Goal: Task Accomplishment & Management: Manage account settings

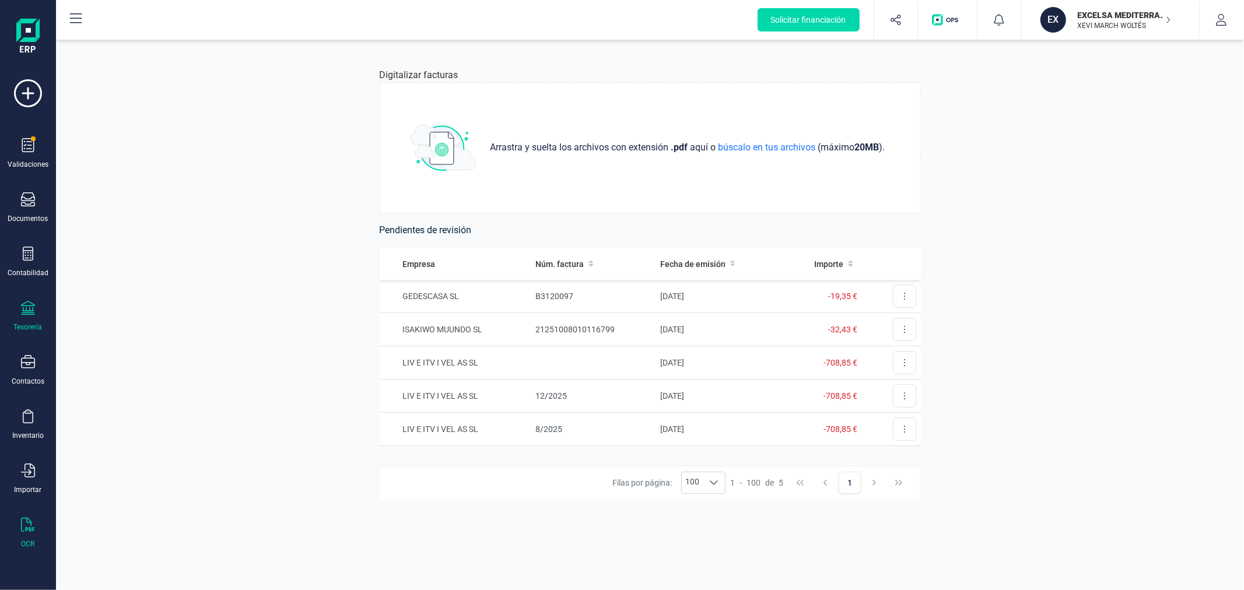
click at [26, 301] on icon at bounding box center [28, 308] width 14 height 14
click at [199, 413] on div "Digitalizar facturas Arrastra y suelta los archivos con extensión .pdf aquí o b…" at bounding box center [650, 315] width 1188 height 550
click at [33, 317] on div at bounding box center [28, 309] width 14 height 17
click at [150, 220] on span "Pagos y cobros" at bounding box center [135, 225] width 89 height 14
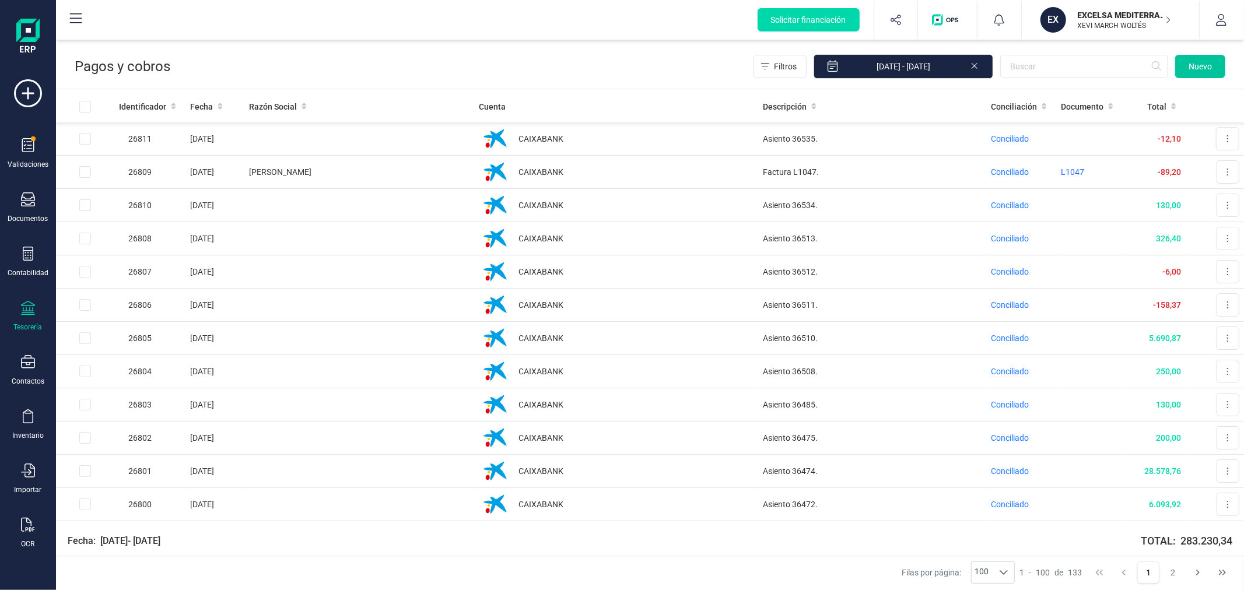
click at [1203, 64] on span "Nuevo" at bounding box center [1200, 67] width 23 height 12
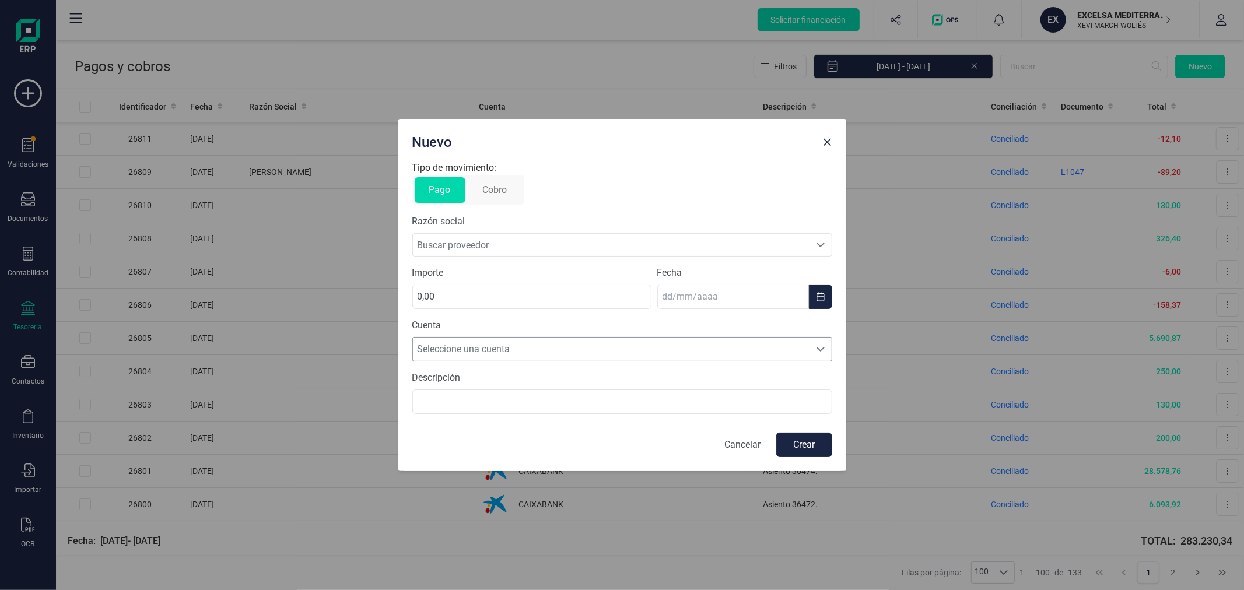
click at [517, 351] on span "Seleccione una cuenta" at bounding box center [611, 349] width 397 height 23
click at [669, 165] on p "Tipo de movimiento:" at bounding box center [622, 168] width 420 height 14
click at [586, 247] on span "Buscar proveedor" at bounding box center [611, 245] width 397 height 22
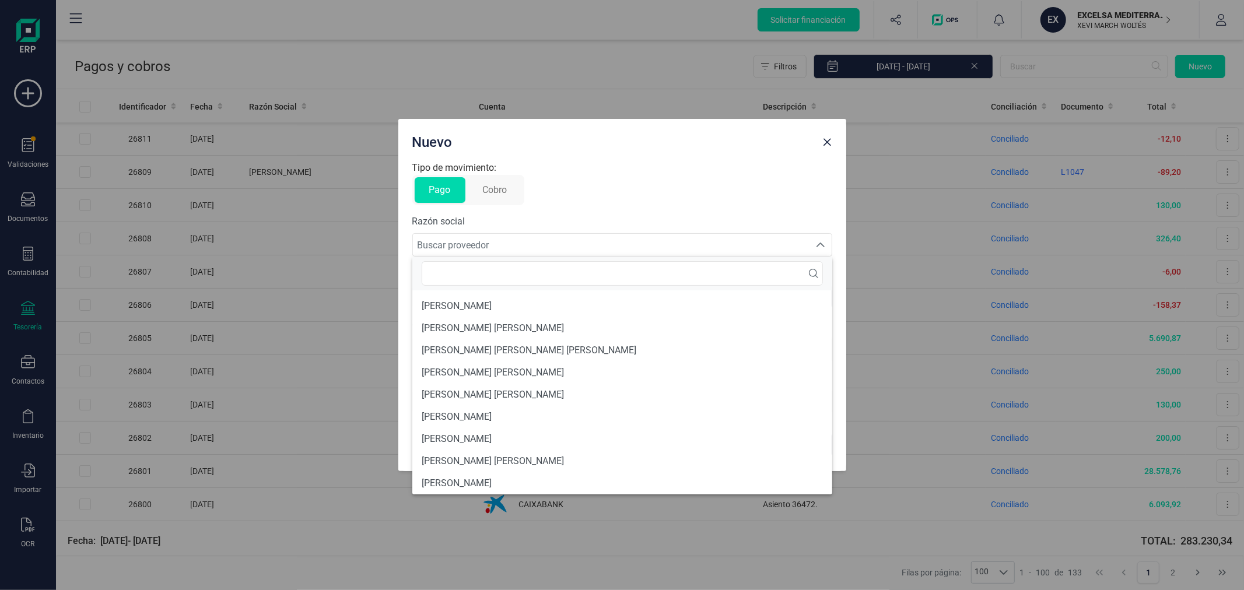
click at [586, 247] on span "Buscar proveedor" at bounding box center [611, 245] width 397 height 22
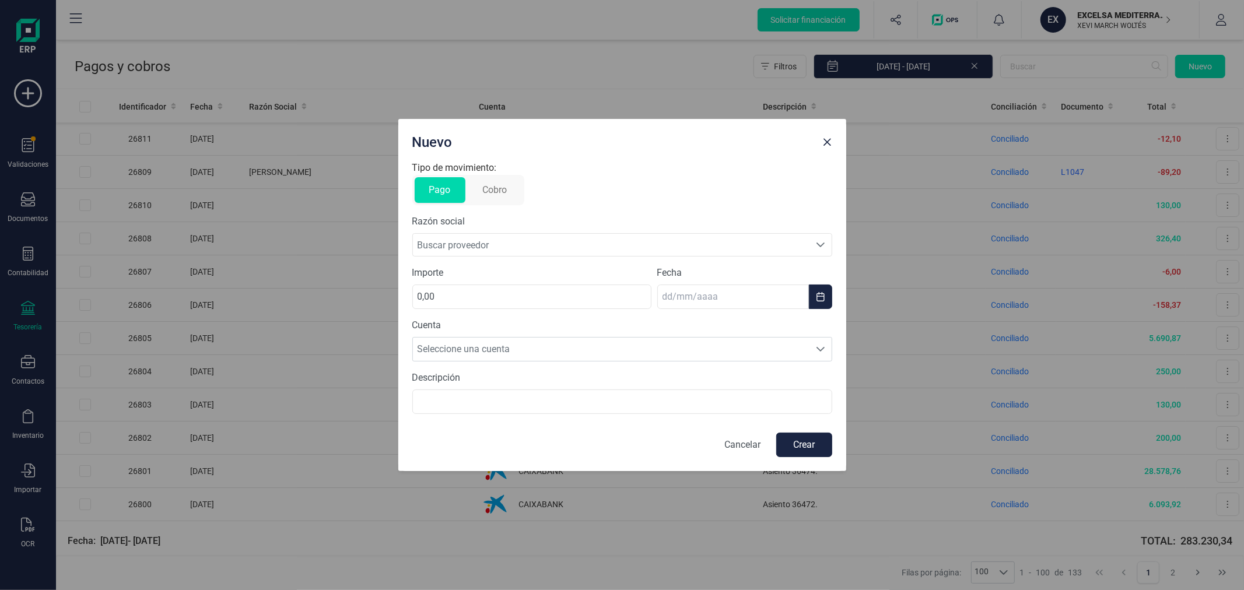
click at [735, 444] on p "Cancelar" at bounding box center [743, 445] width 36 height 14
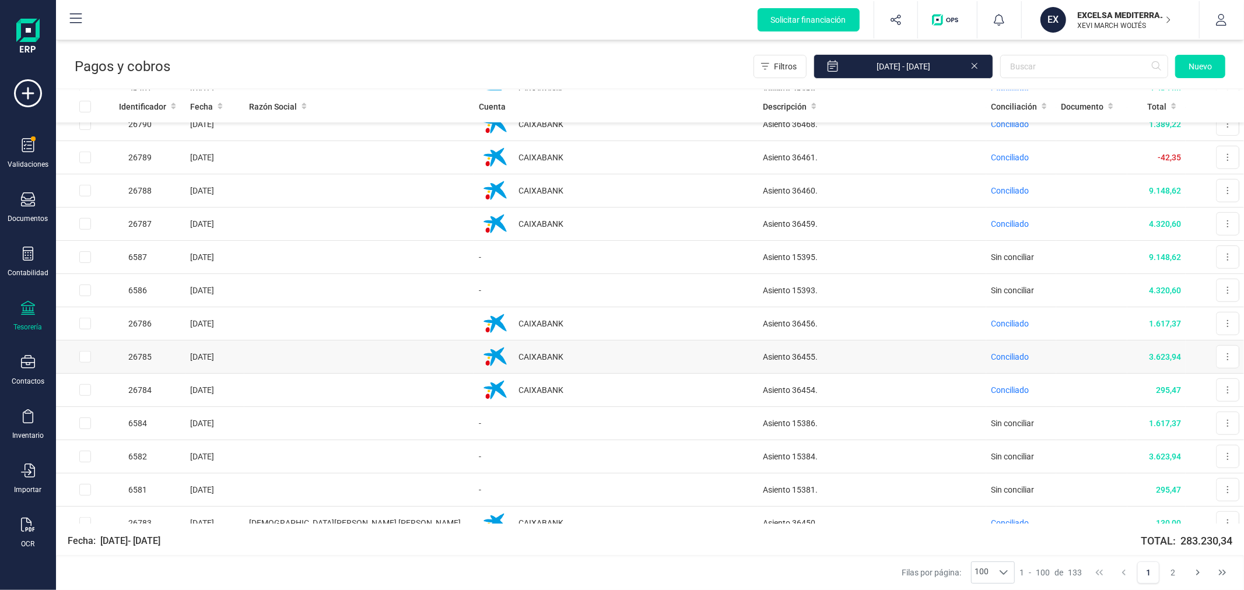
scroll to position [777, 0]
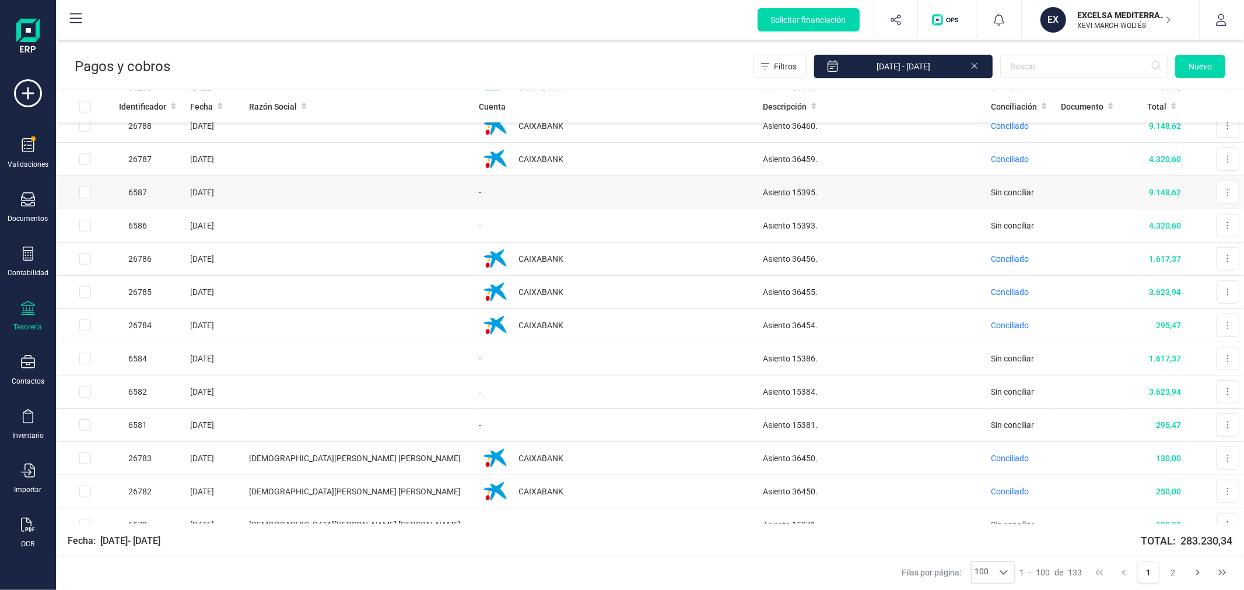
click at [1000, 189] on span "Sin conciliar" at bounding box center [1012, 192] width 43 height 9
click at [521, 190] on td "-" at bounding box center [616, 192] width 284 height 33
click at [177, 189] on td "6587" at bounding box center [149, 192] width 71 height 33
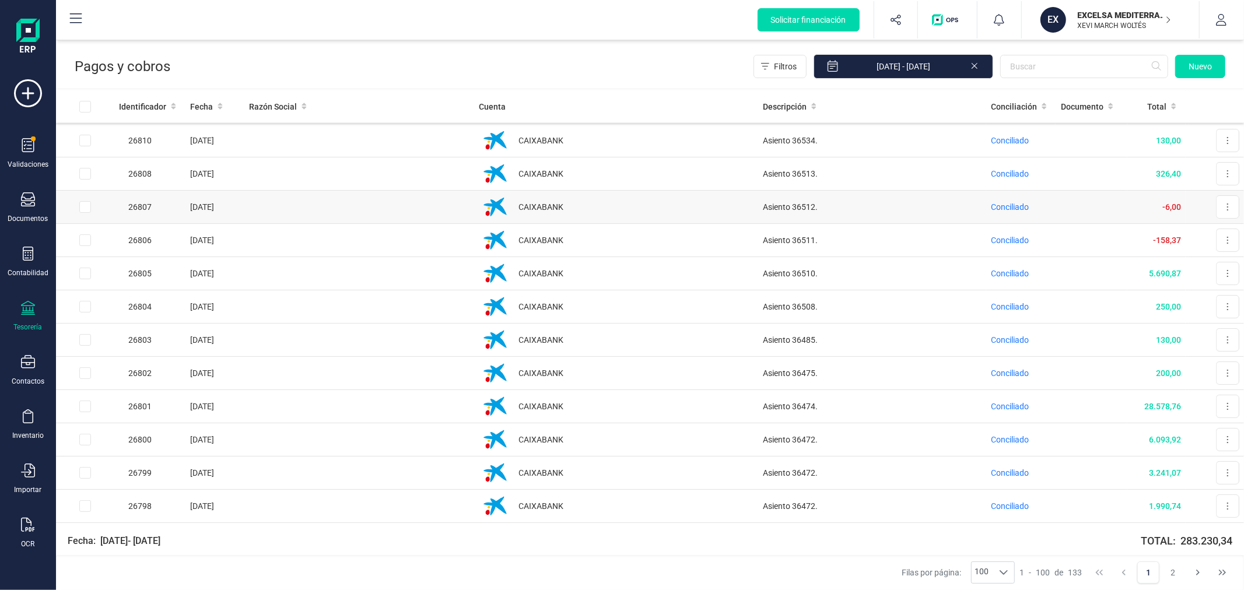
scroll to position [0, 0]
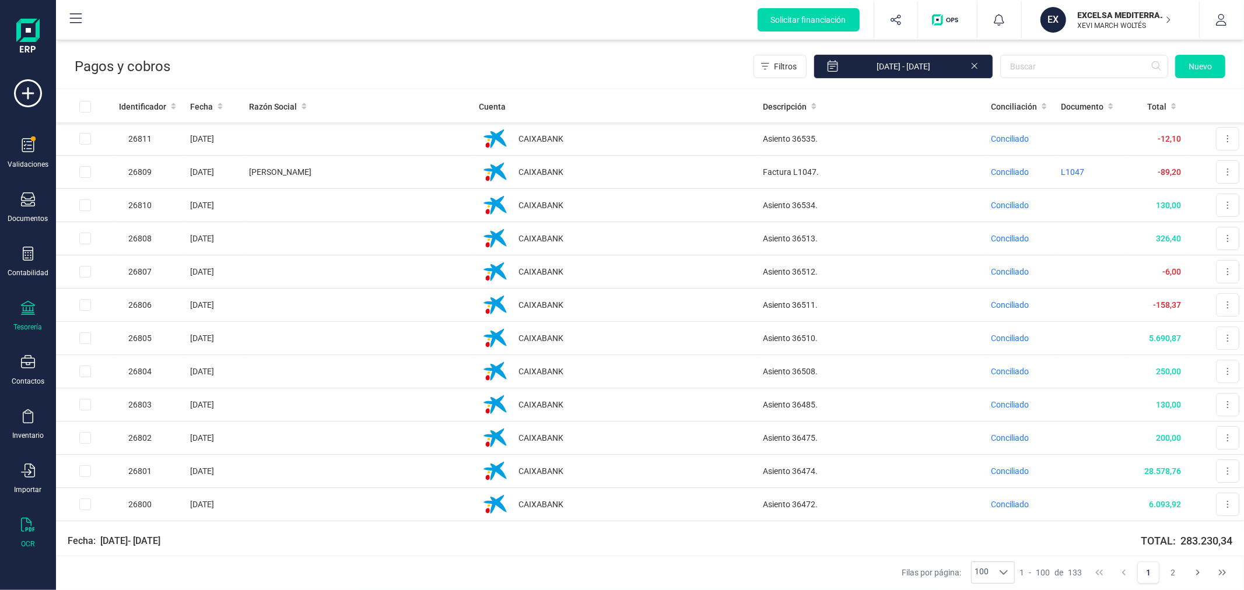
click at [38, 532] on div "OCR" at bounding box center [28, 533] width 47 height 31
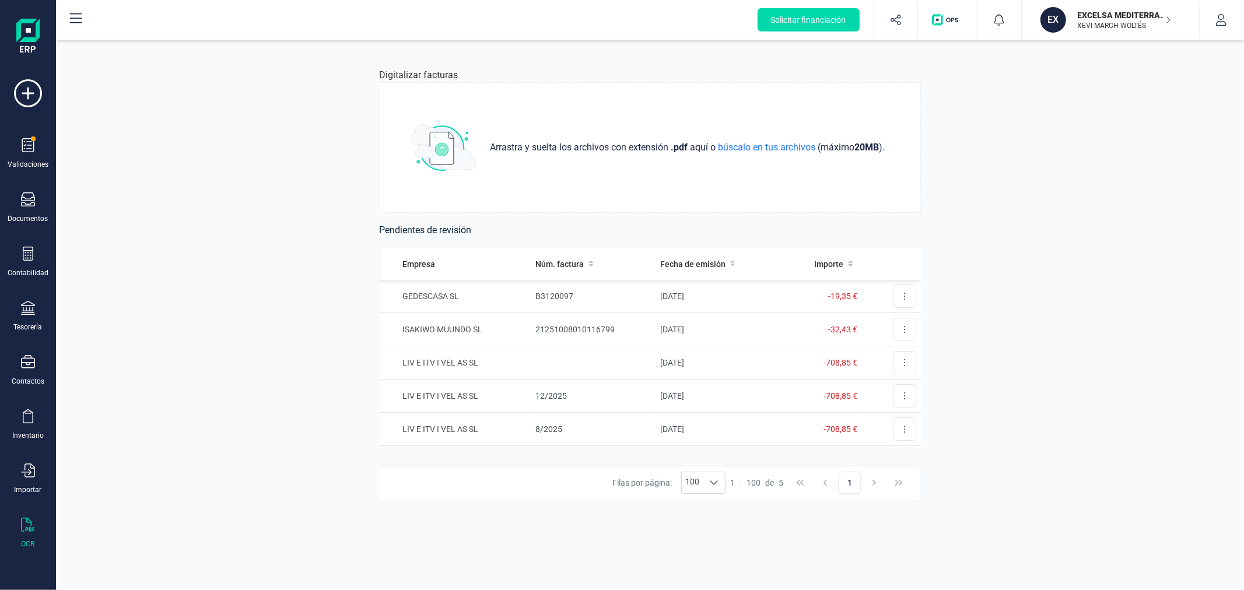
click at [184, 268] on div "Digitalizar facturas Arrastra y suelta los archivos con extensión .pdf aquí o b…" at bounding box center [650, 315] width 1188 height 550
click at [29, 255] on icon at bounding box center [28, 254] width 14 height 14
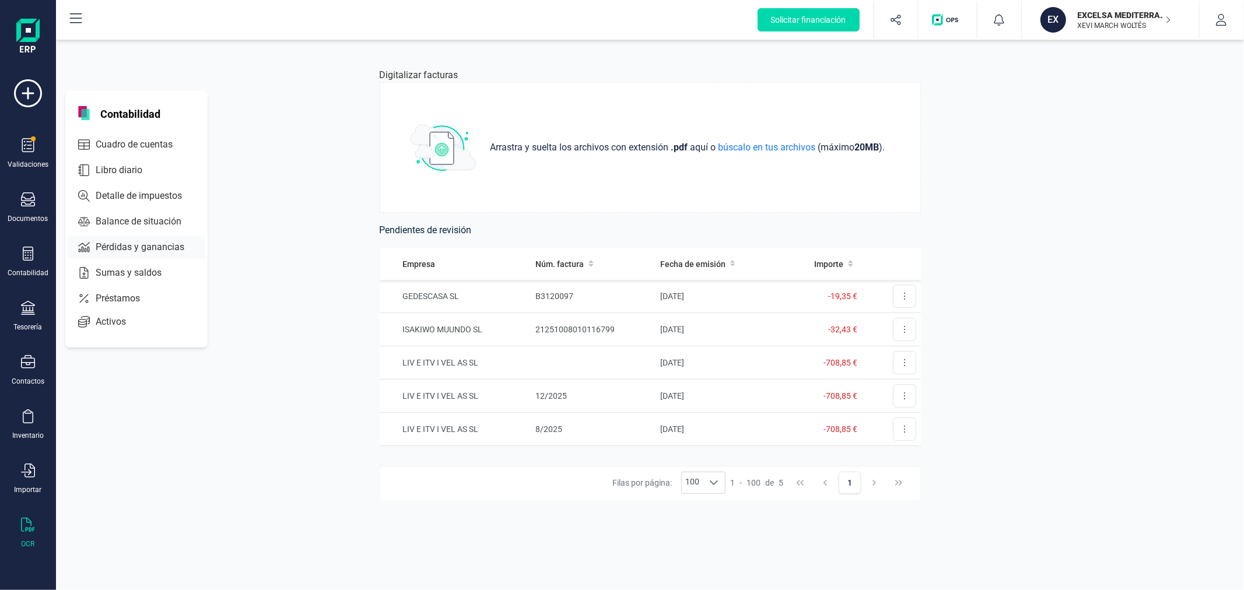
click at [127, 247] on span "Pérdidas y ganancias" at bounding box center [148, 247] width 114 height 14
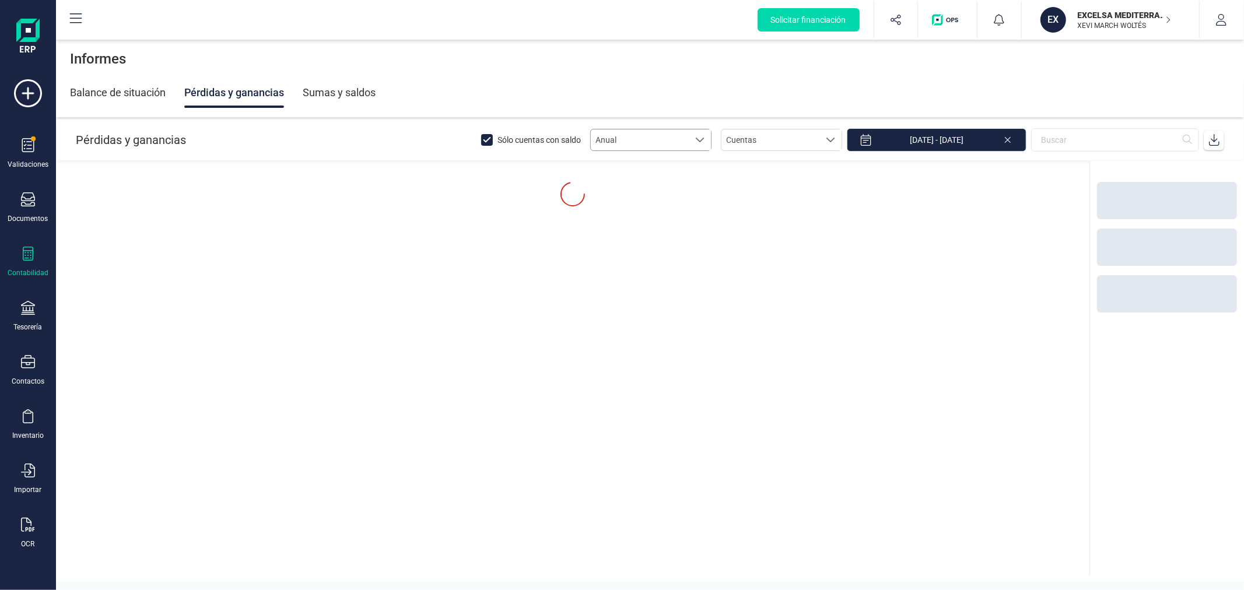
click at [706, 145] on div at bounding box center [700, 139] width 22 height 21
click at [685, 188] on li "Mensual" at bounding box center [661, 187] width 121 height 21
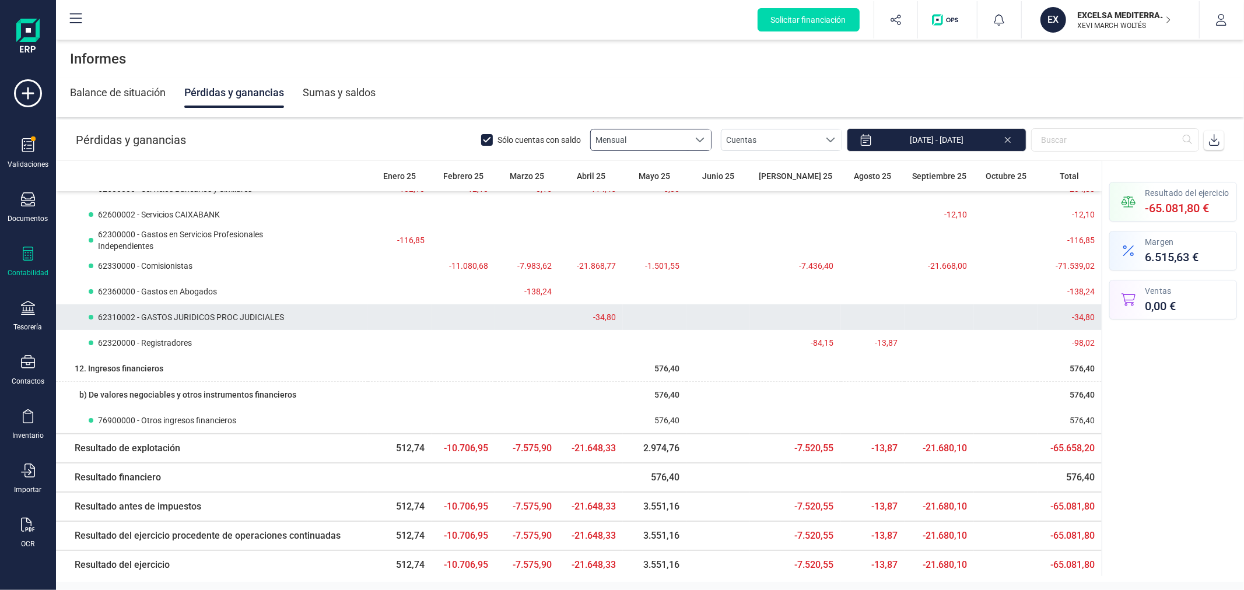
scroll to position [0, 0]
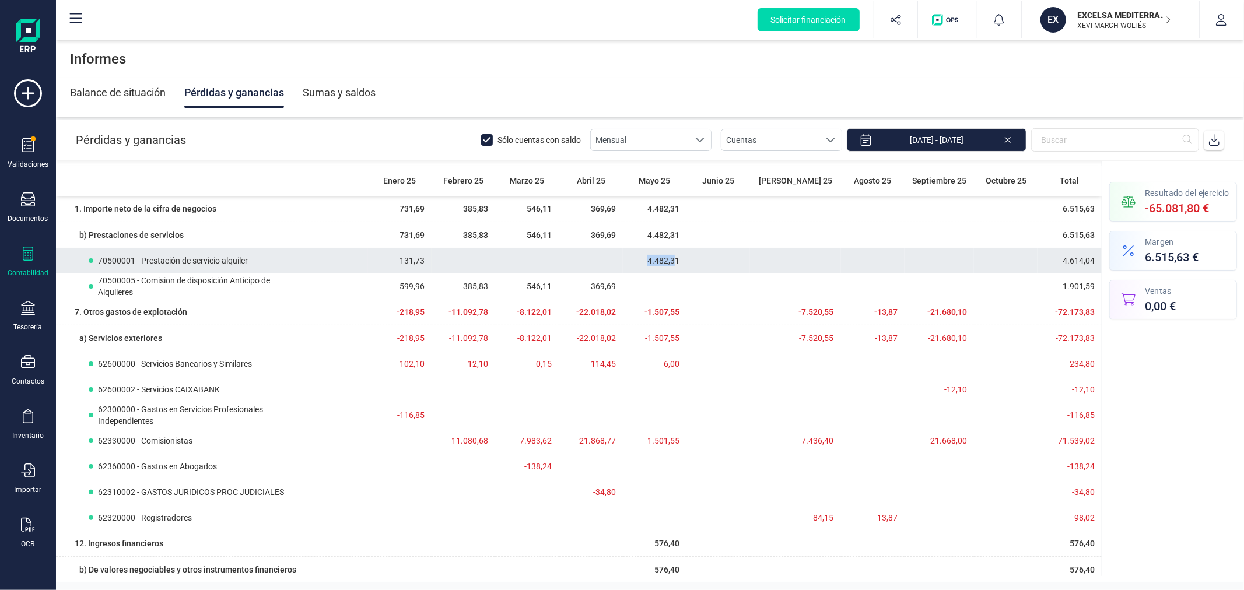
drag, startPoint x: 688, startPoint y: 257, endPoint x: 653, endPoint y: 261, distance: 35.2
click at [653, 261] on td "4.482,31" at bounding box center [655, 261] width 64 height 26
click at [659, 254] on td "4.482,31" at bounding box center [655, 261] width 64 height 26
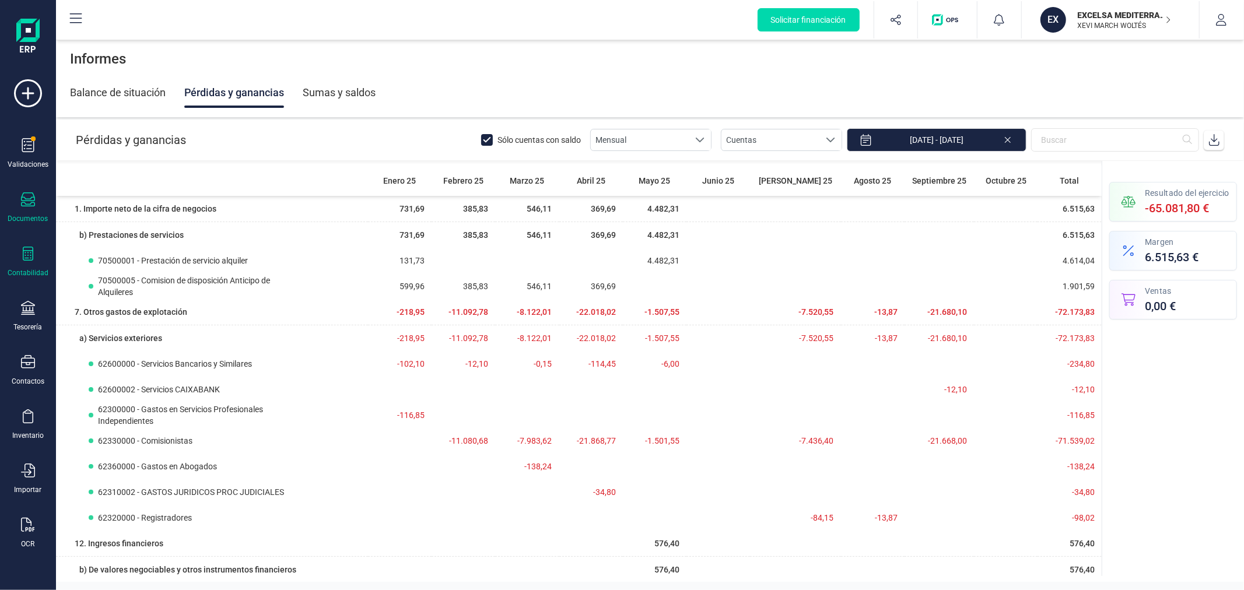
click at [27, 202] on icon at bounding box center [28, 199] width 14 height 14
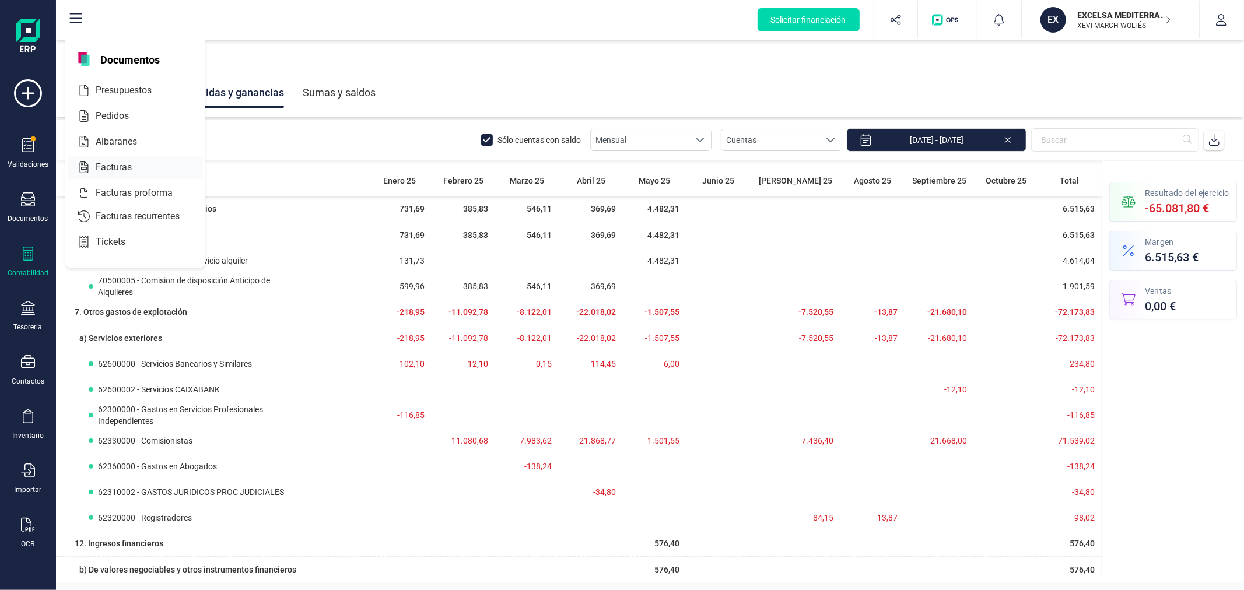
click at [108, 171] on span "Facturas" at bounding box center [122, 167] width 62 height 14
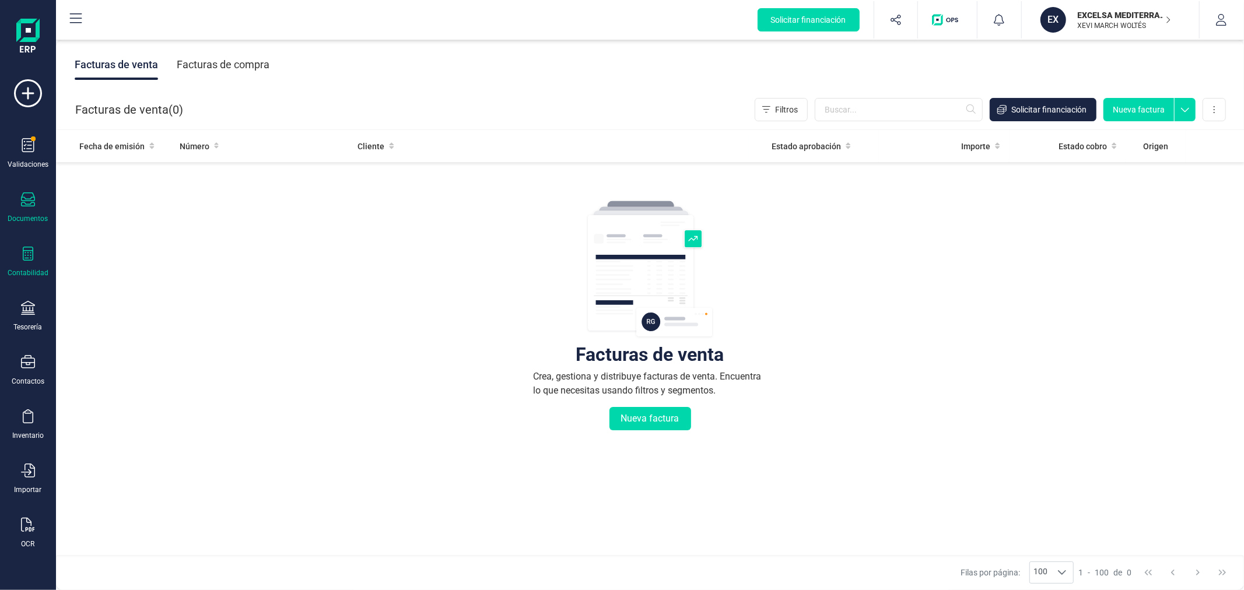
click at [27, 258] on icon at bounding box center [28, 254] width 10 height 14
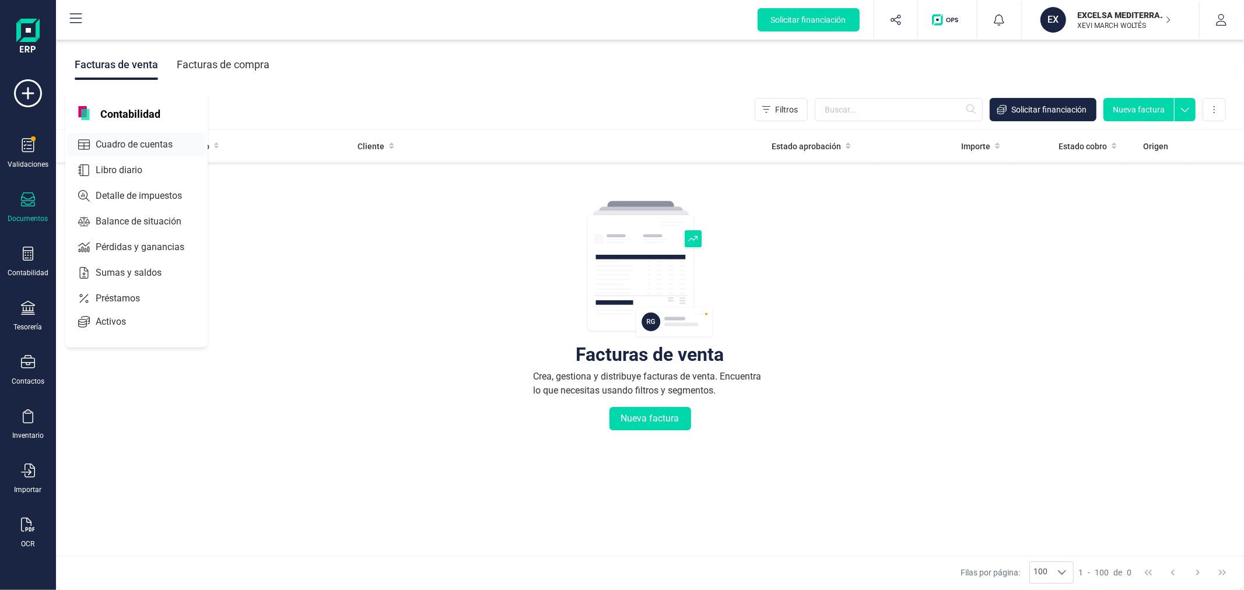
click at [152, 146] on span "Cuadro de cuentas" at bounding box center [142, 145] width 103 height 14
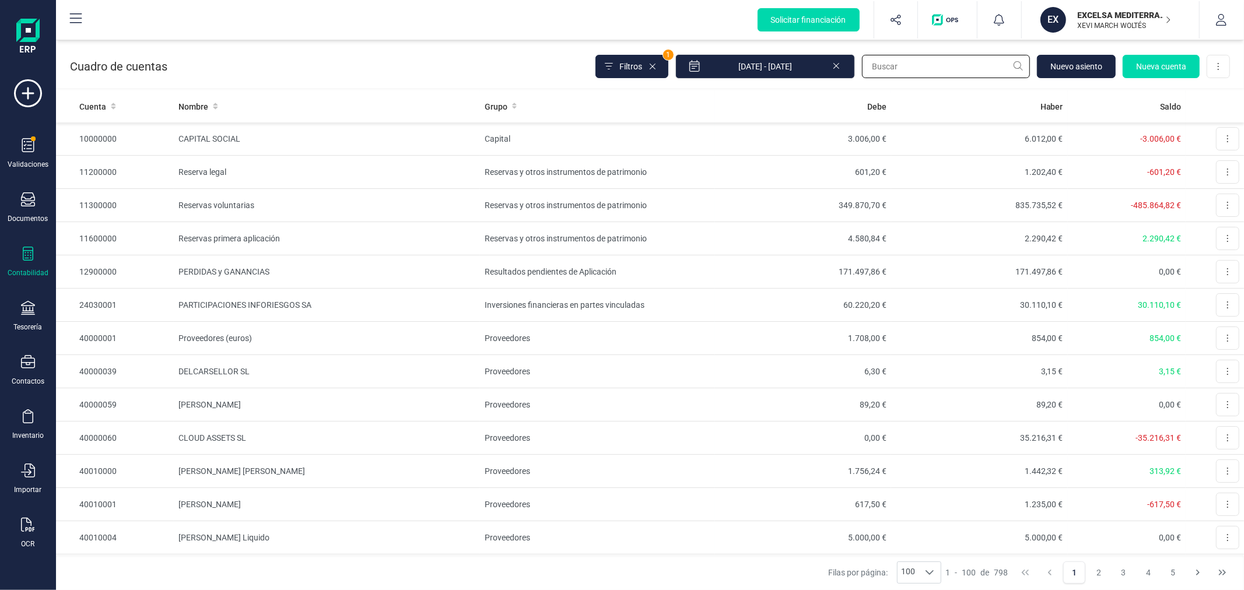
click at [929, 60] on input "text" at bounding box center [946, 66] width 168 height 23
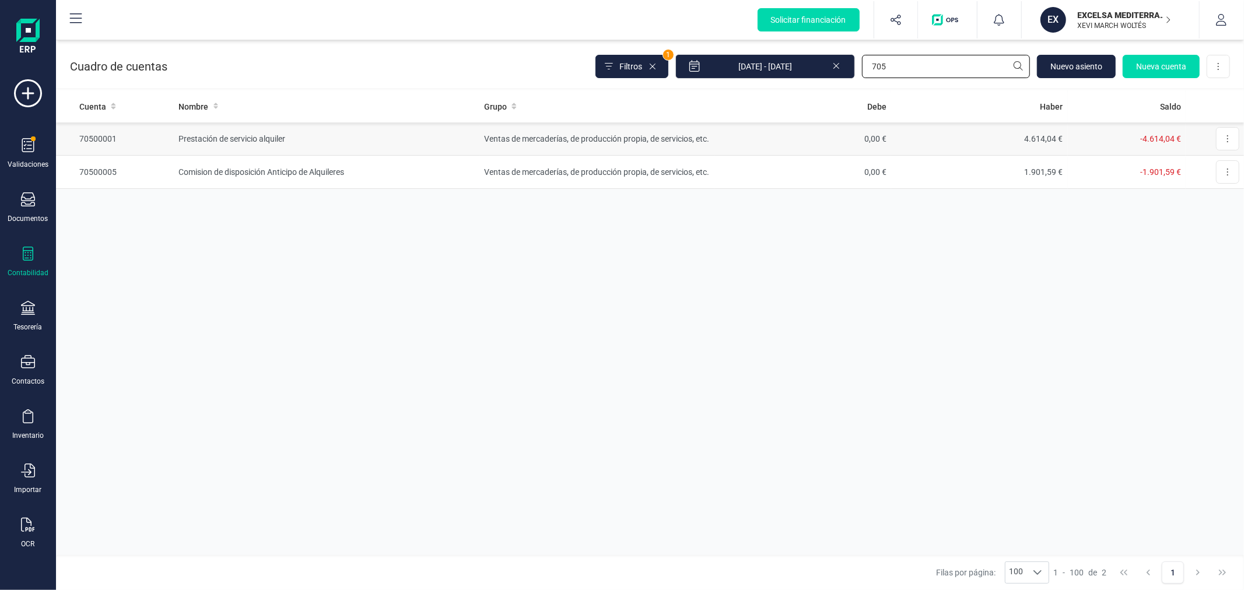
type input "705"
click at [481, 142] on td "Ventas de mercaderías, de producción propia, de servicios, etc." at bounding box center [596, 138] width 235 height 33
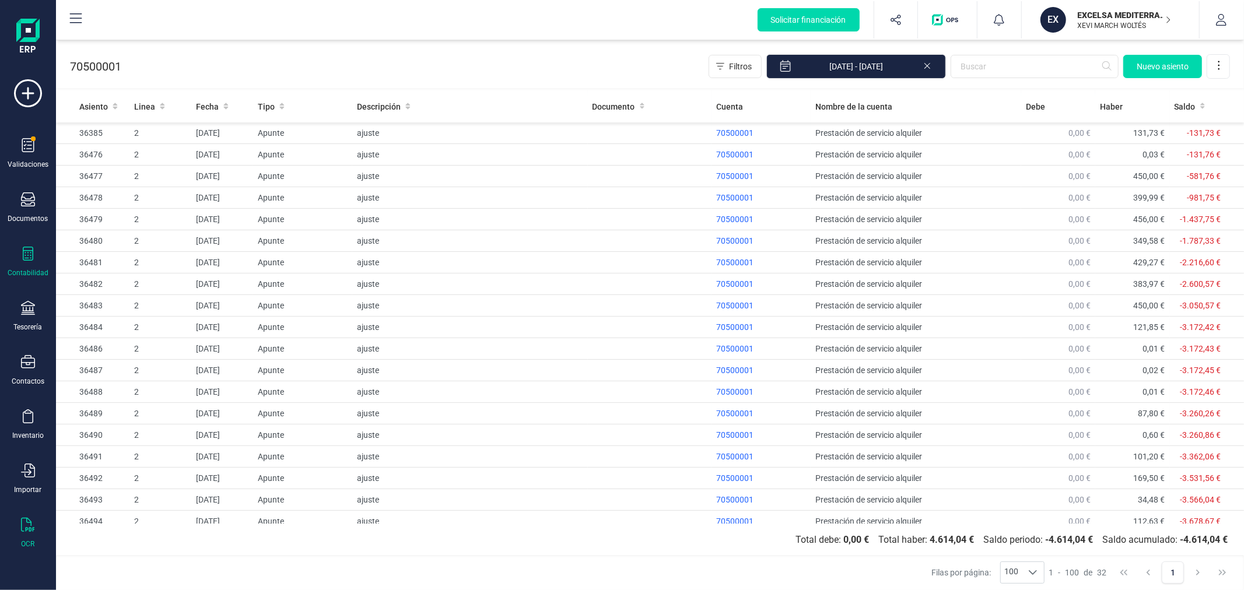
click at [33, 525] on icon at bounding box center [28, 525] width 14 height 14
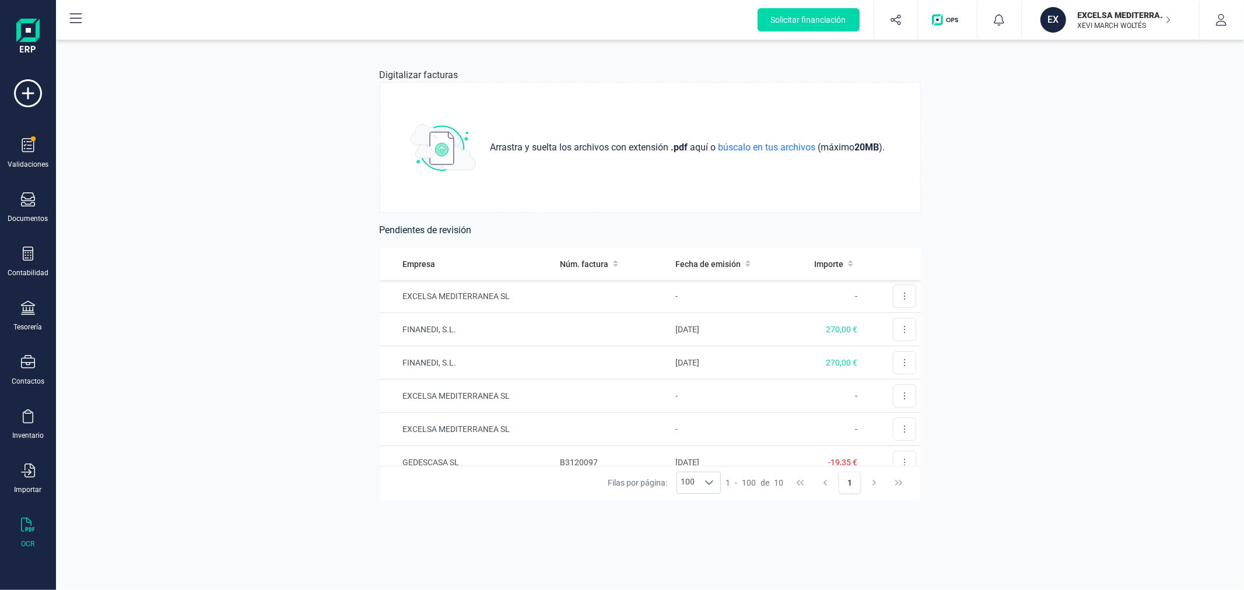
click at [1118, 19] on p "EXCELSA MEDITERRANEA SL" at bounding box center [1124, 15] width 93 height 12
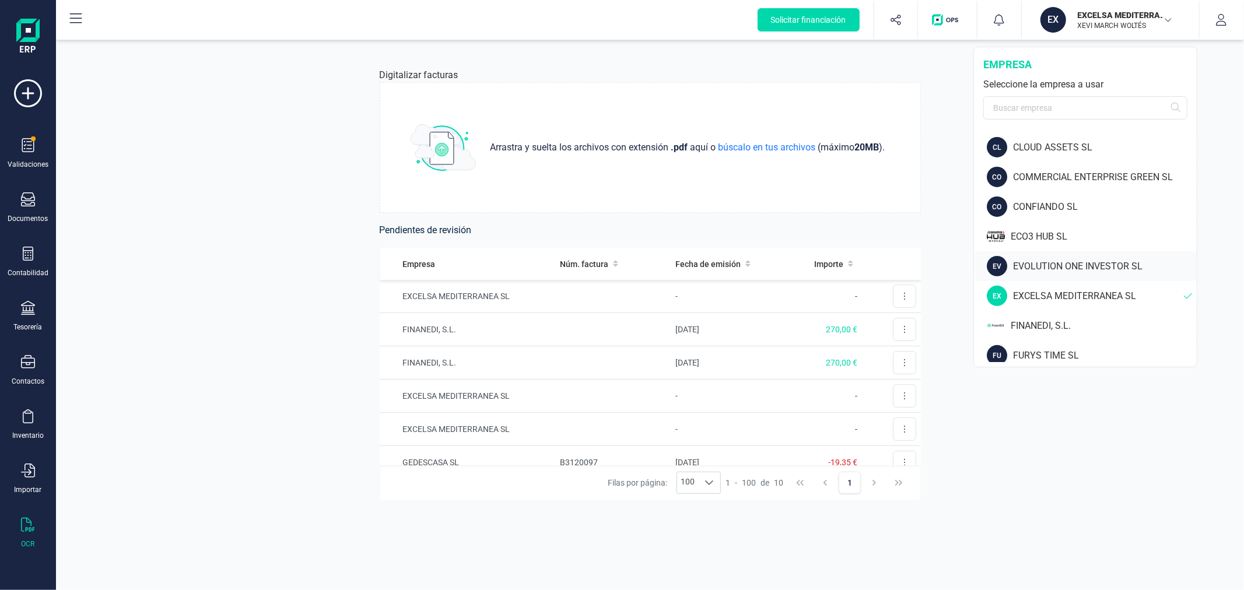
scroll to position [388, 0]
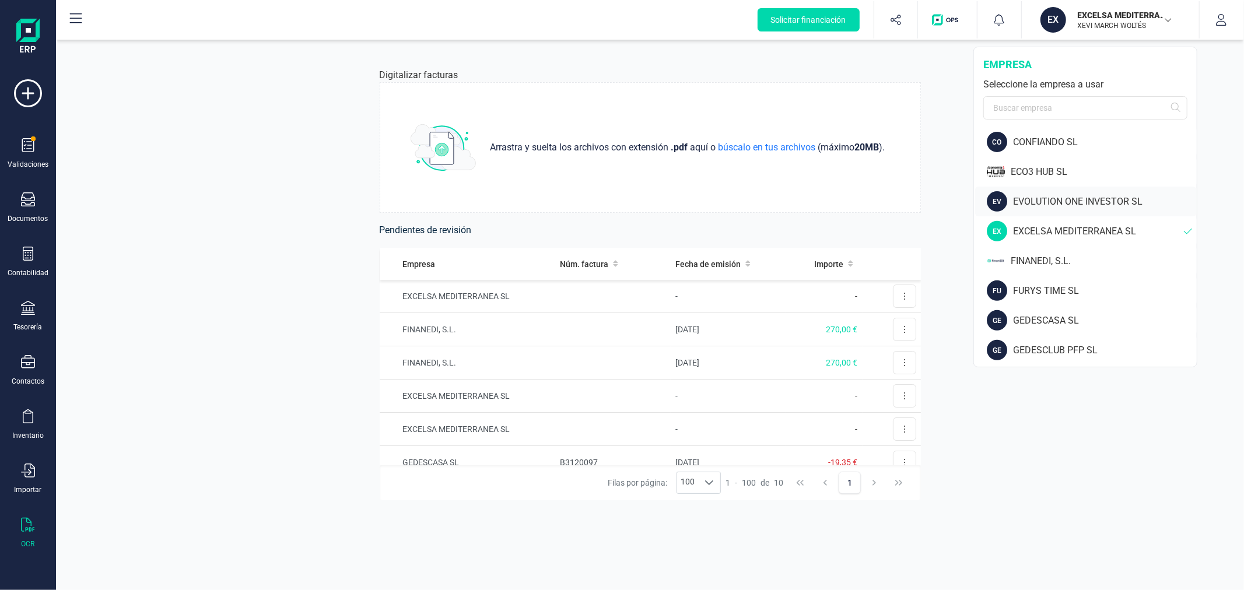
click at [1036, 261] on div "FINANEDI, S.L." at bounding box center [1104, 261] width 186 height 14
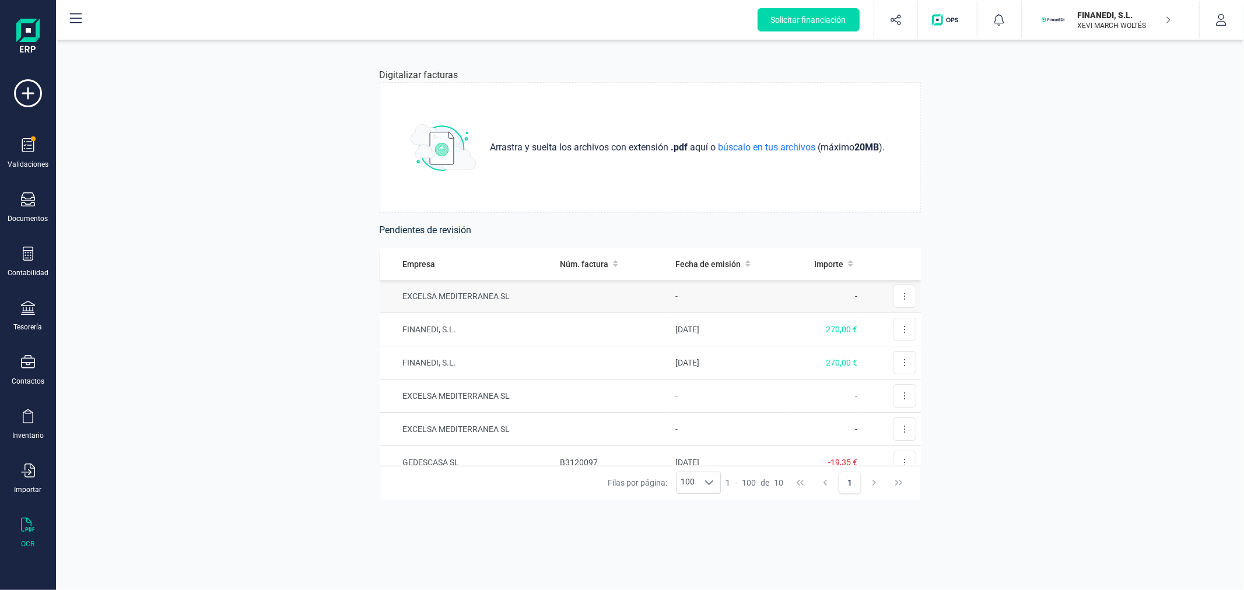
click at [516, 290] on td "EXCELSA MEDITERRANEA SL" at bounding box center [468, 296] width 176 height 33
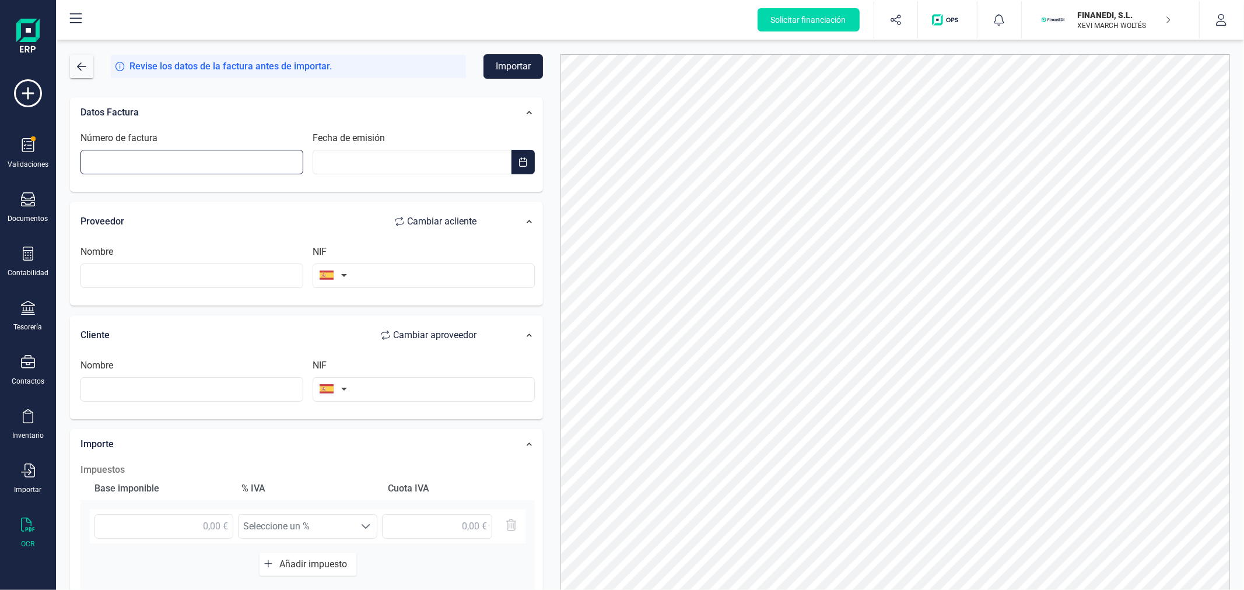
click at [237, 162] on input "Número de factura" at bounding box center [191, 162] width 223 height 24
type input "20/2025"
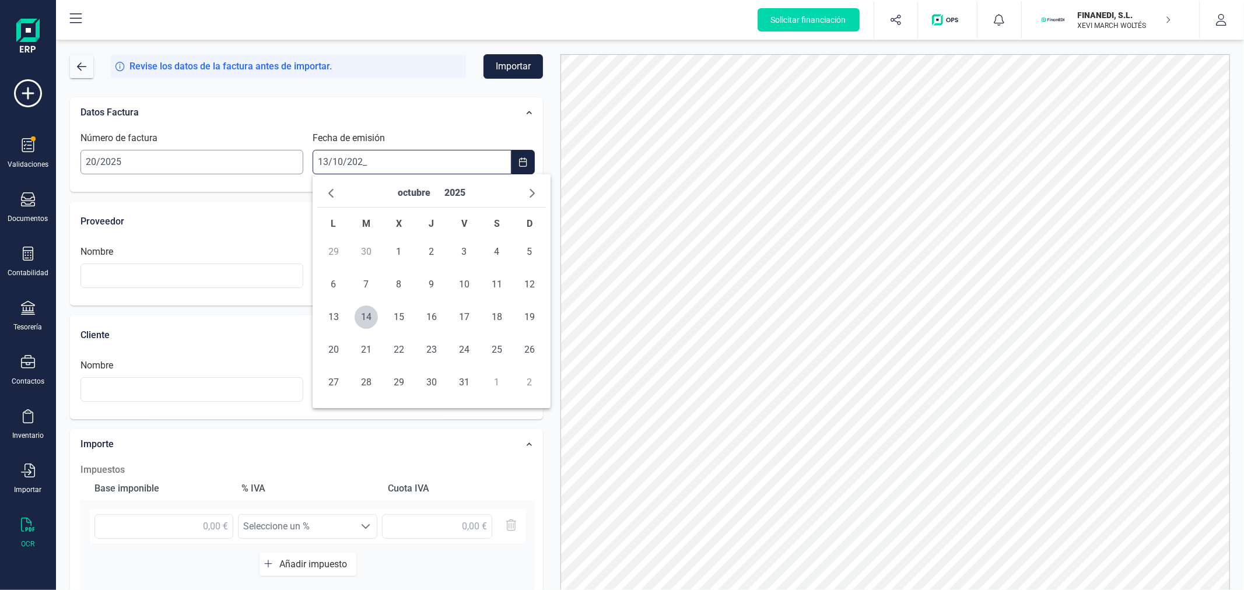
type input "[DATE]"
click at [337, 310] on span "13" at bounding box center [333, 317] width 23 height 23
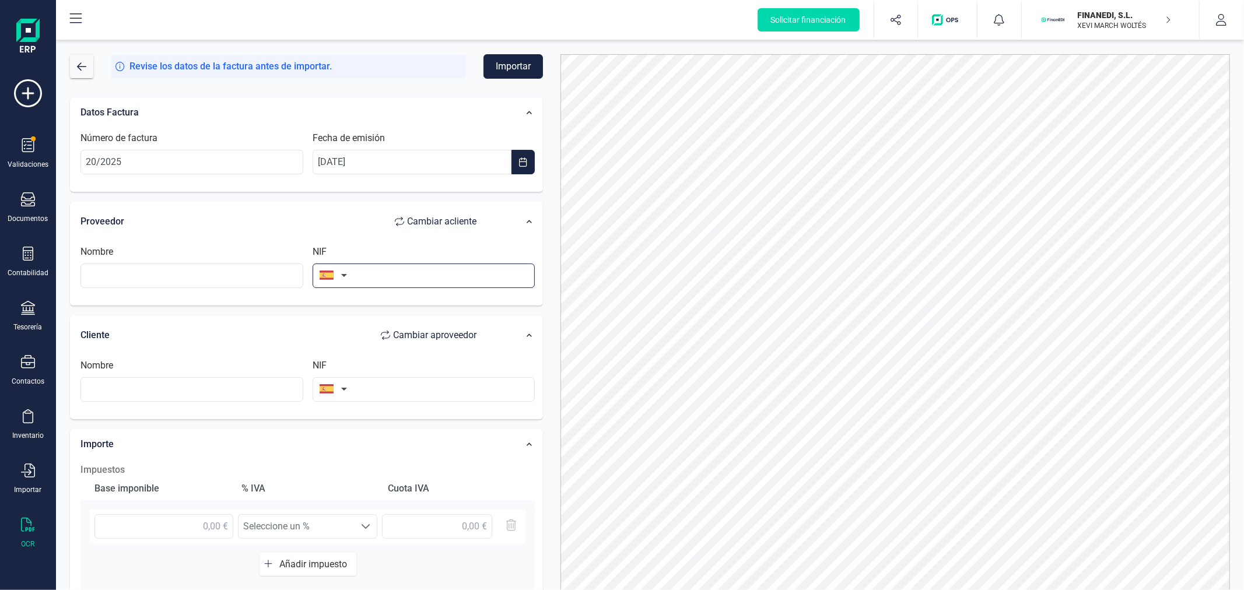
click at [412, 277] on input "text" at bounding box center [424, 276] width 223 height 24
click at [232, 274] on input "text" at bounding box center [191, 276] width 223 height 24
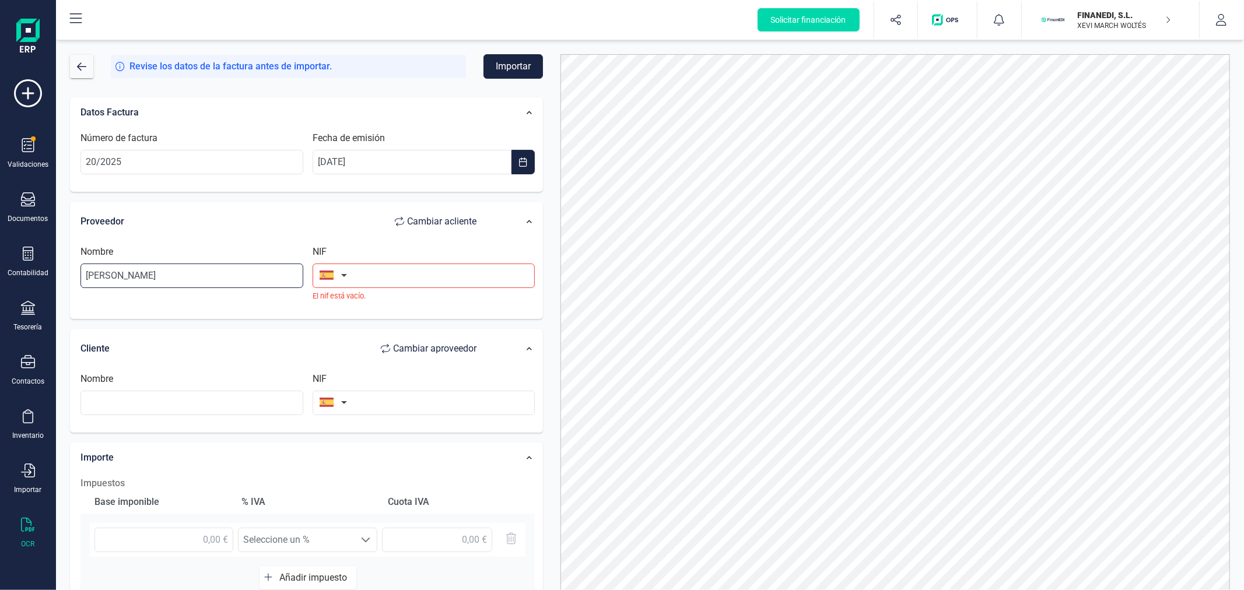
type input "SALVADOR GUILLEM CHINER"
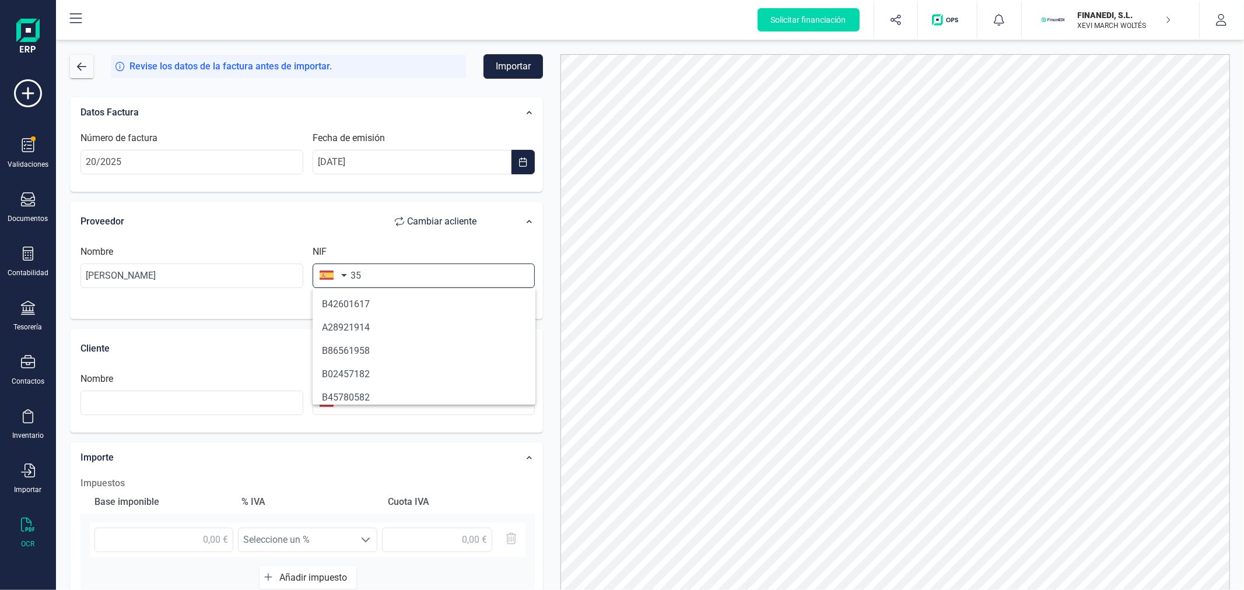
type input "3"
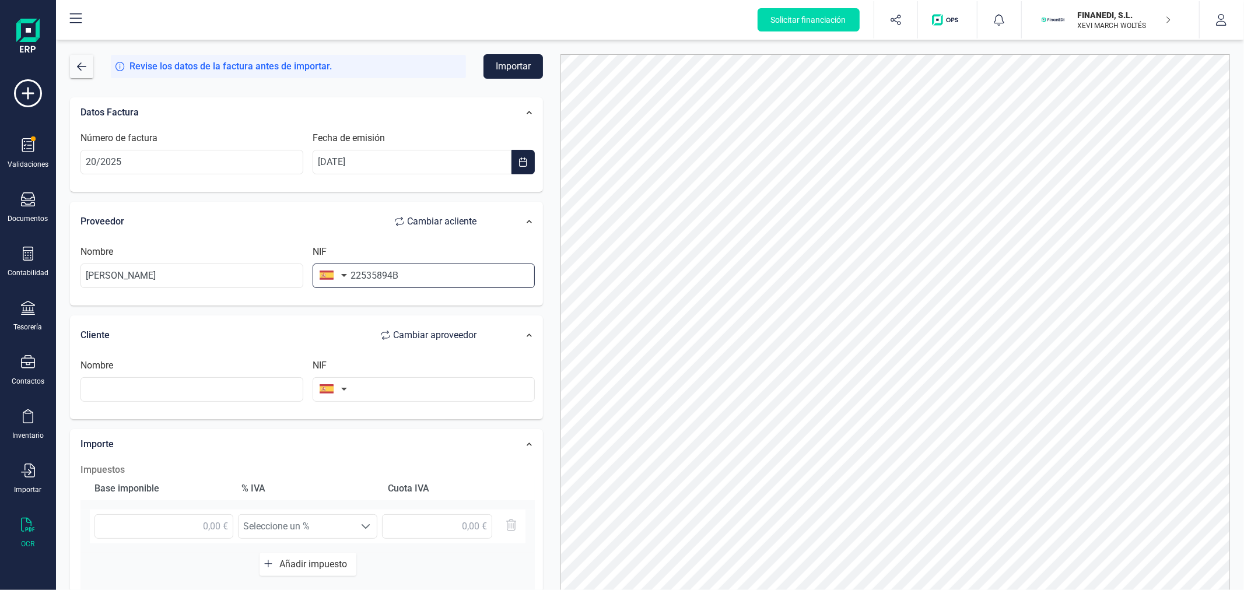
type input "22535894B"
type input "FINANEDI SL"
type input "B72399710"
type input "FINANEDI SL"
click at [211, 527] on input "text" at bounding box center [163, 526] width 139 height 24
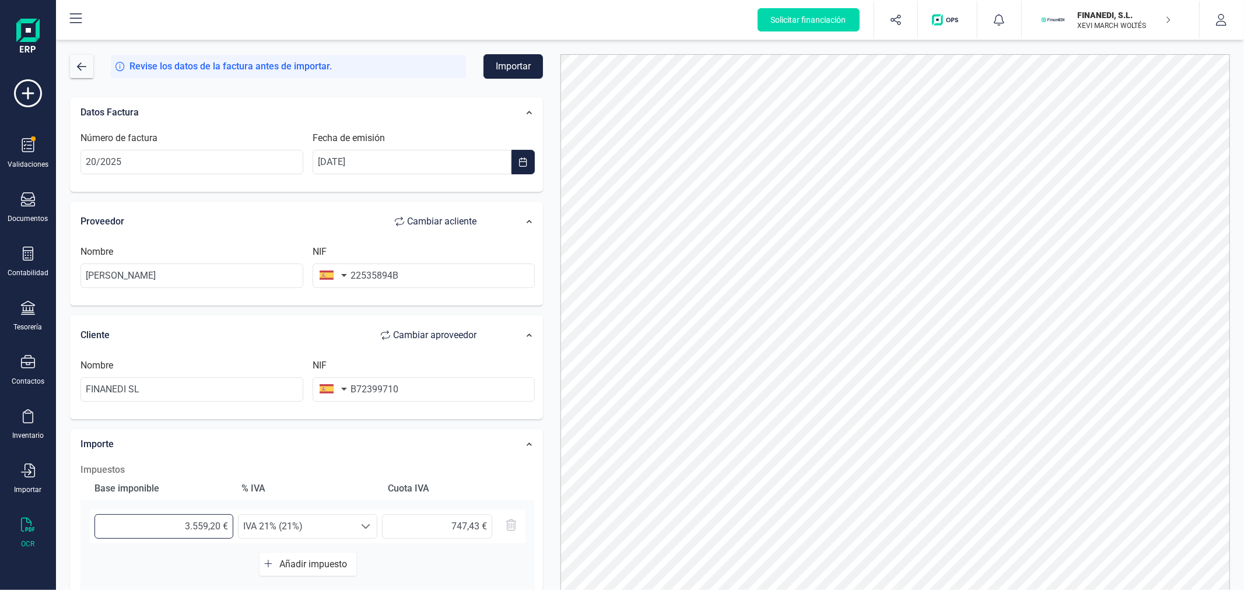
type input "3.559,23 €"
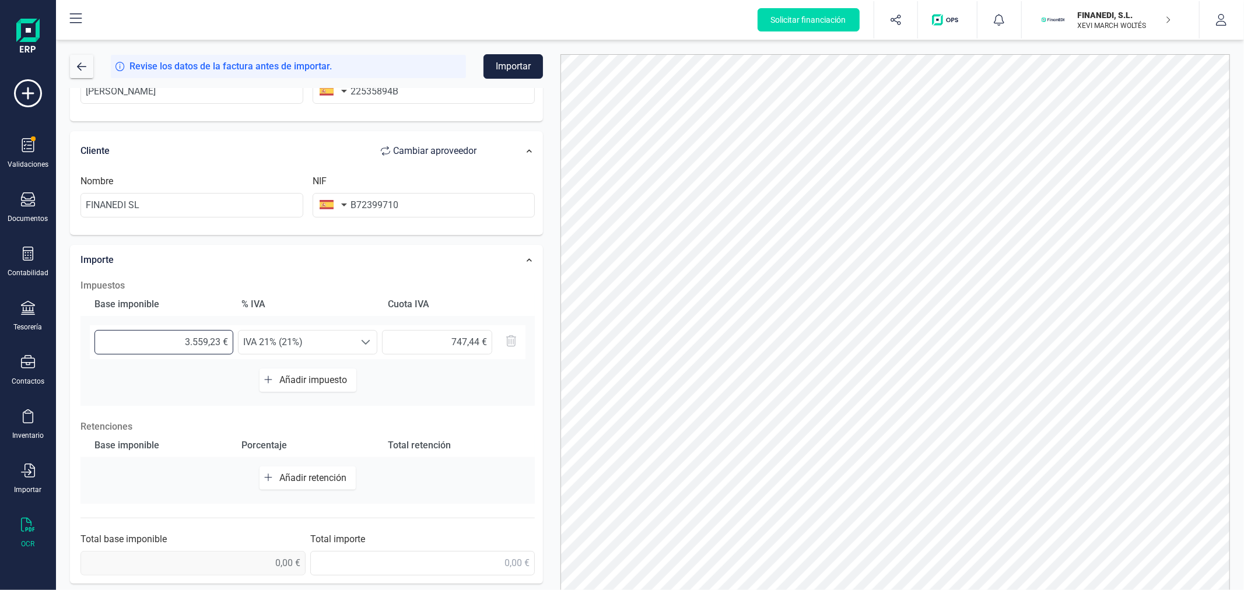
scroll to position [58, 0]
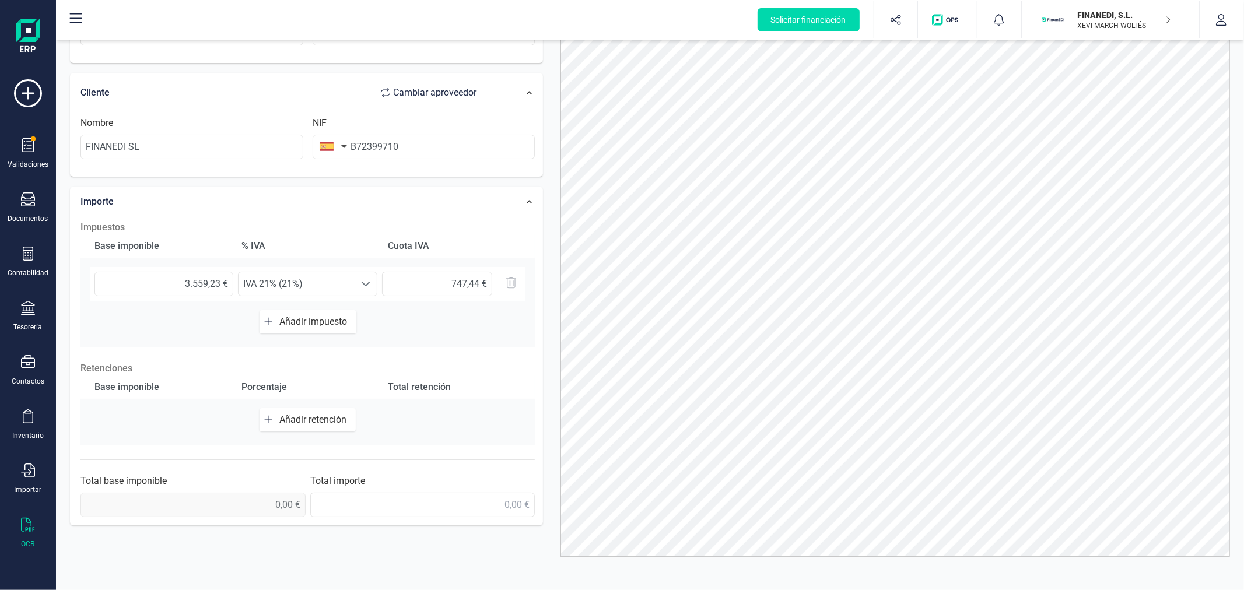
click at [300, 424] on span "Añadir retención" at bounding box center [315, 419] width 72 height 11
click at [191, 424] on input "text" at bounding box center [163, 425] width 139 height 24
type input "3.559,23 €"
click at [311, 418] on span "Seleccione un %" at bounding box center [297, 425] width 116 height 23
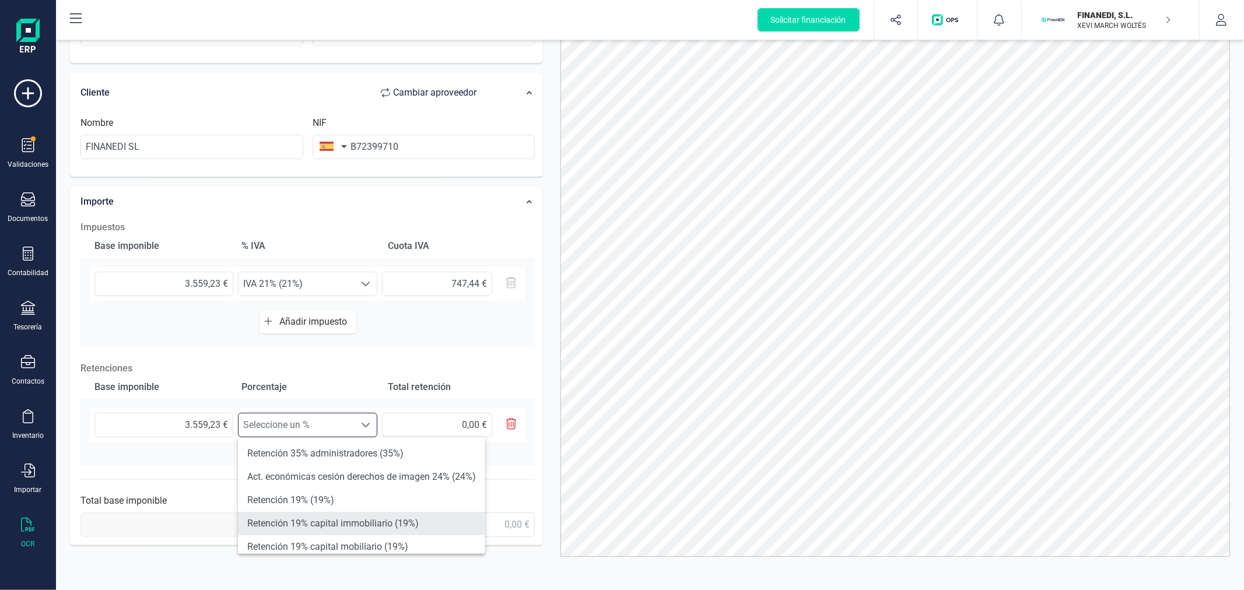
scroll to position [65, 0]
click at [328, 545] on li "Retención 15% (15%)" at bounding box center [361, 552] width 247 height 23
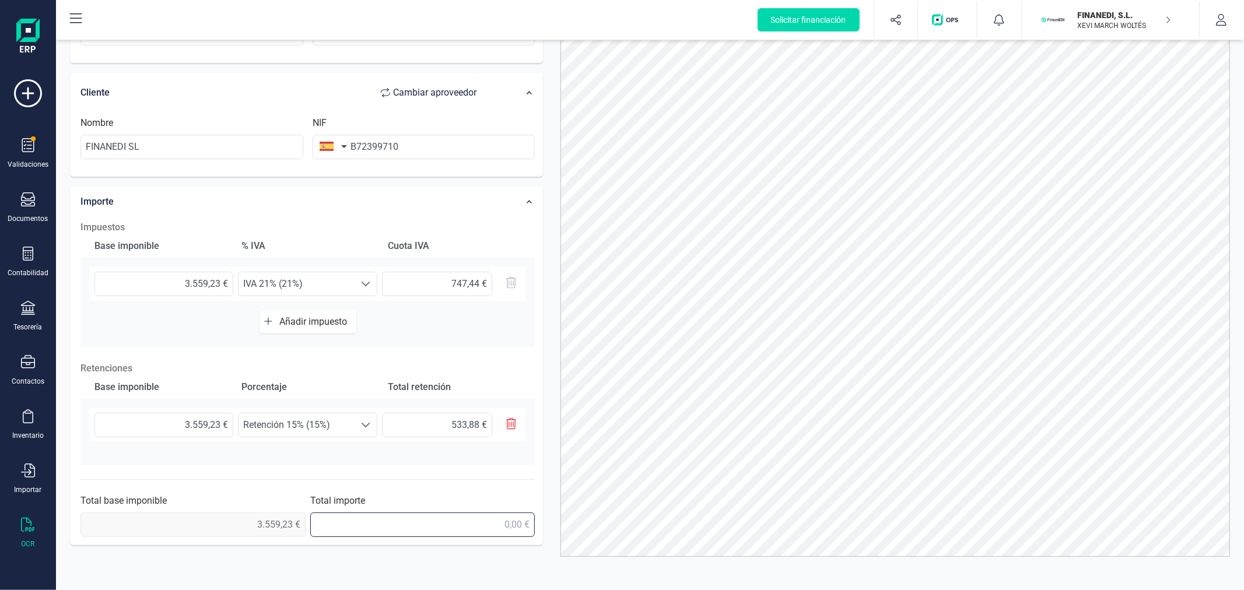
click at [479, 523] on input "text" at bounding box center [422, 525] width 225 height 24
type input "3.772,79 €"
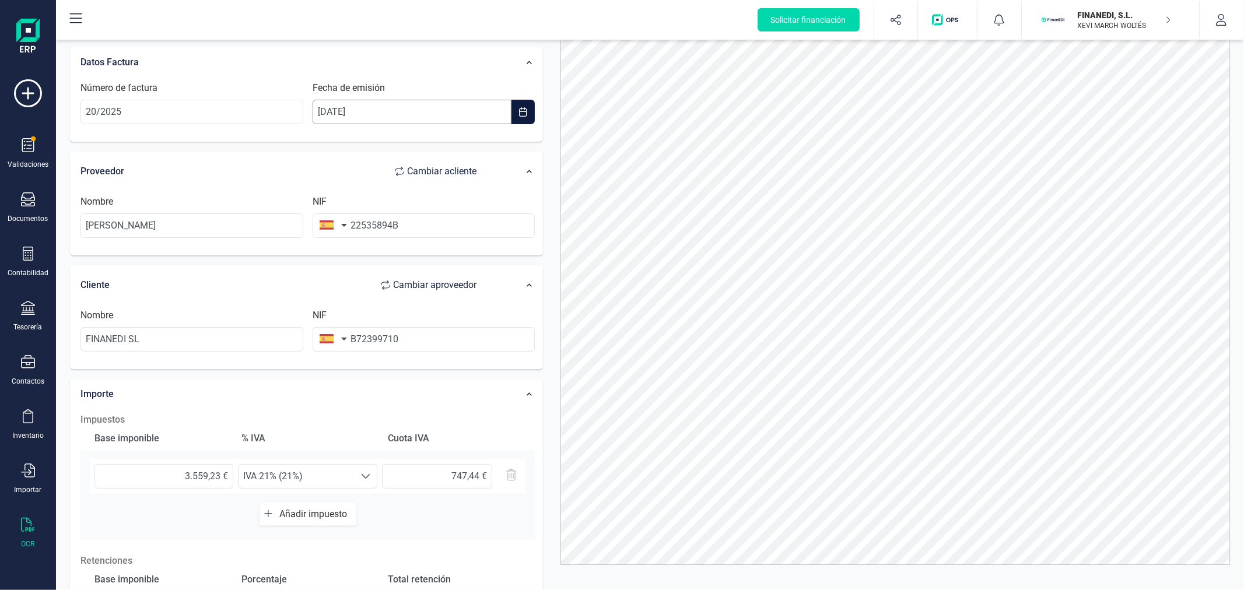
scroll to position [0, 0]
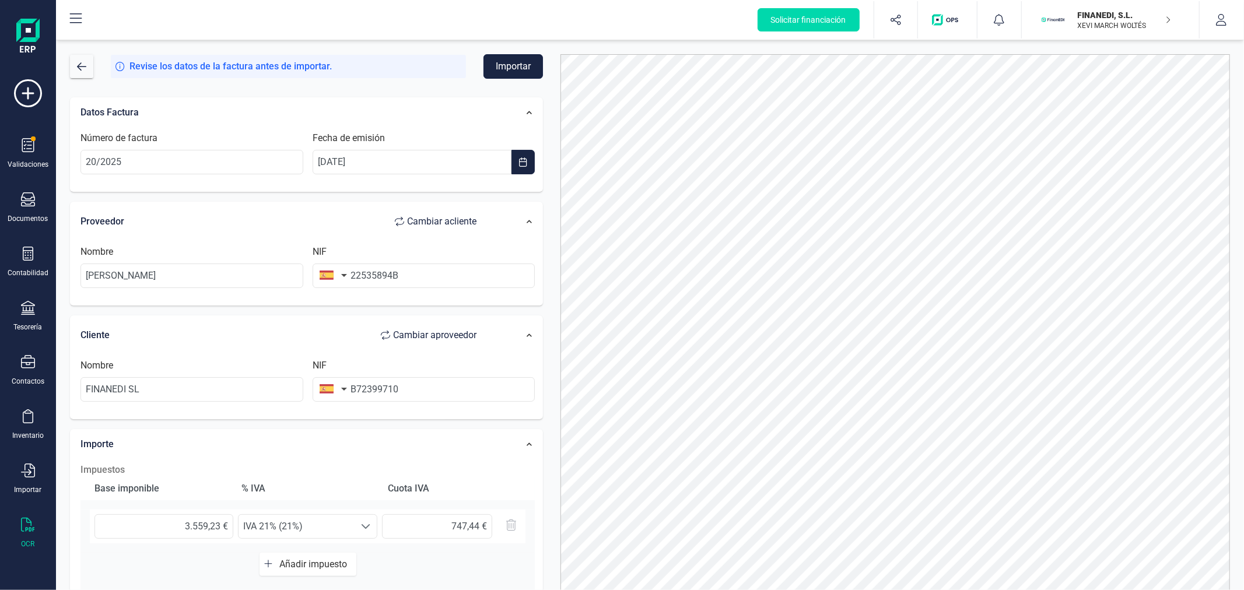
click at [509, 64] on button "Importar" at bounding box center [513, 66] width 59 height 24
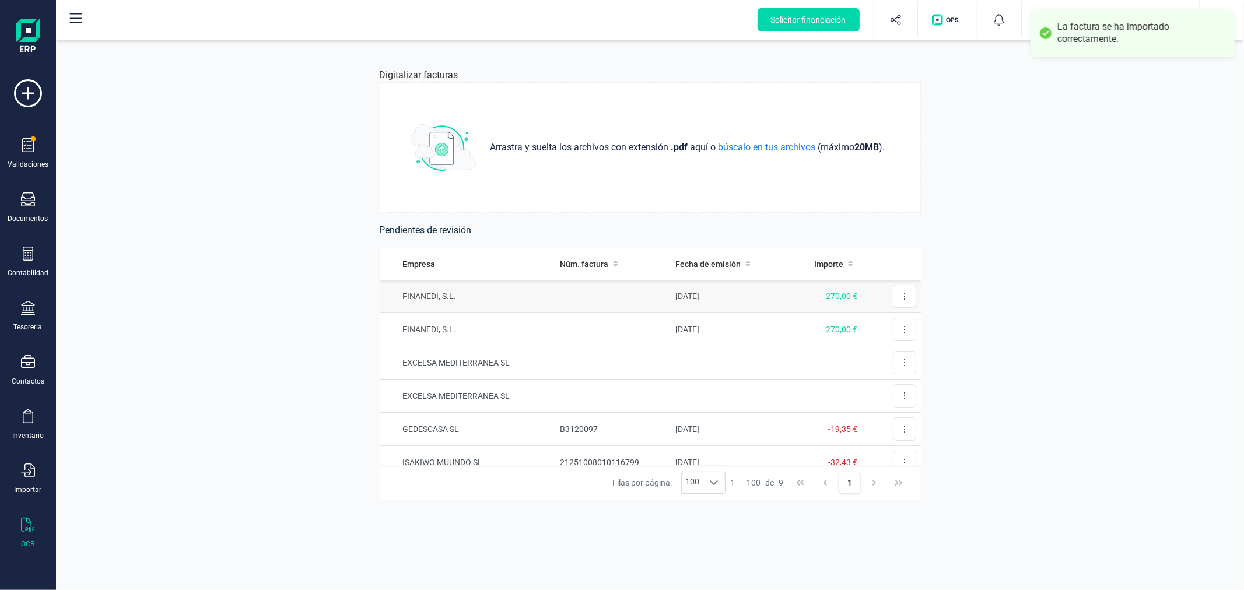
click at [555, 296] on td at bounding box center [612, 296] width 115 height 33
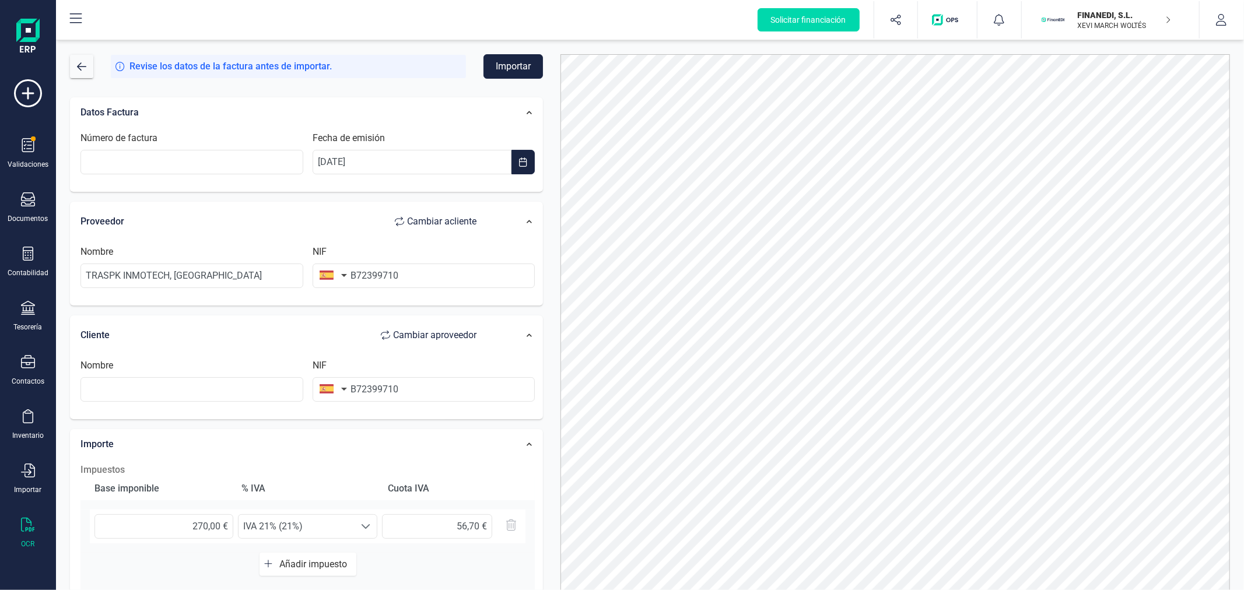
click at [443, 222] on span "Cambiar a cliente" at bounding box center [441, 222] width 69 height 14
type input "TRASPK INMOTECH, SLU"
click at [231, 162] on input "Número de factura" at bounding box center [191, 162] width 223 height 24
type input "24/2025"
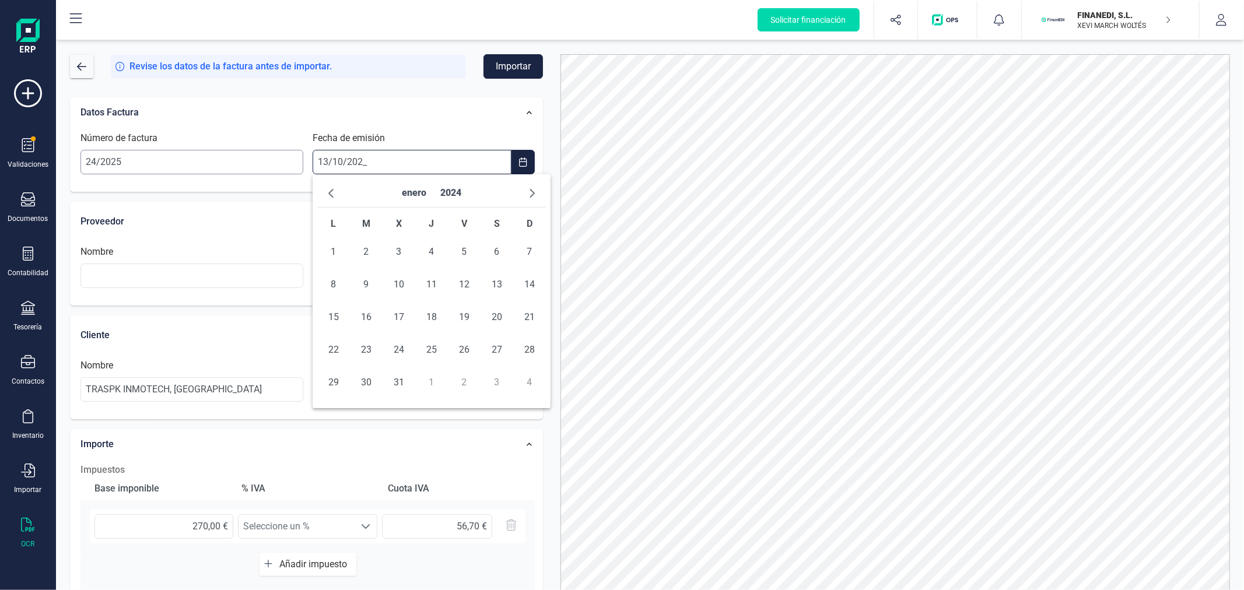
type input "[DATE]"
click at [330, 317] on span "13" at bounding box center [333, 317] width 23 height 23
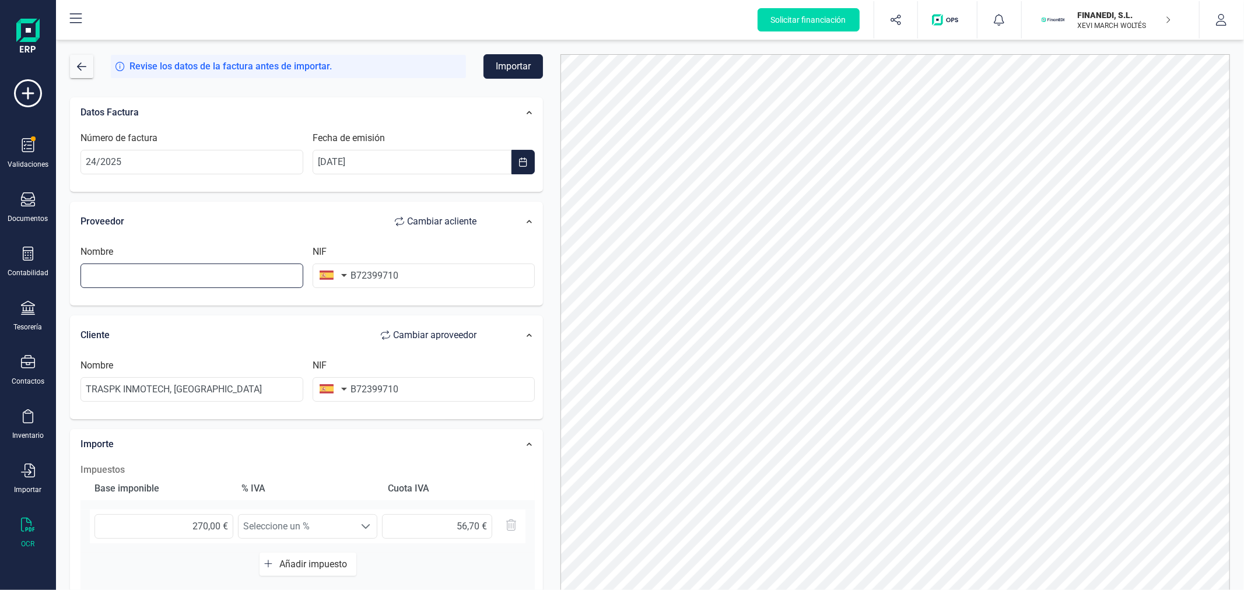
click at [177, 267] on input "text" at bounding box center [191, 276] width 223 height 24
type input "SALVADOR GUILLEM CHINER"
type input "22535894B"
type input "B7239971"
type input "FINANEDI SL"
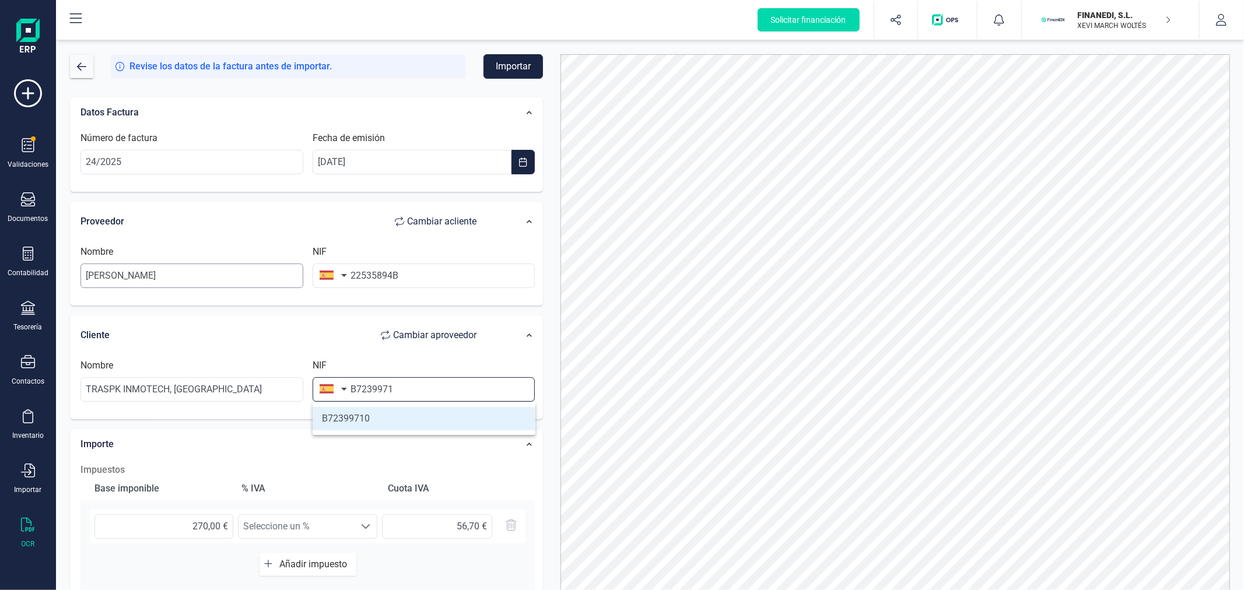
type input "B72399710"
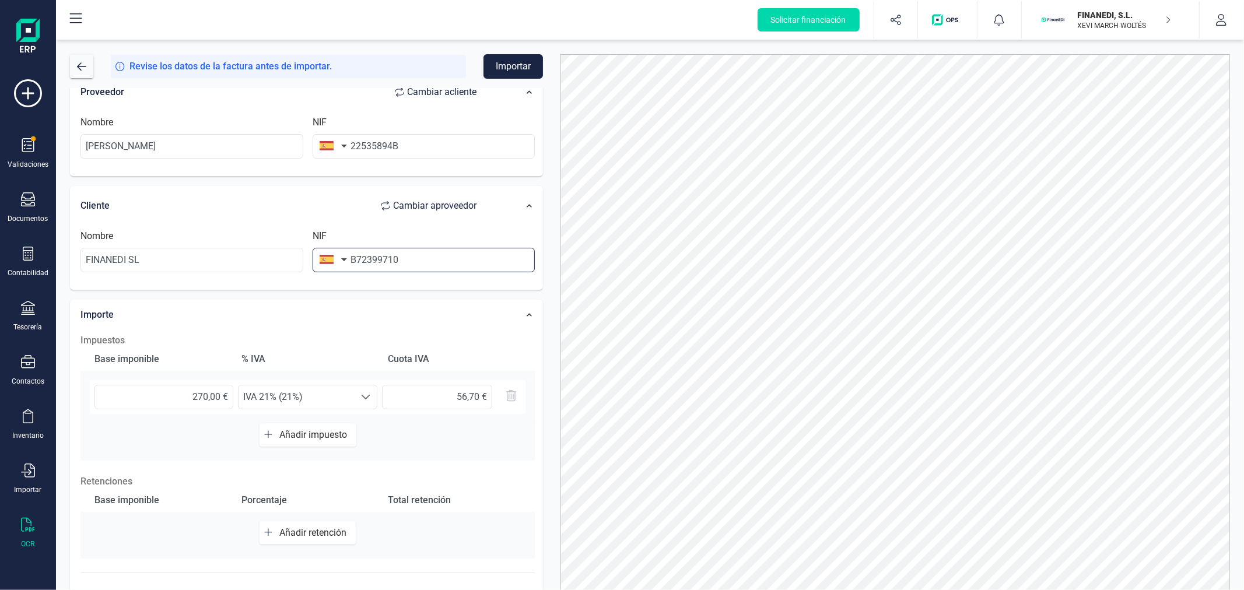
scroll to position [184, 0]
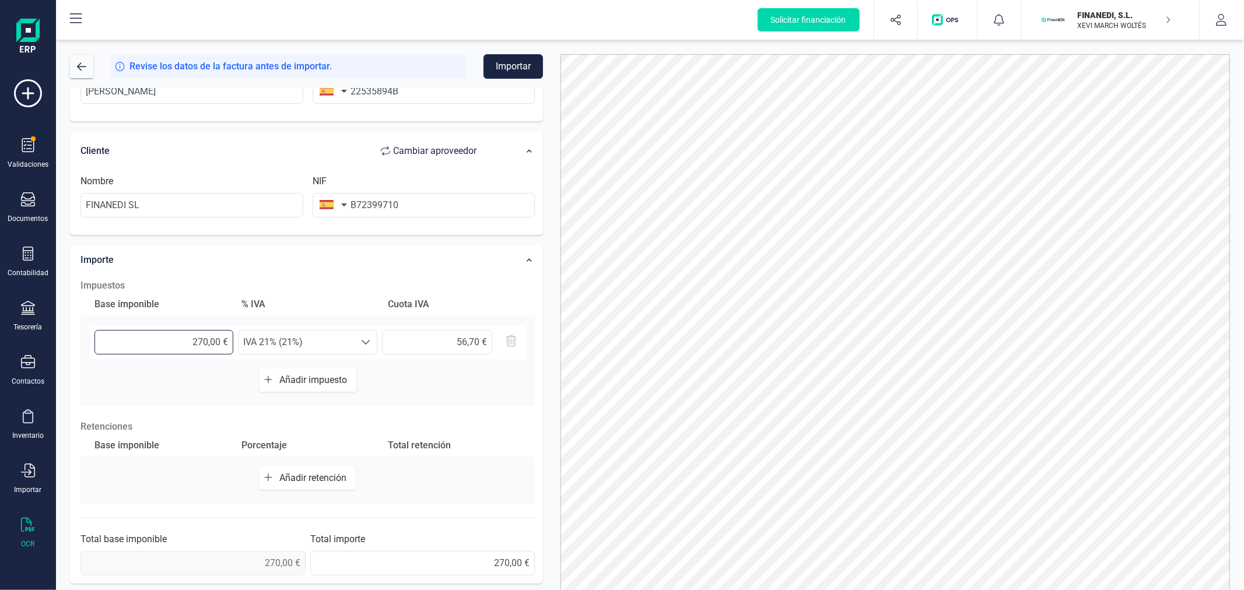
click at [188, 339] on input "270,00 €" at bounding box center [163, 342] width 139 height 24
type input "2.499,71 €"
click at [307, 479] on span "Añadir retención" at bounding box center [315, 477] width 72 height 11
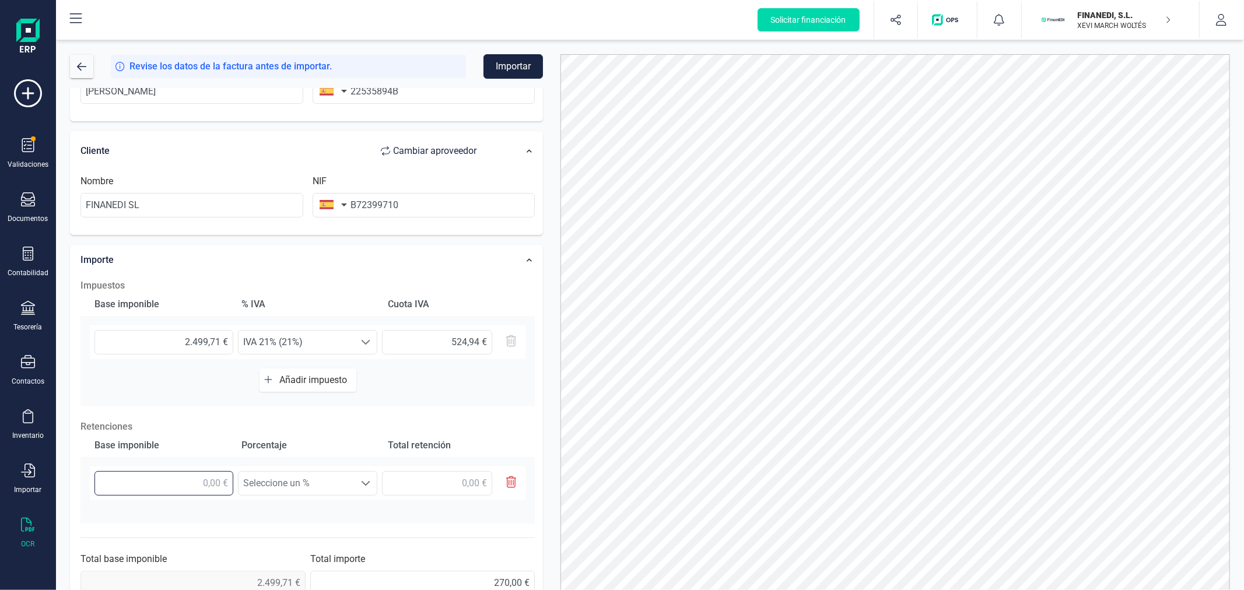
click at [170, 488] on input "text" at bounding box center [163, 483] width 139 height 24
type input "2.499,71 €"
click at [338, 490] on span "Seleccione un %" at bounding box center [297, 483] width 116 height 23
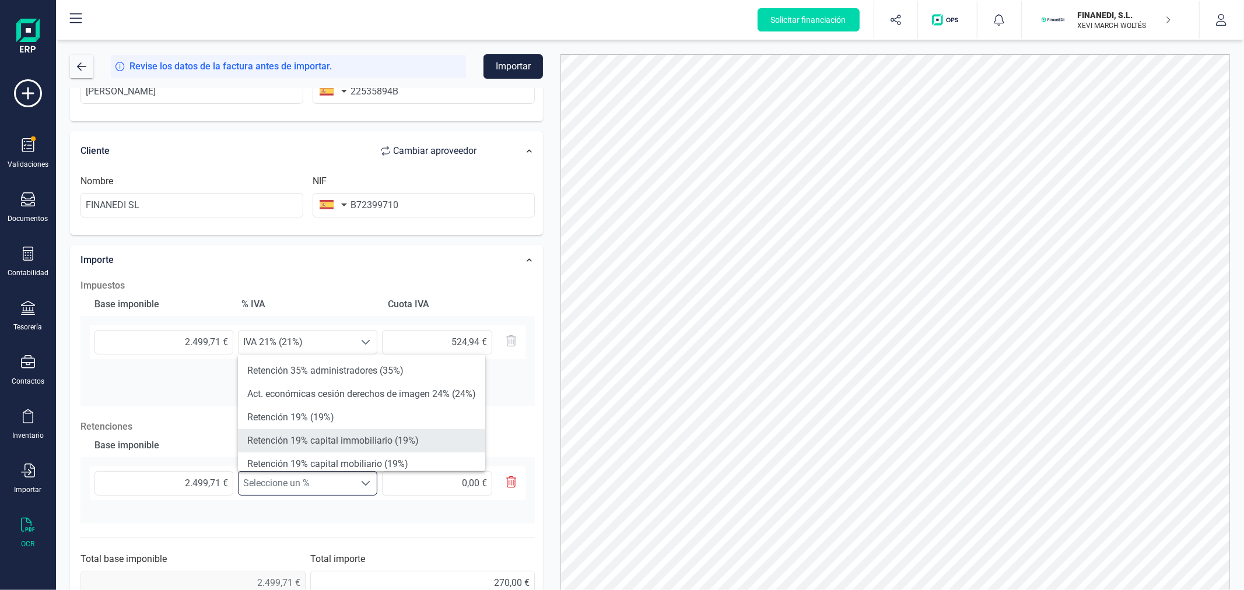
scroll to position [65, 0]
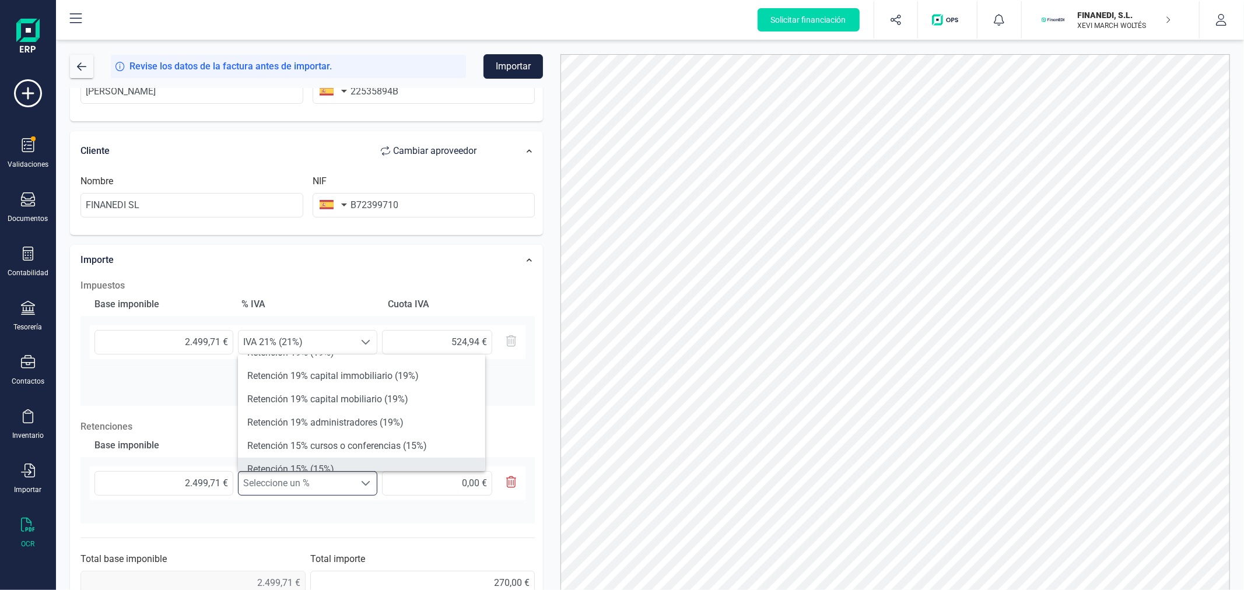
click at [331, 468] on li "Retención 15% (15%)" at bounding box center [361, 469] width 247 height 23
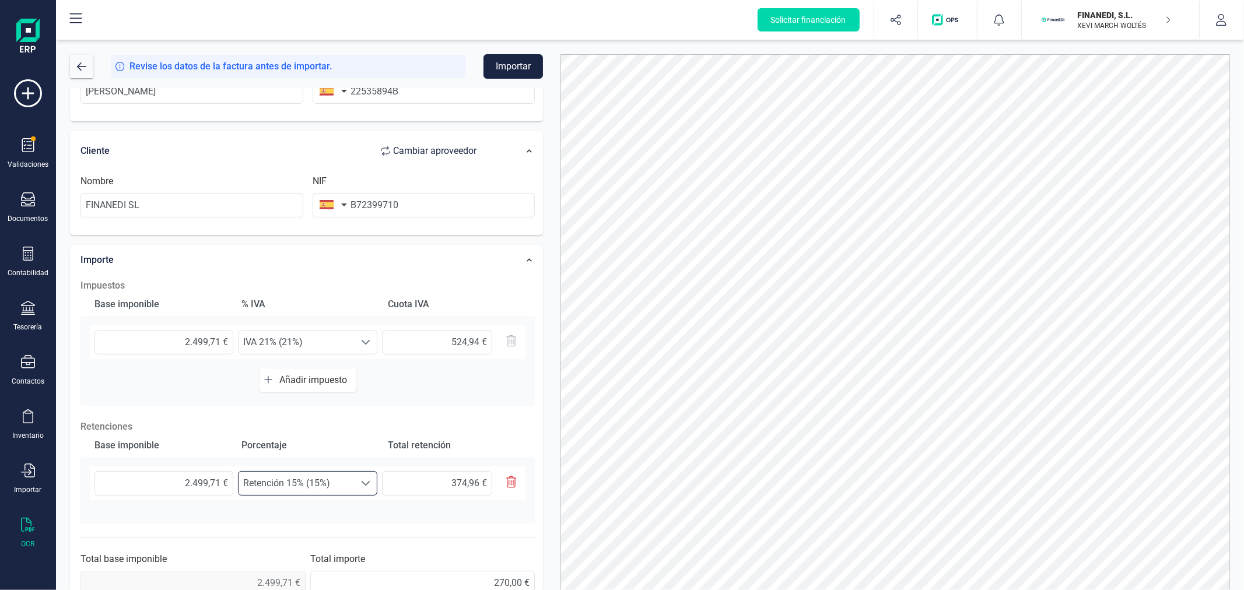
scroll to position [205, 0]
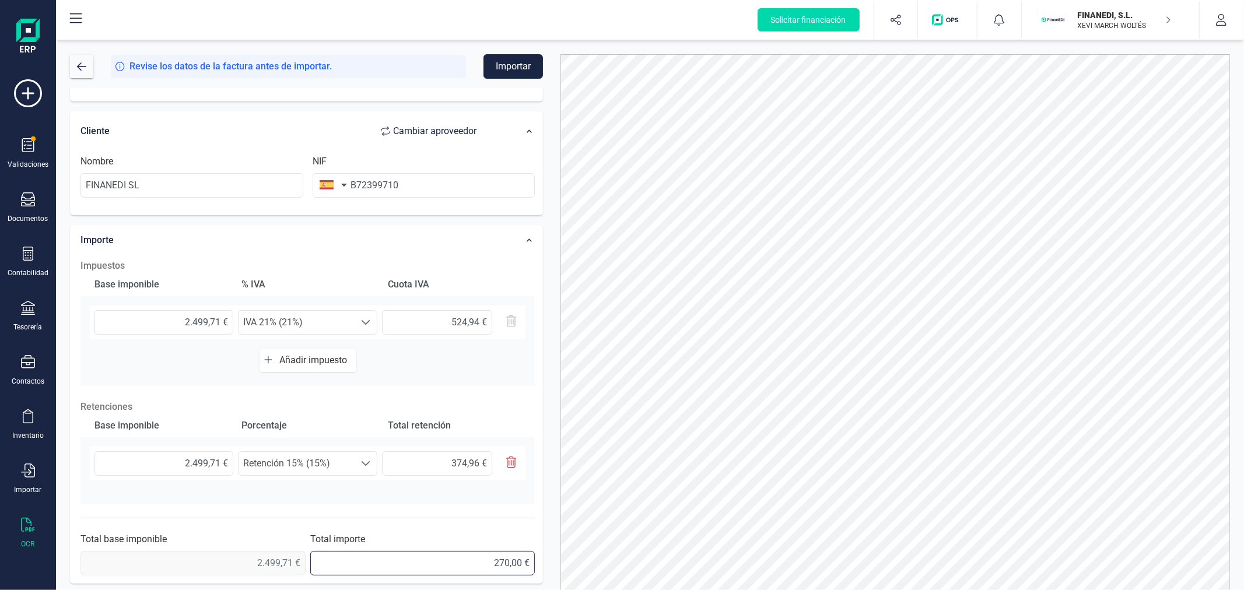
click at [458, 565] on input "270,00 €" at bounding box center [422, 563] width 225 height 24
type input "2.649,69 €"
click at [517, 73] on button "Importar" at bounding box center [513, 66] width 59 height 24
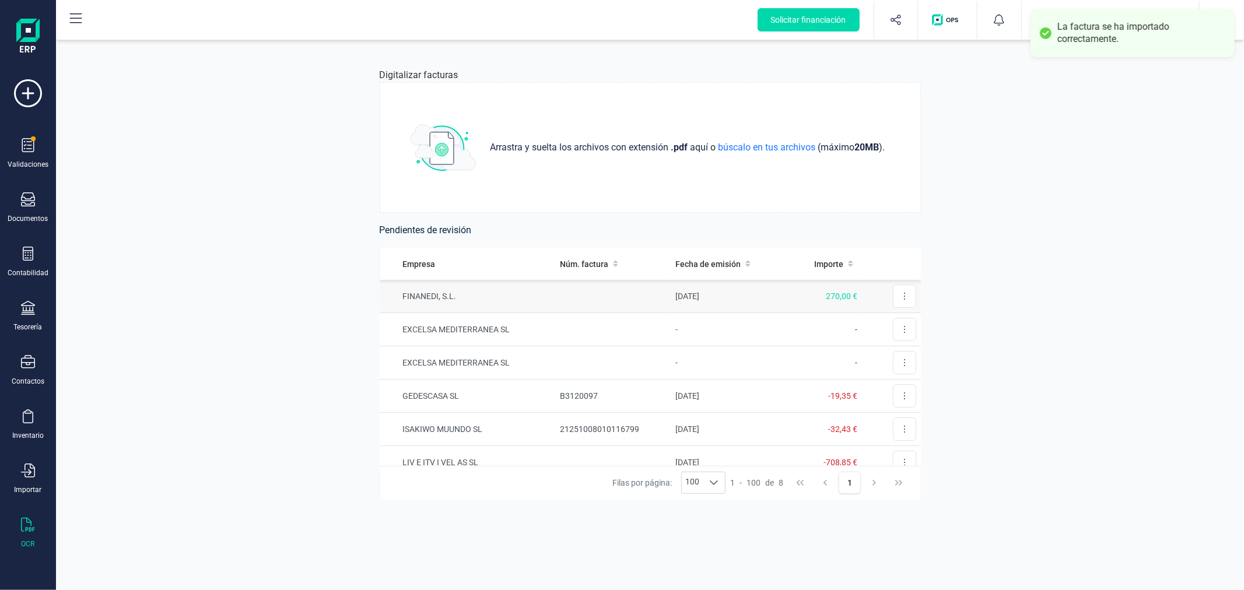
click at [561, 297] on td at bounding box center [612, 296] width 115 height 33
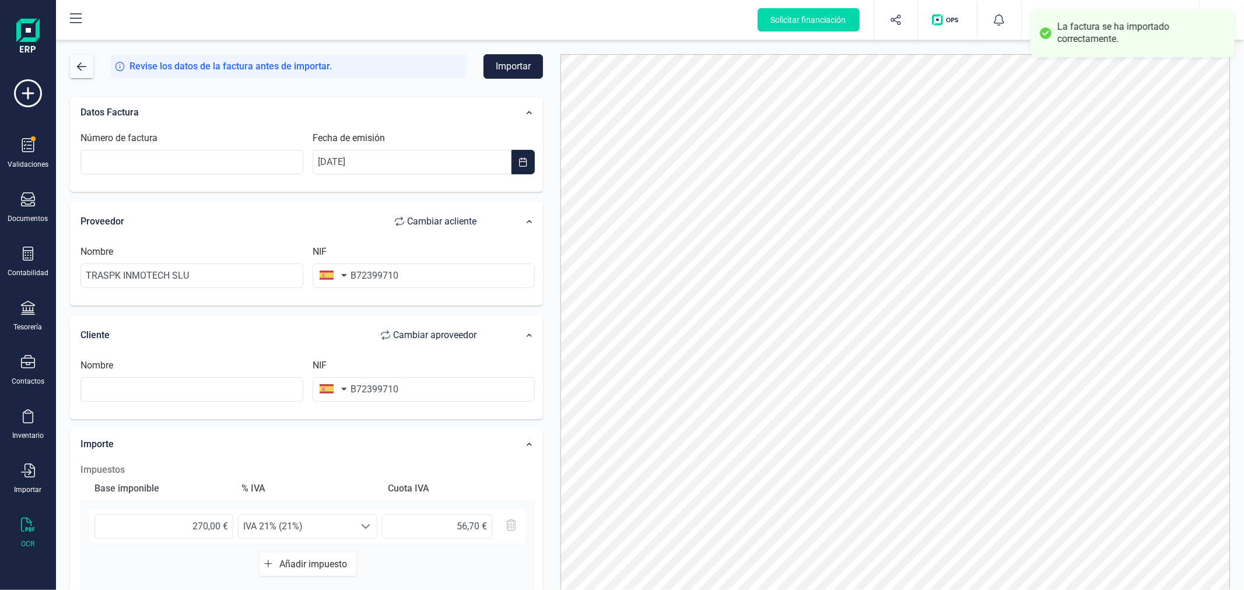
click at [451, 215] on span "Cambiar a cliente" at bounding box center [441, 222] width 69 height 14
type input "TRASPK INMOTECH SLU"
click at [204, 156] on input "Número de factura" at bounding box center [191, 162] width 223 height 24
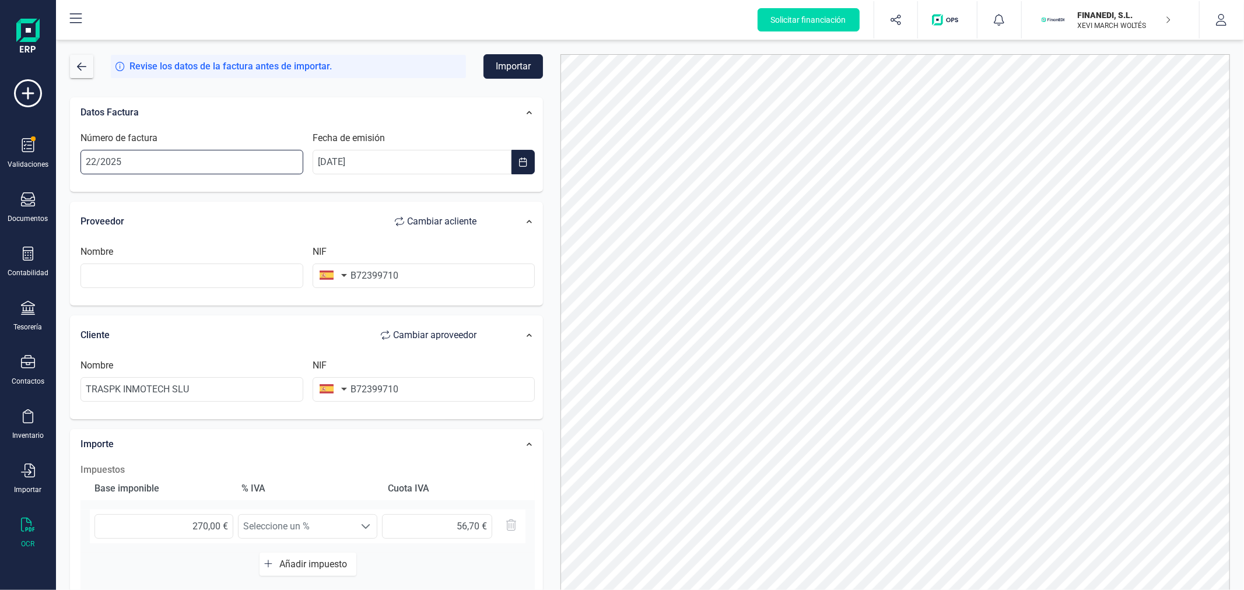
type input "22/2025"
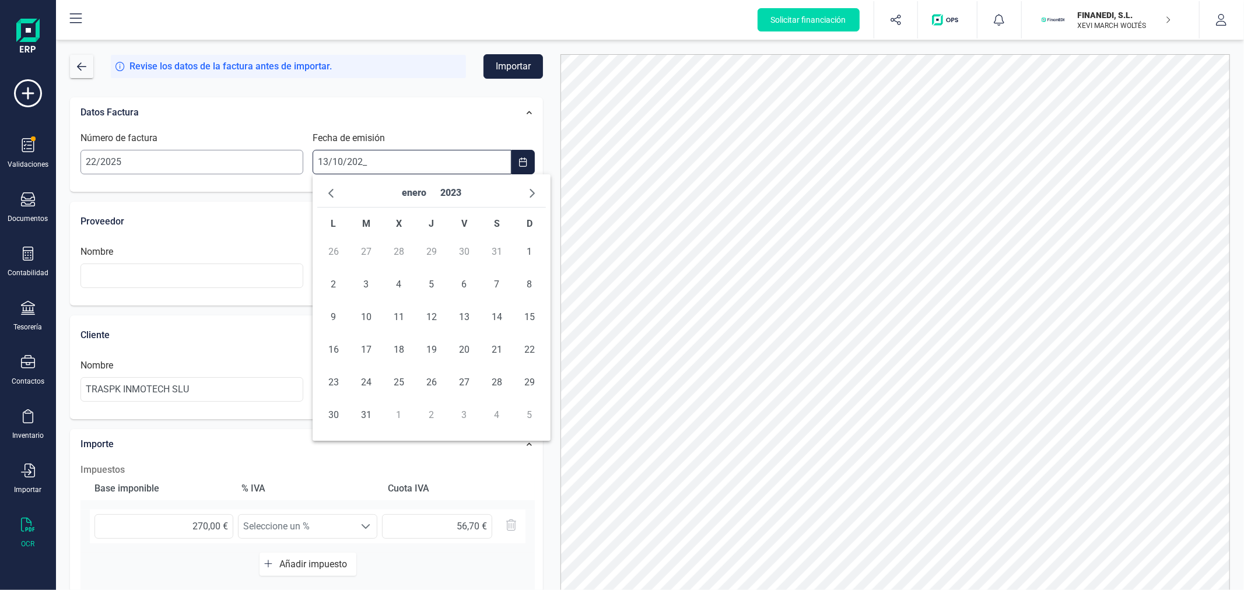
type input "[DATE]"
click at [337, 317] on span "13" at bounding box center [333, 317] width 23 height 23
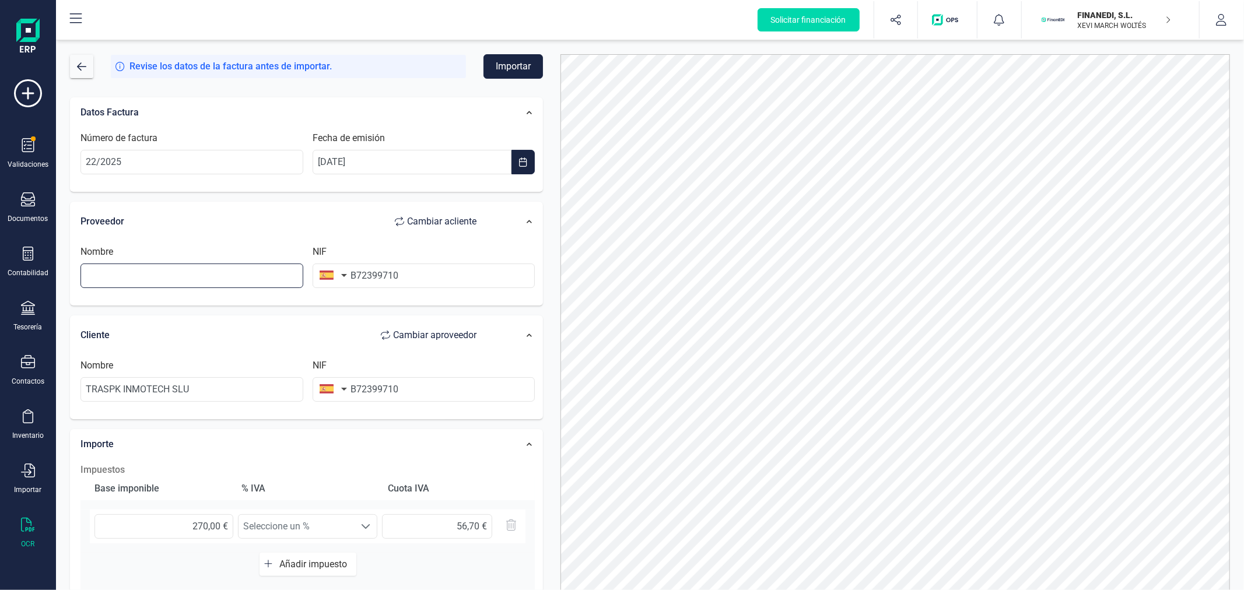
click at [182, 276] on input "text" at bounding box center [191, 276] width 223 height 24
type input "SALVADOR GUILLEM CHINER"
type input "22535894B"
type input "B7239971"
type input "FINANEDI SL"
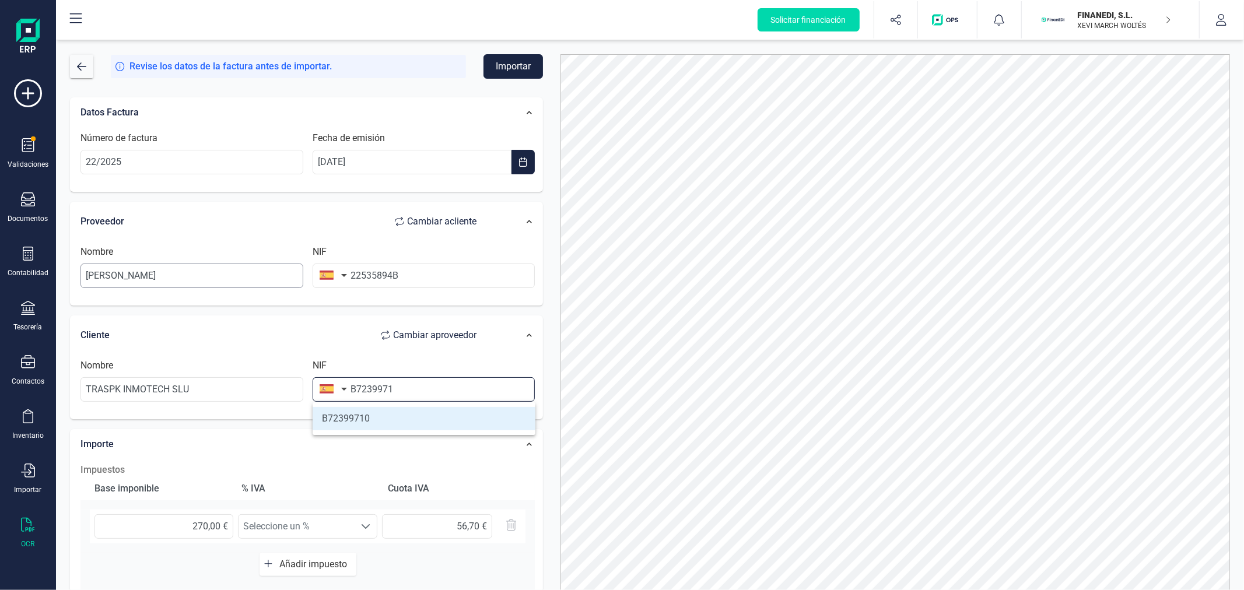
type input "B72399710"
click at [183, 526] on input "270,00 €" at bounding box center [163, 526] width 139 height 24
click at [184, 526] on input "270,00 €" at bounding box center [163, 526] width 139 height 24
type input "1.084,08 €"
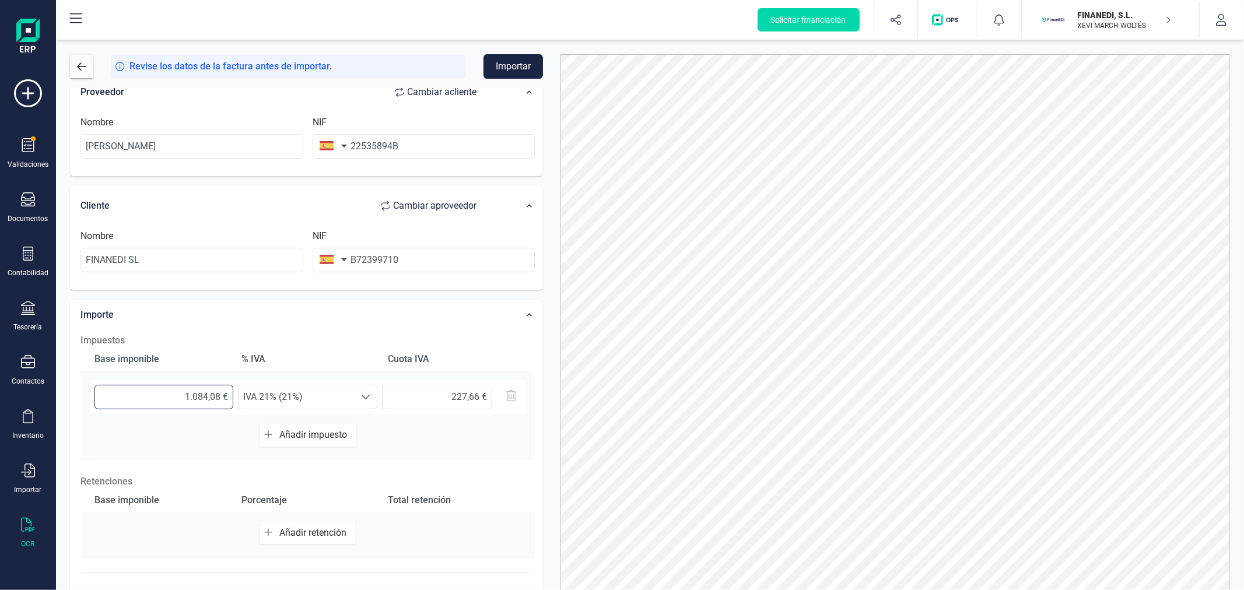
scroll to position [184, 0]
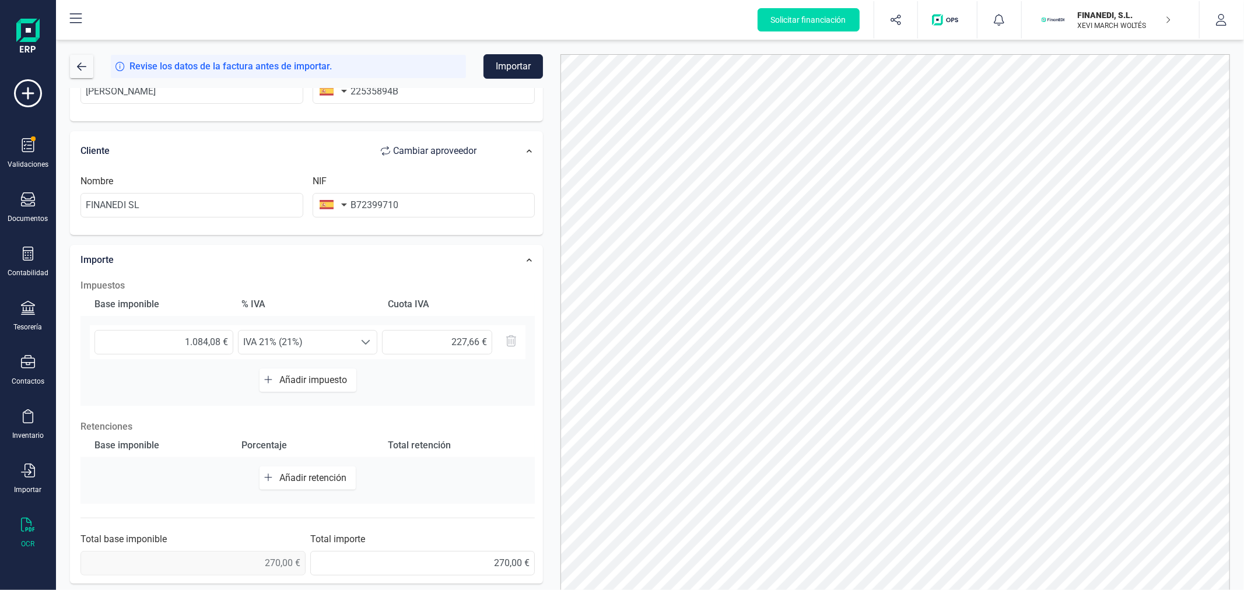
click at [301, 472] on span "Añadir retención" at bounding box center [315, 477] width 72 height 11
click at [199, 482] on input "text" at bounding box center [163, 483] width 139 height 24
type input "1.084,08 €"
drag, startPoint x: 308, startPoint y: 469, endPoint x: 307, endPoint y: 492, distance: 22.8
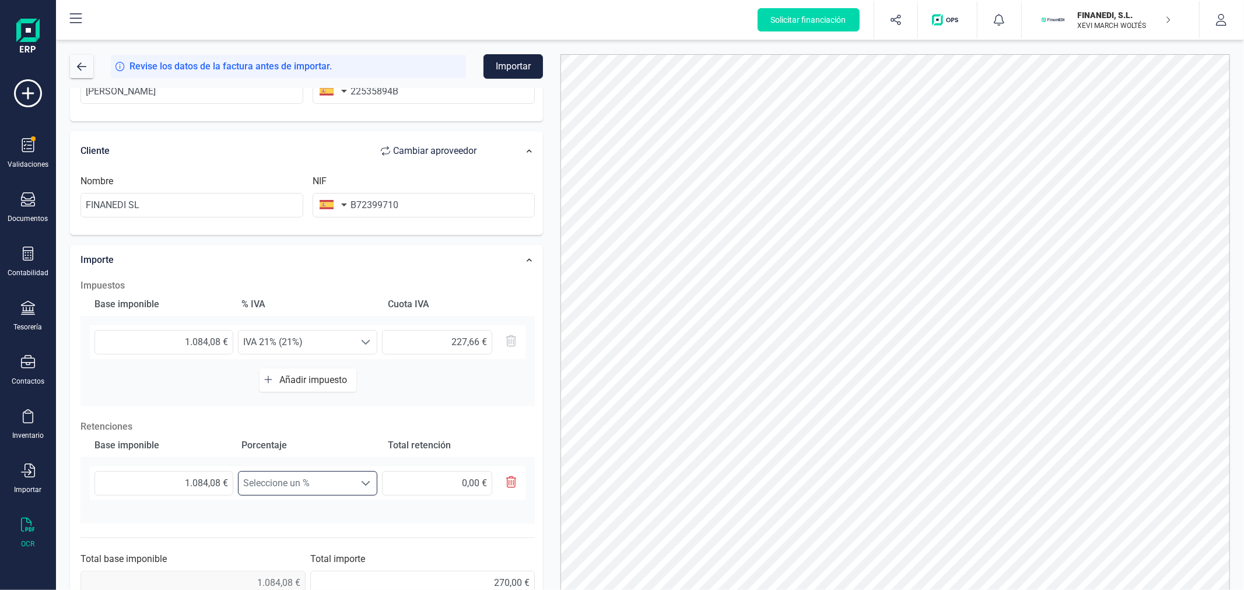
click at [306, 486] on div "1.084,08 € Seleccione un % Seleccione un %" at bounding box center [308, 484] width 436 height 34
click at [304, 485] on span "Seleccione un %" at bounding box center [297, 483] width 116 height 23
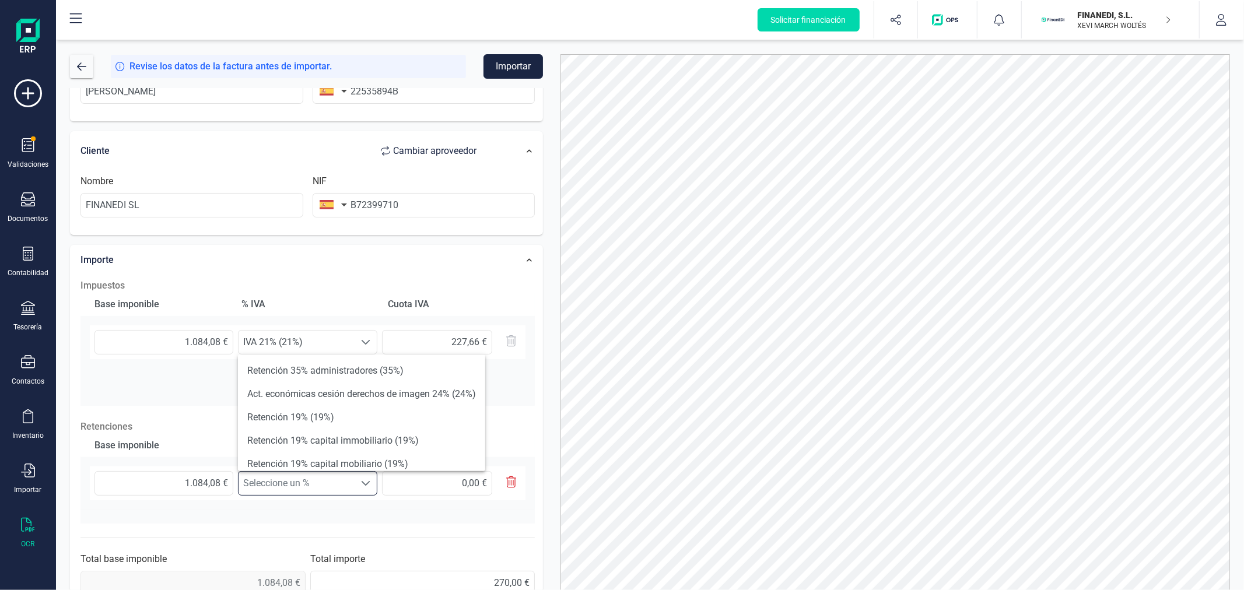
scroll to position [65, 0]
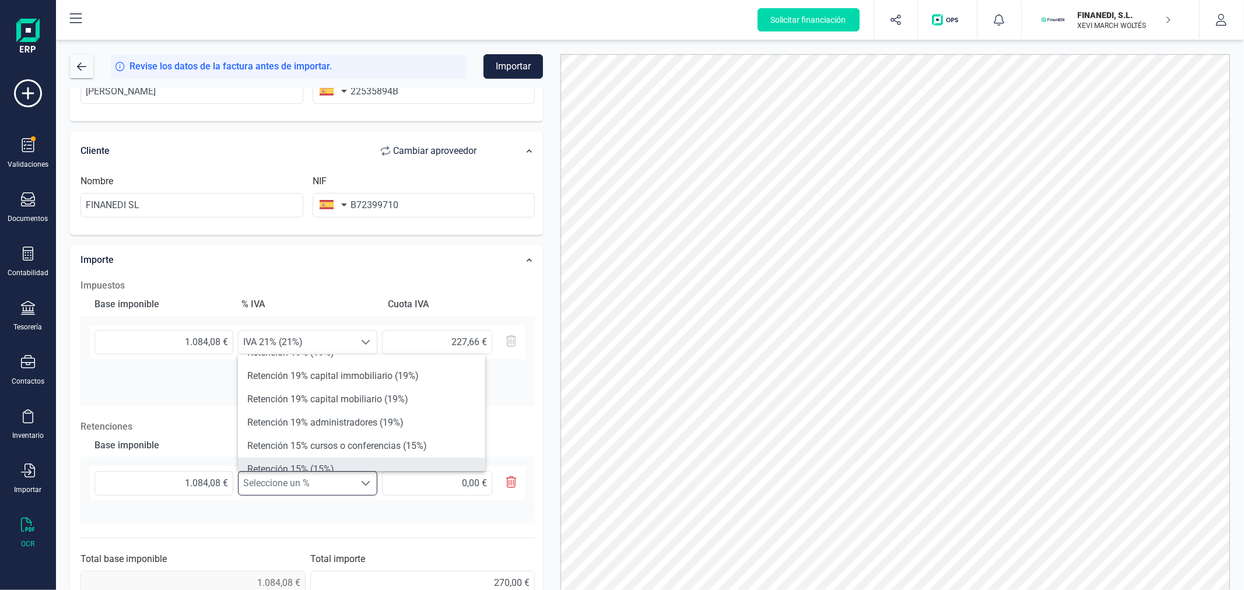
click at [312, 465] on li "Retención 15% (15%)" at bounding box center [361, 469] width 247 height 23
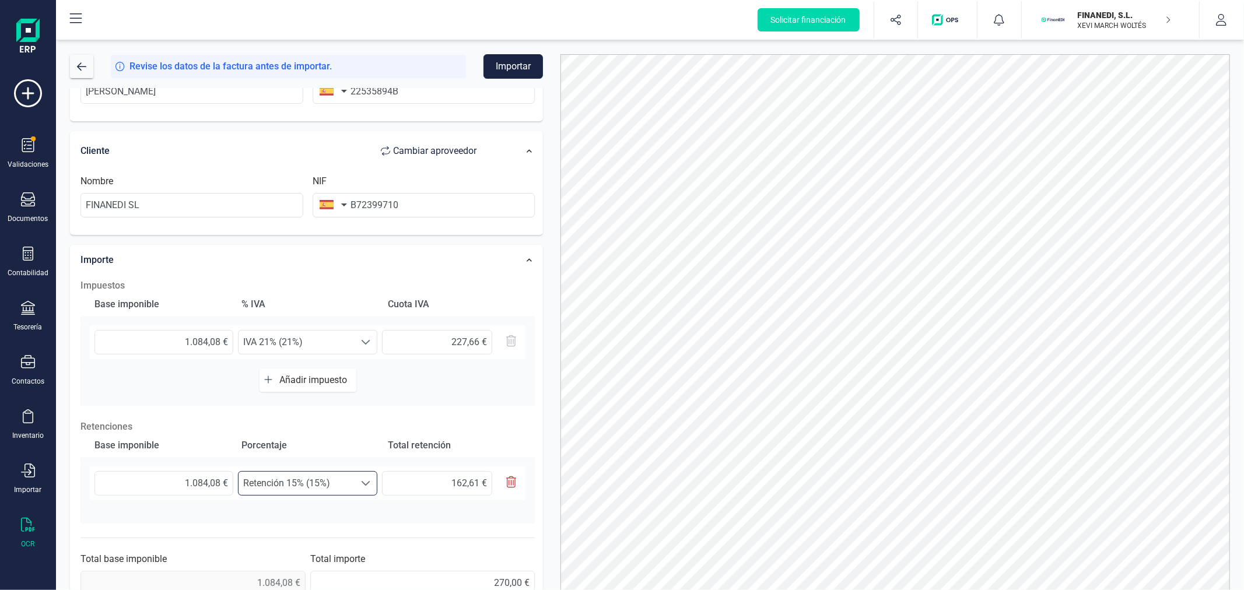
scroll to position [205, 0]
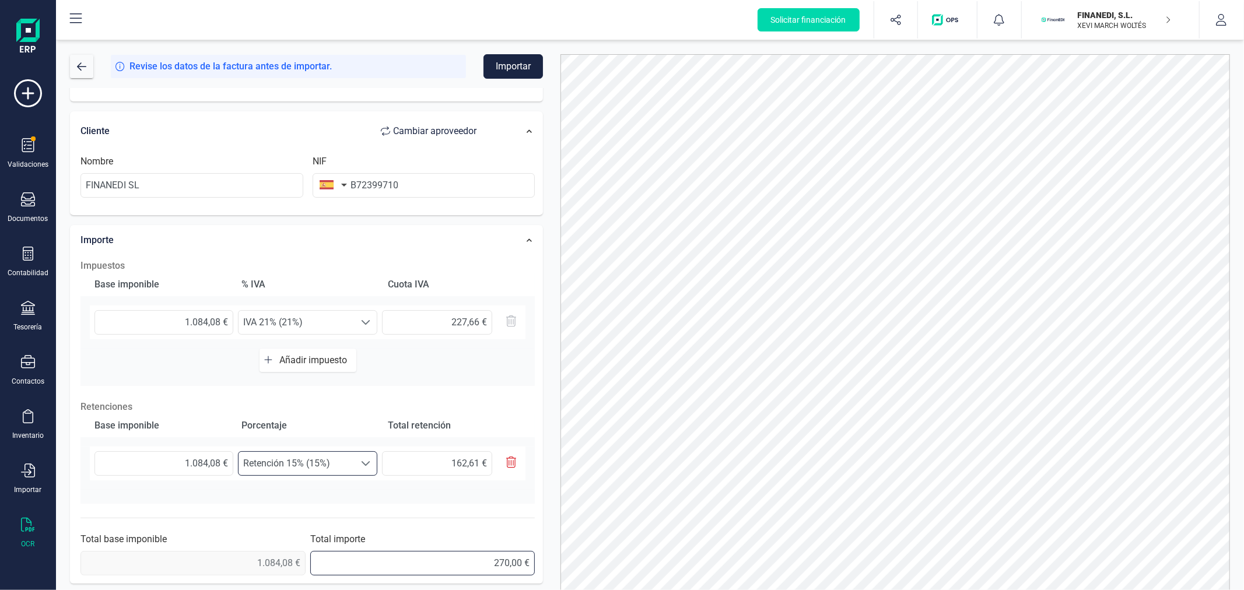
click at [474, 564] on input "270,00 €" at bounding box center [422, 563] width 225 height 24
type input "1.149,13 €"
click at [514, 63] on button "Importar" at bounding box center [513, 66] width 59 height 24
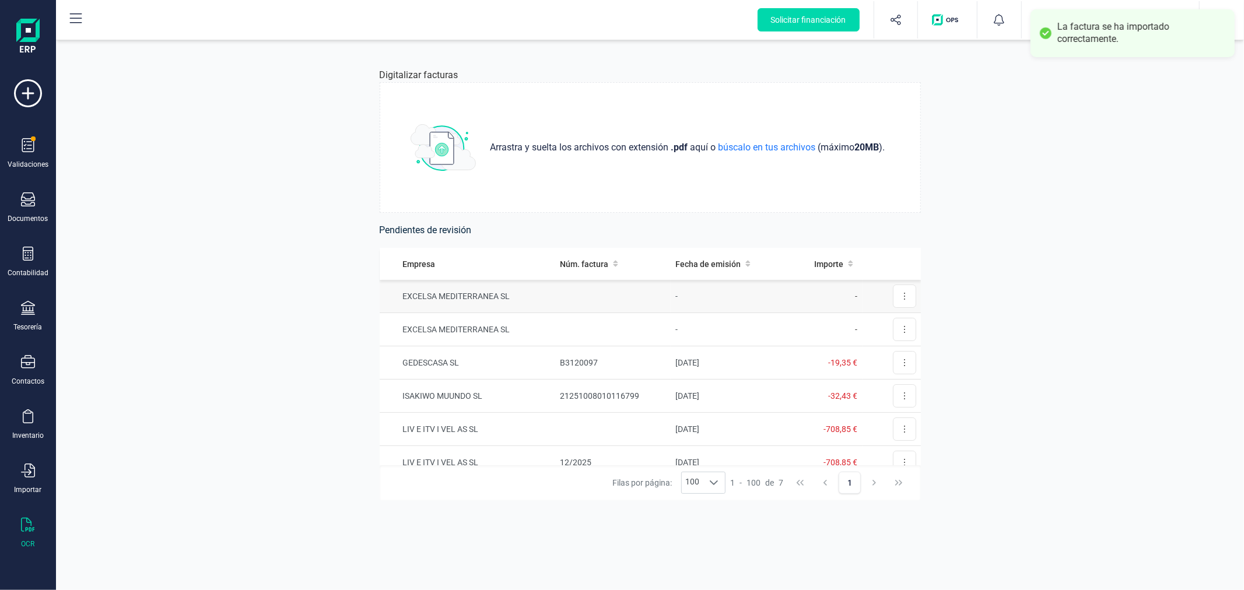
click at [584, 297] on td at bounding box center [612, 296] width 115 height 33
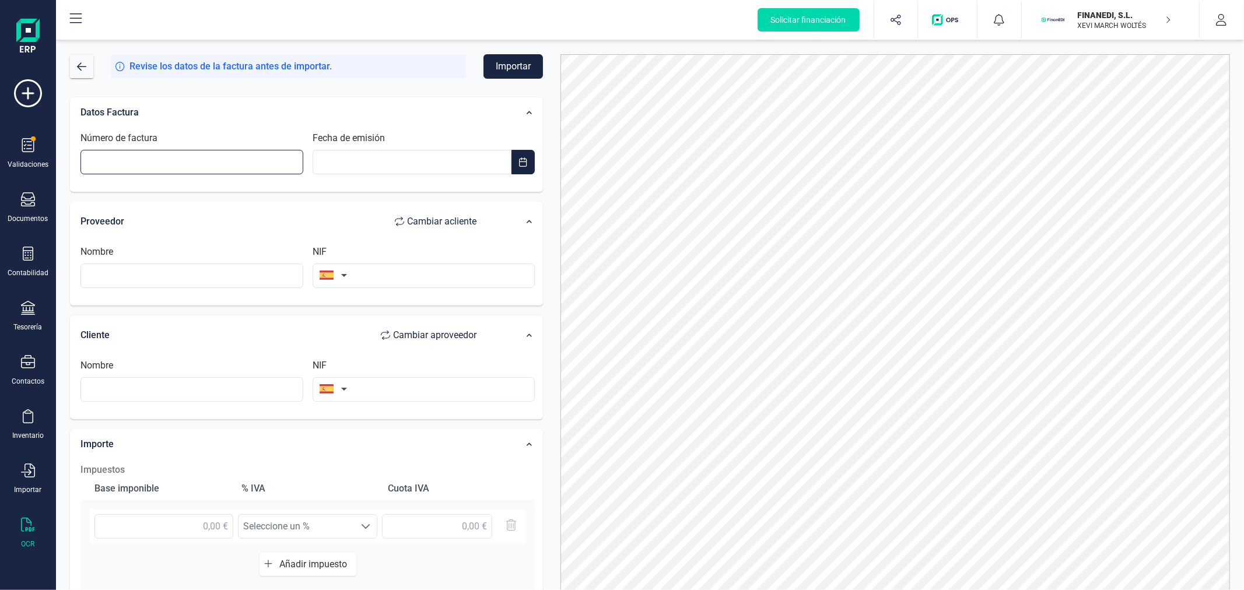
click at [152, 155] on input "Número de factura" at bounding box center [191, 162] width 223 height 24
type input "21/2025"
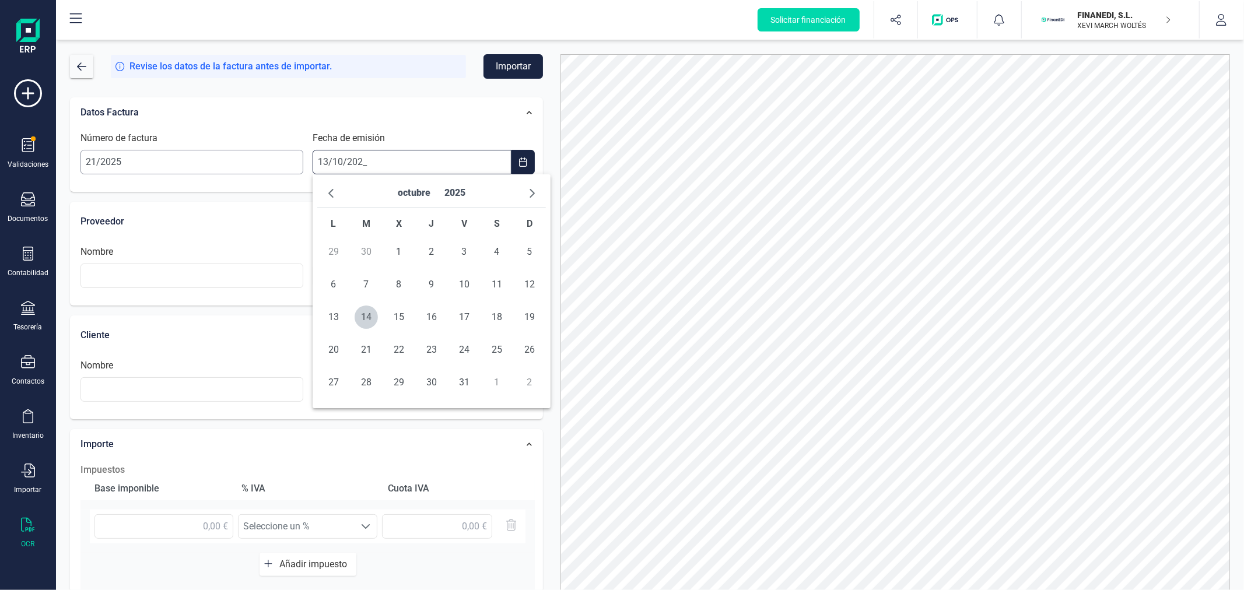
type input "[DATE]"
click at [337, 314] on span "13" at bounding box center [333, 317] width 23 height 23
click at [233, 272] on input "text" at bounding box center [191, 276] width 223 height 24
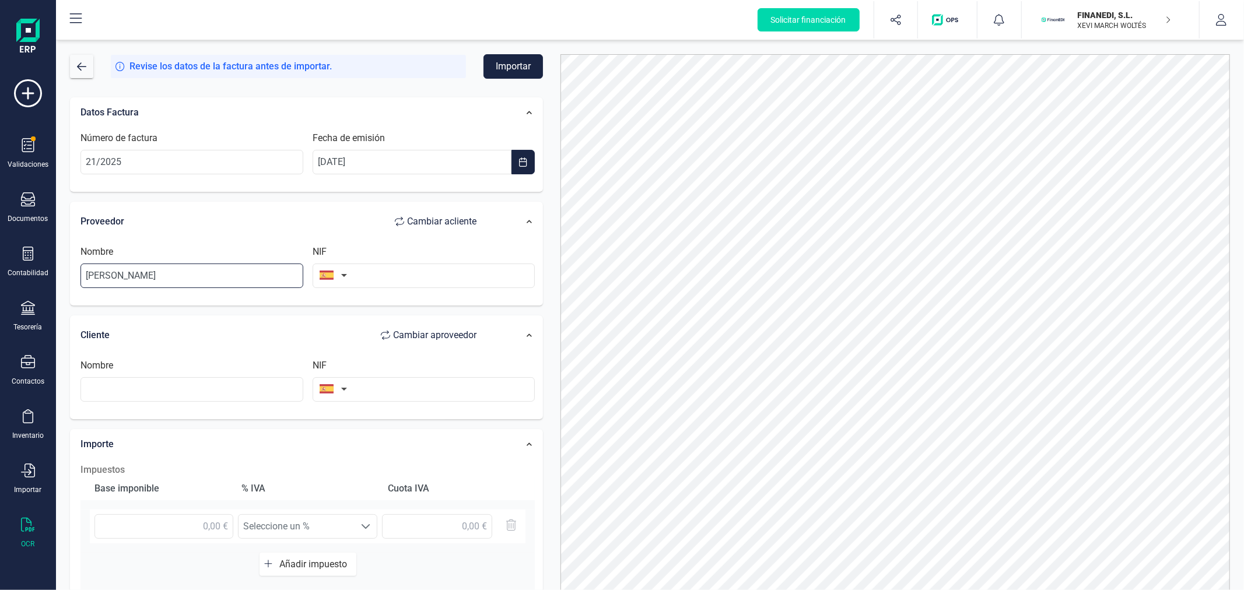
type input "SALVADOR GUILLEM CHINER"
type input "22535894B"
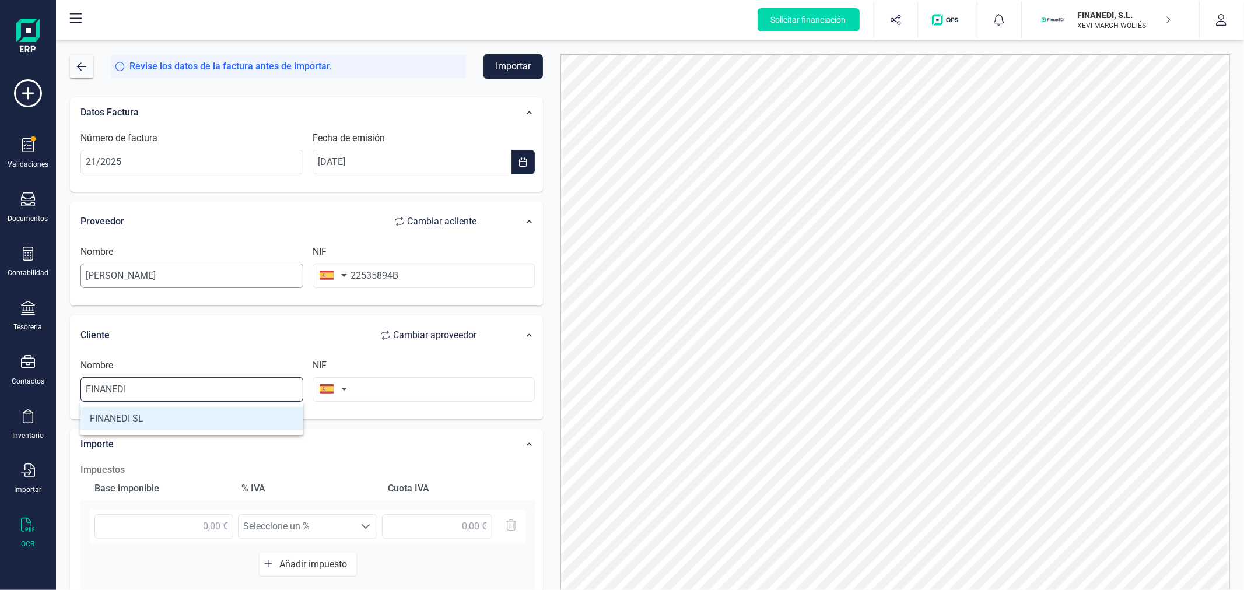
type input "FINANEDI SL"
type input "B72399710"
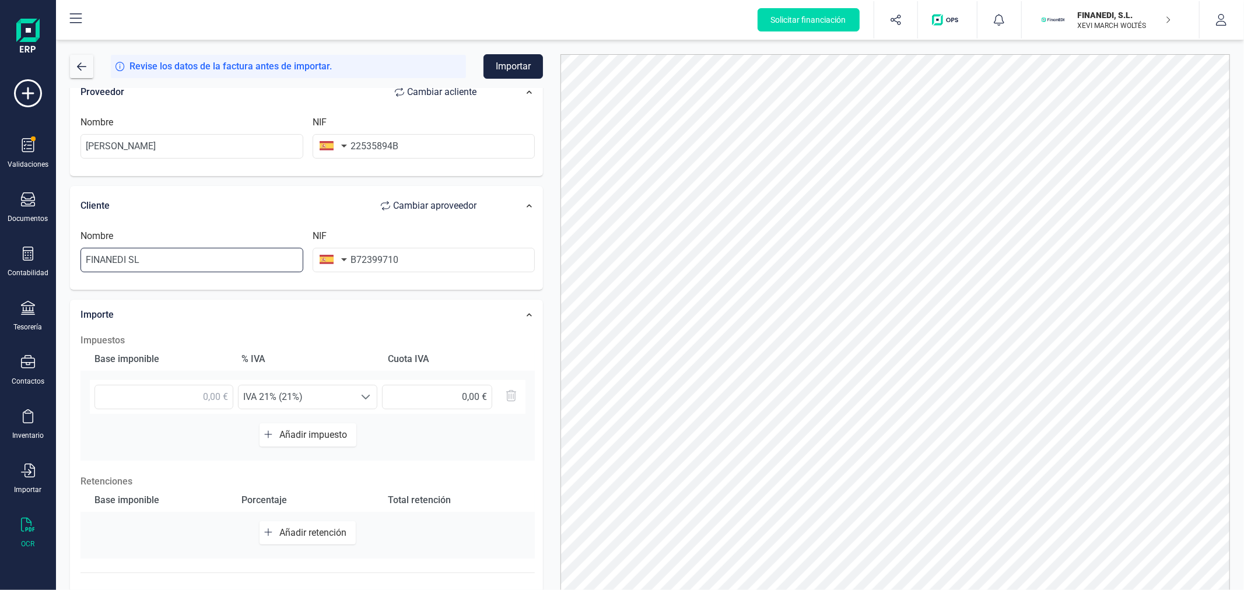
scroll to position [184, 0]
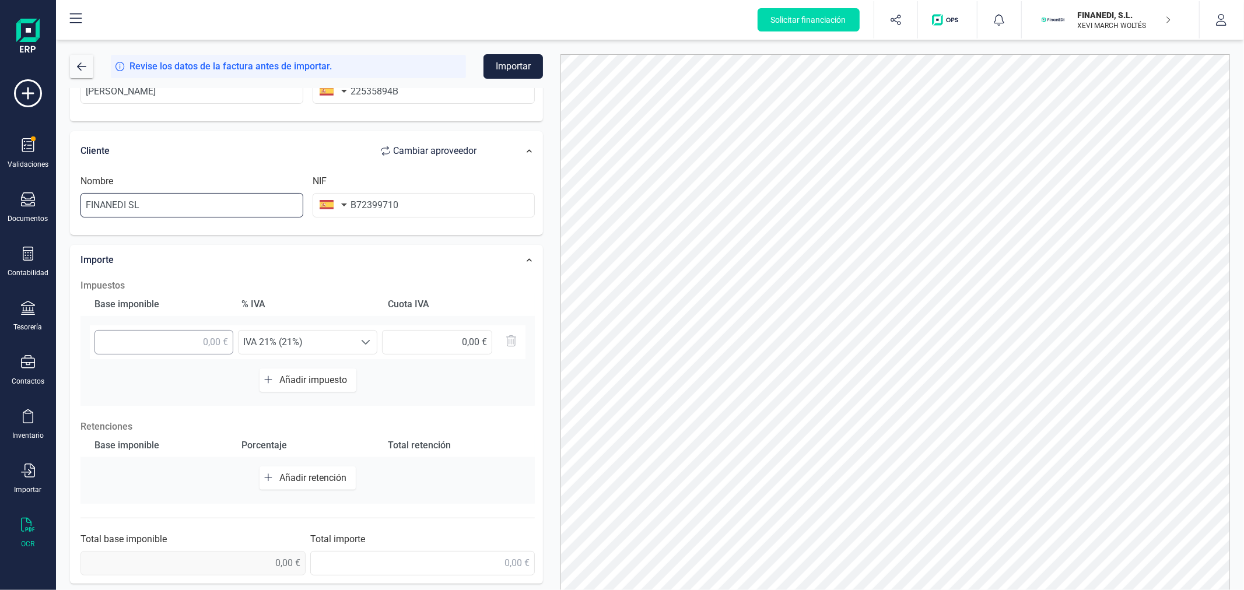
type input "FINANEDI SL"
click at [164, 346] on input "text" at bounding box center [163, 342] width 139 height 24
type input "1.416,21 €"
click at [296, 472] on span "Añadir retención" at bounding box center [315, 477] width 72 height 11
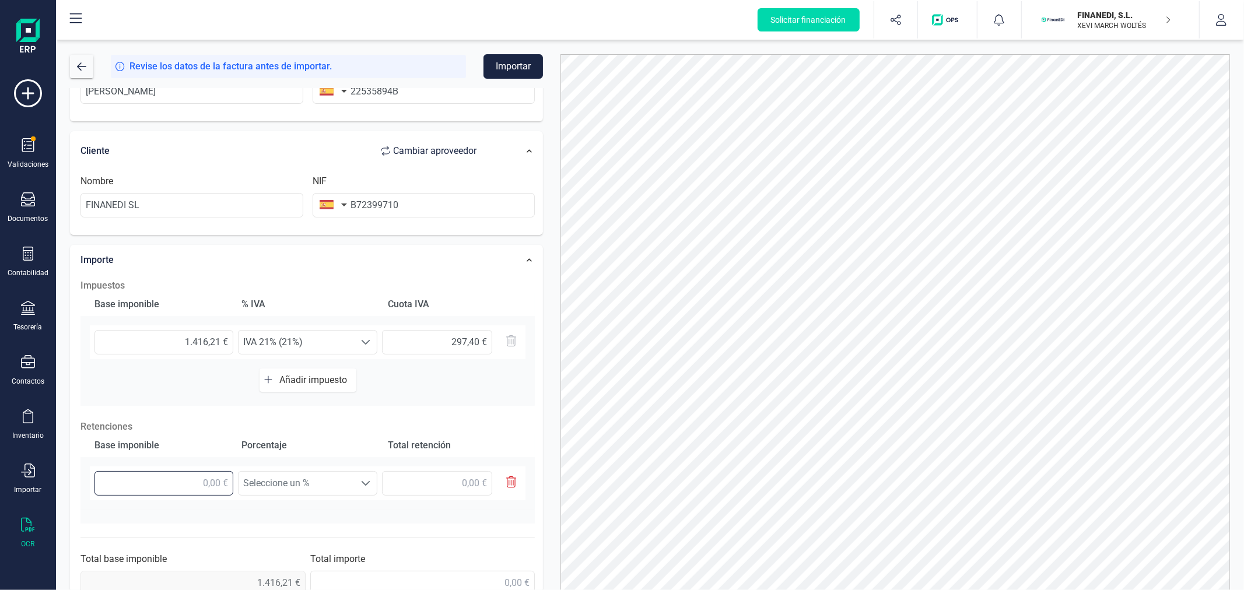
click at [203, 484] on input "text" at bounding box center [163, 483] width 139 height 24
type input "1.416,21 €"
click at [274, 479] on span "Seleccione un %" at bounding box center [297, 483] width 116 height 23
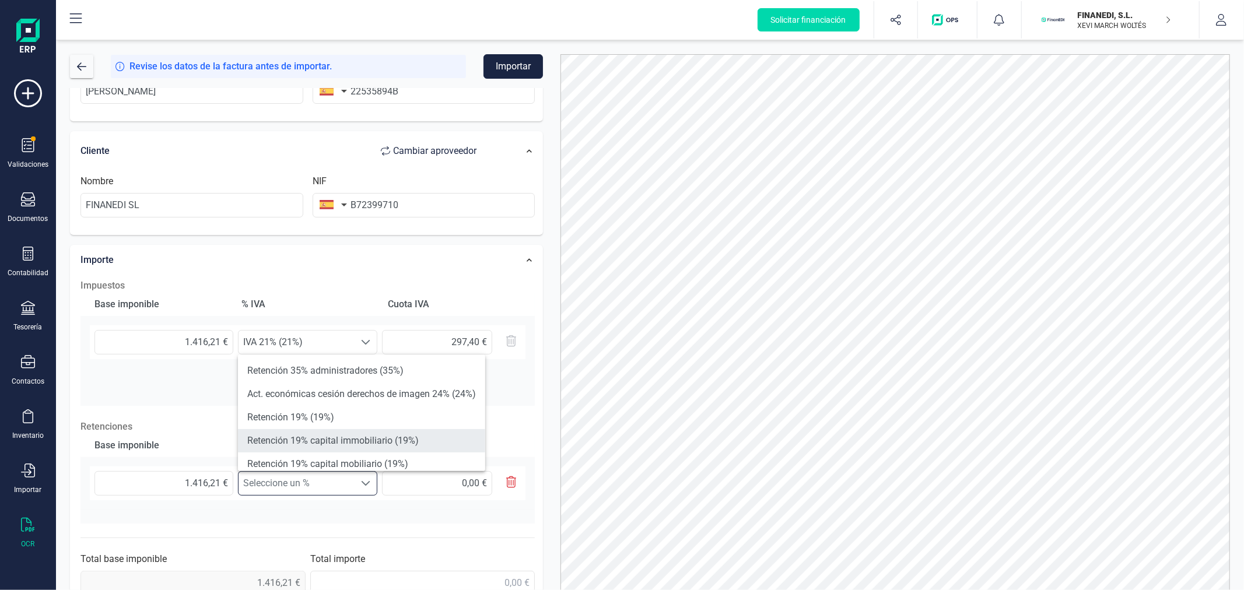
scroll to position [65, 0]
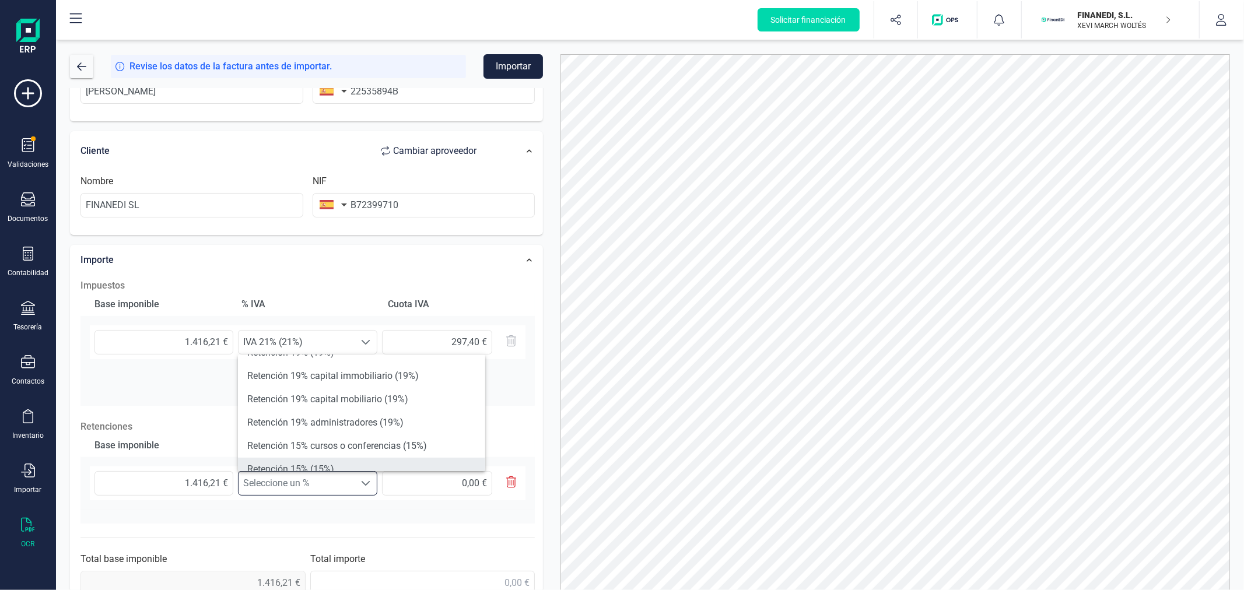
click at [296, 464] on li "Retención 15% (15%)" at bounding box center [361, 469] width 247 height 23
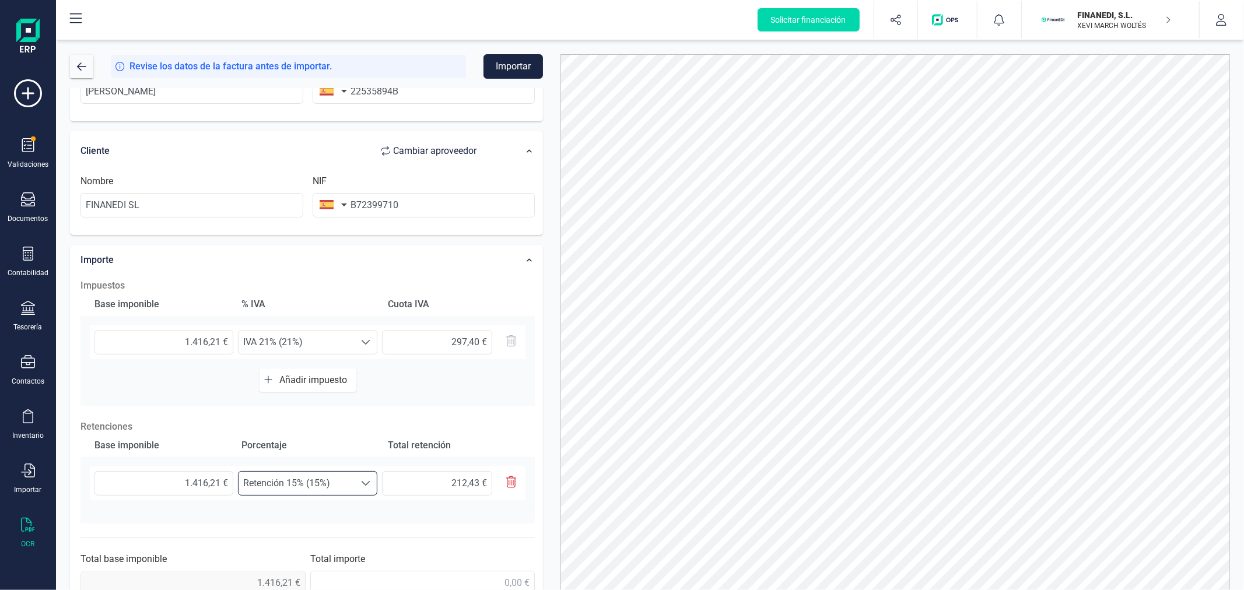
scroll to position [205, 0]
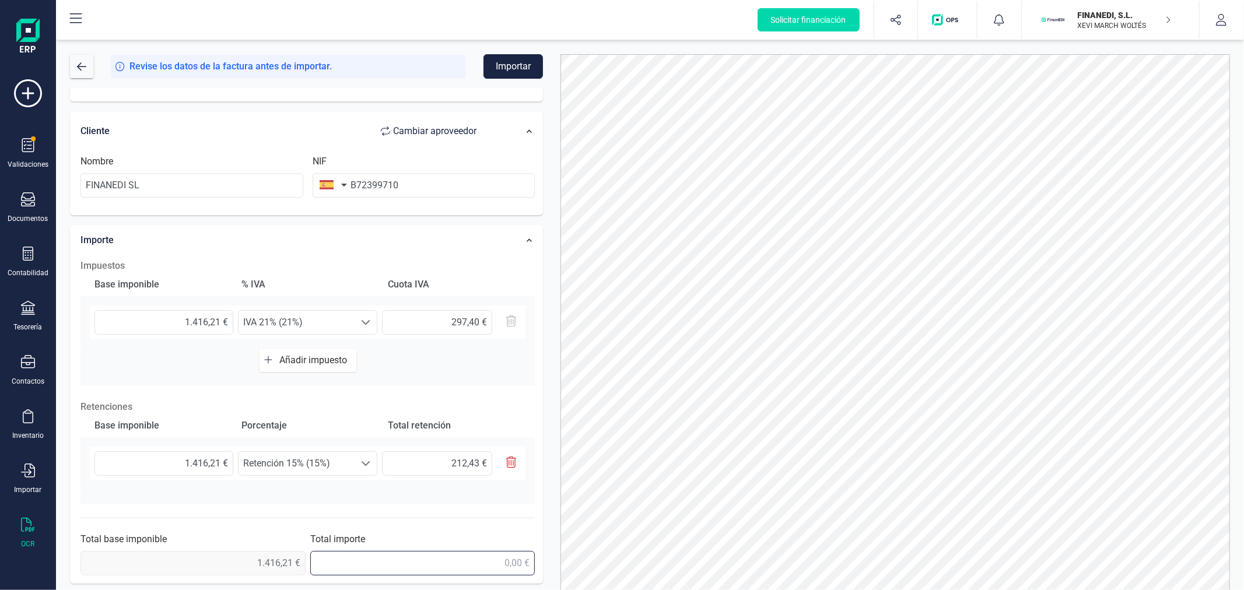
click at [481, 568] on input "text" at bounding box center [422, 563] width 225 height 24
type input "1.501,19 €"
click at [509, 61] on button "Importar" at bounding box center [513, 66] width 59 height 24
click at [477, 322] on input "text" at bounding box center [437, 322] width 110 height 24
type input "297,41 €"
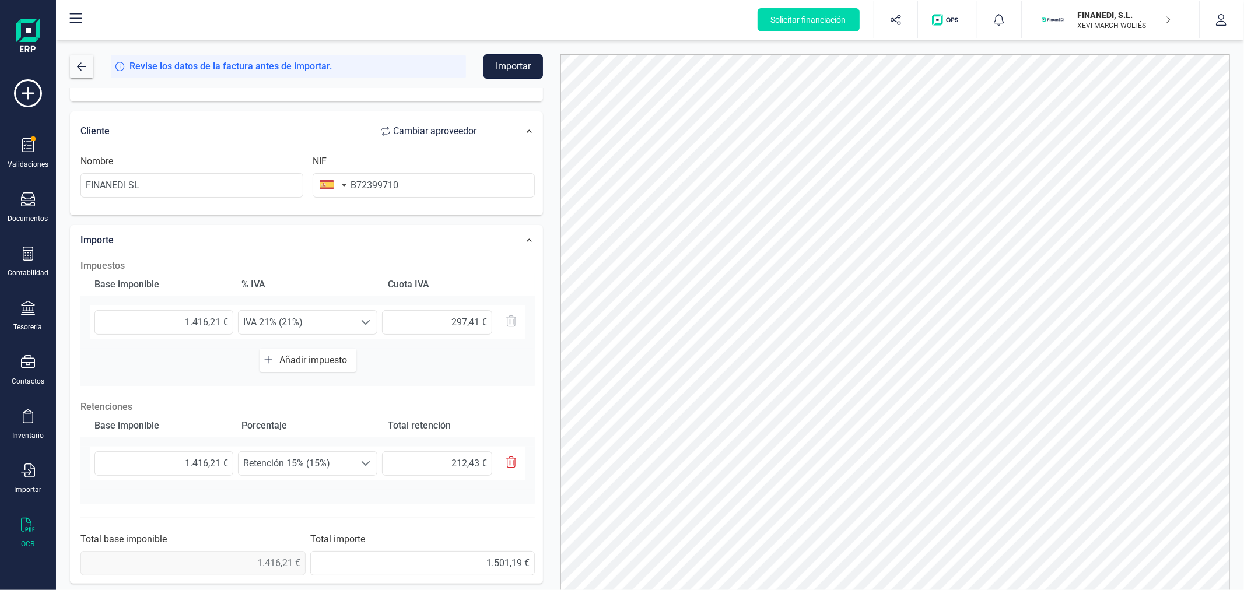
click at [514, 56] on button "Importar" at bounding box center [513, 66] width 59 height 24
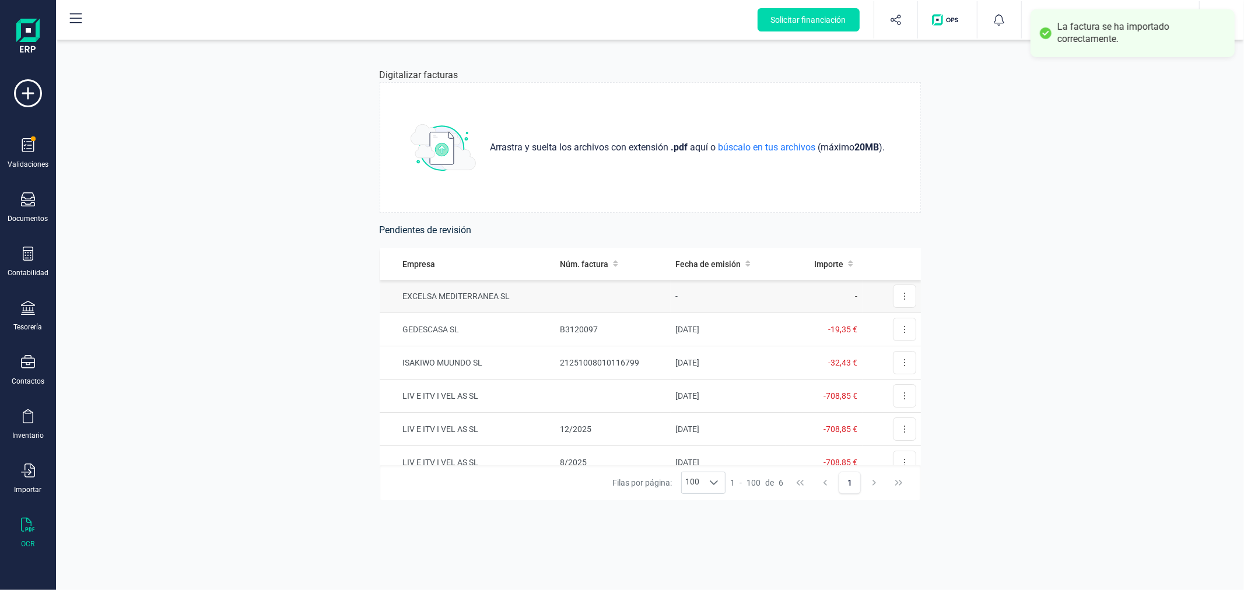
click at [538, 300] on td "EXCELSA MEDITERRANEA SL" at bounding box center [468, 296] width 176 height 33
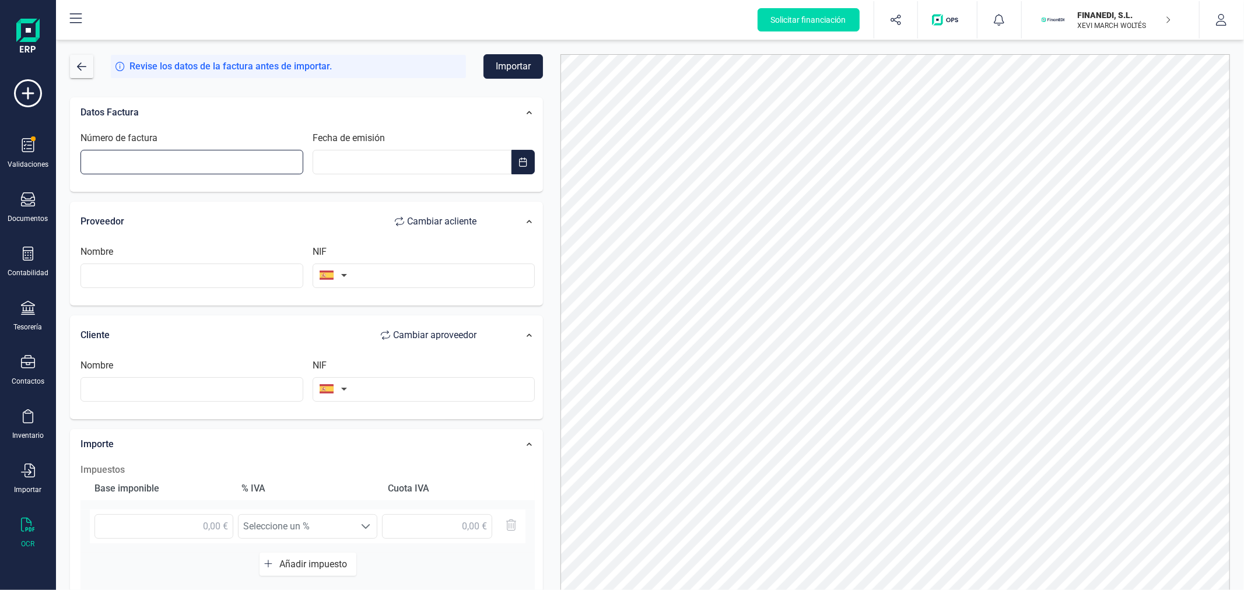
click at [157, 164] on input "Número de factura" at bounding box center [191, 162] width 223 height 24
type input "23/2025"
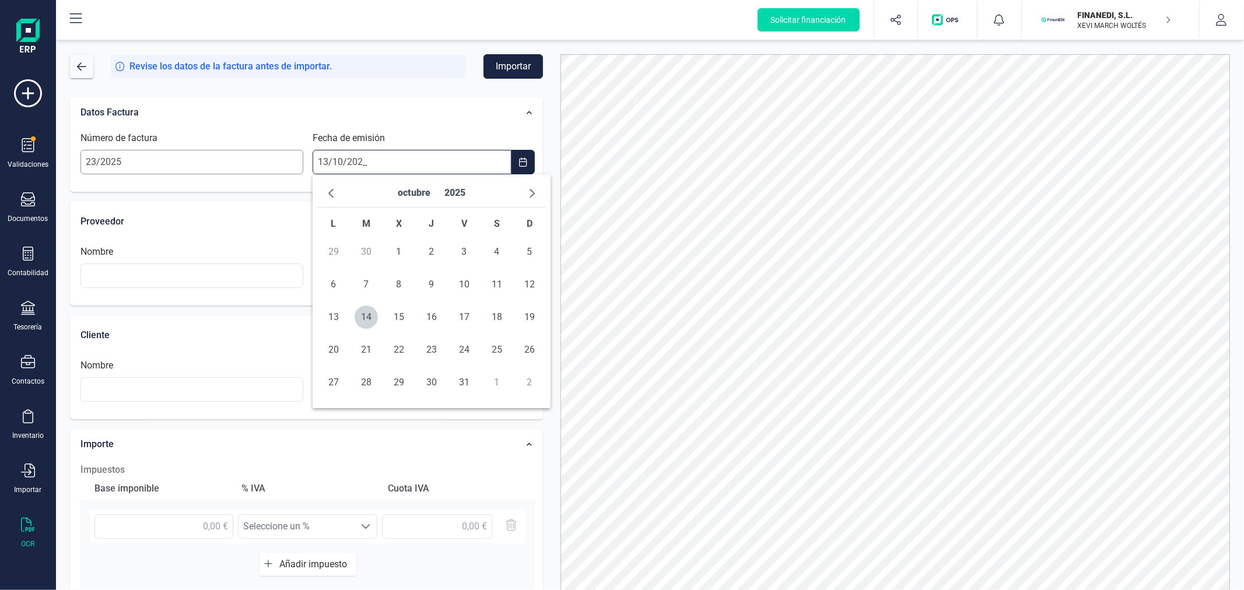
type input "[DATE]"
click at [334, 311] on span "13" at bounding box center [333, 317] width 23 height 23
click at [224, 278] on input "text" at bounding box center [191, 276] width 223 height 24
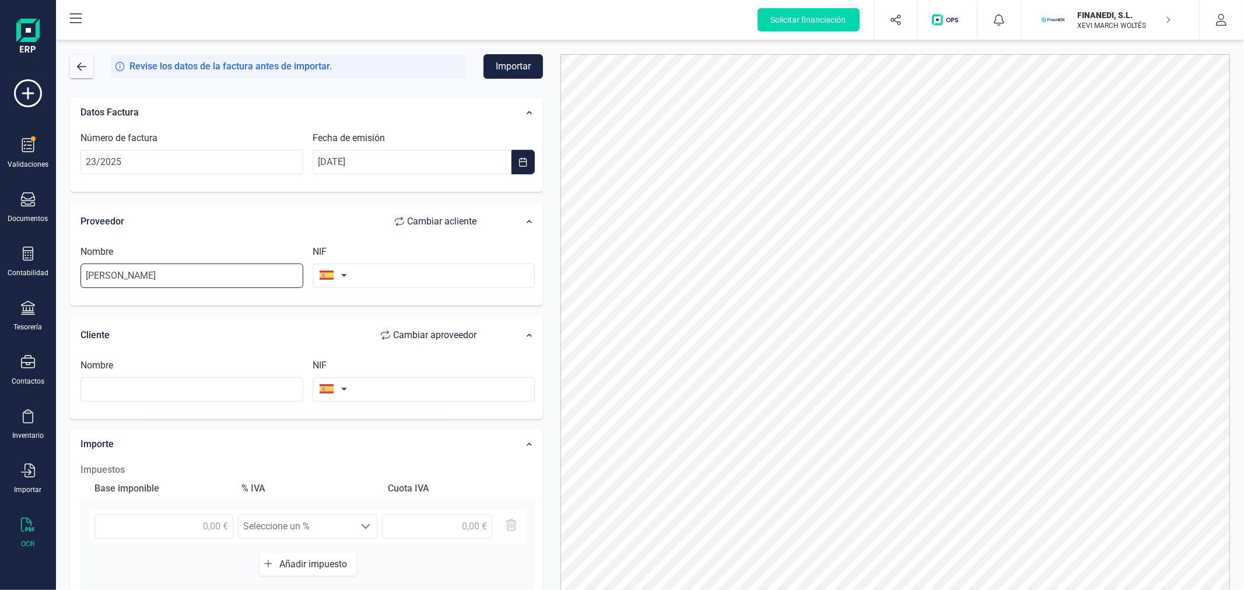
type input "SALVADOR GUILLEM CHINER"
type input "22535894B"
click at [196, 389] on input "text" at bounding box center [191, 389] width 223 height 24
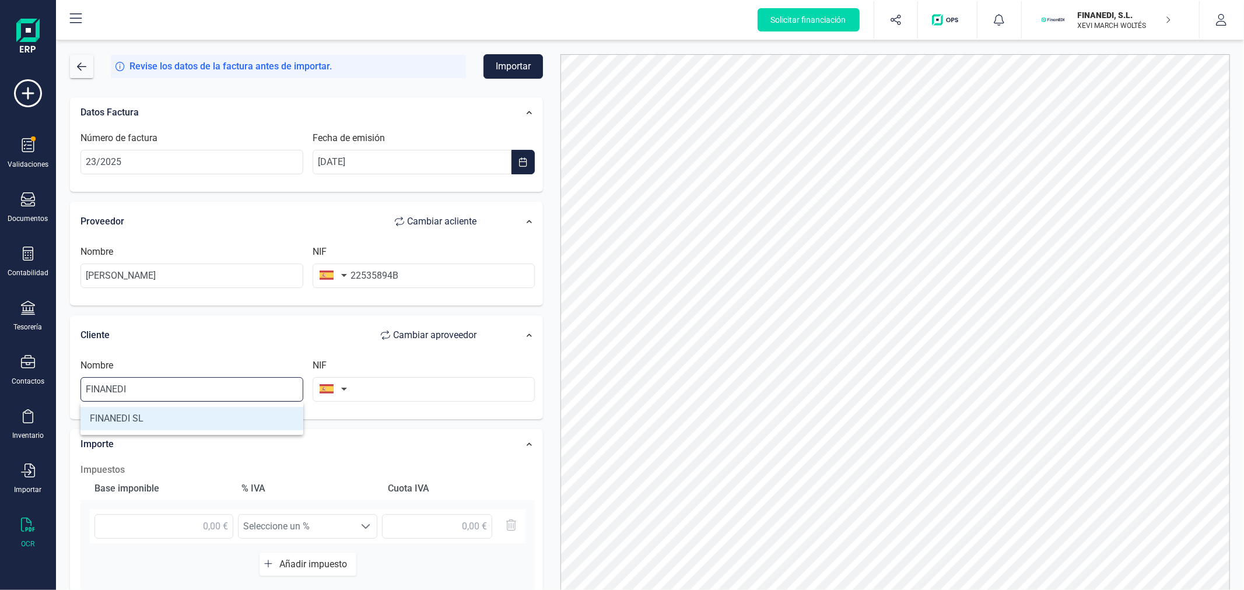
type input "FINANEDI SL"
type input "B72399710"
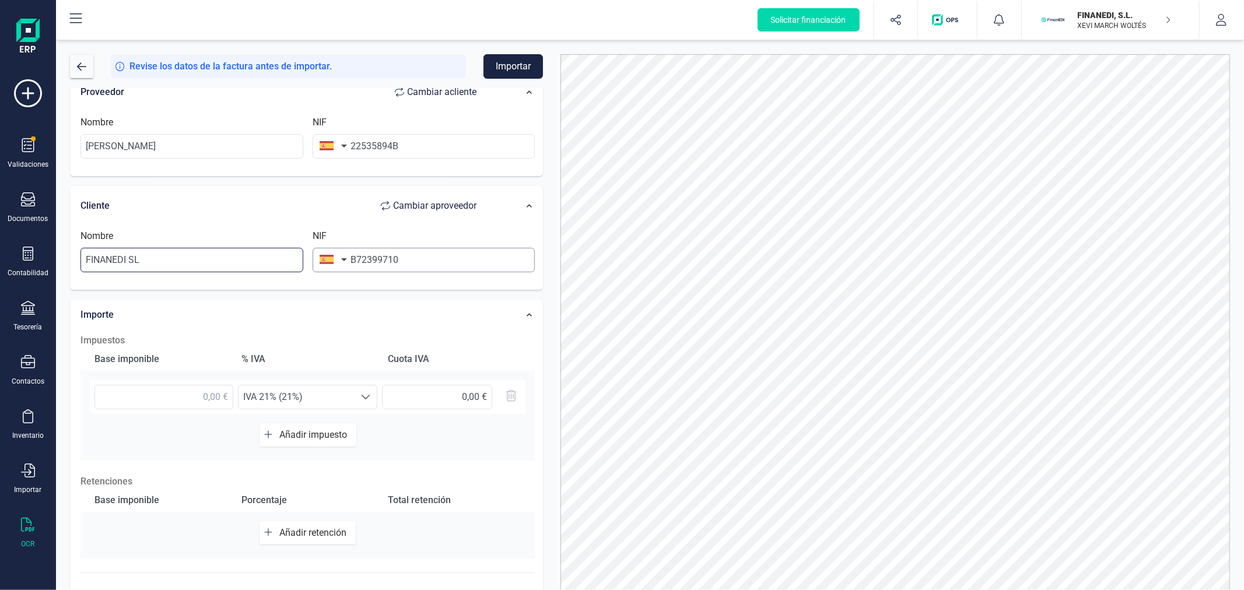
scroll to position [184, 0]
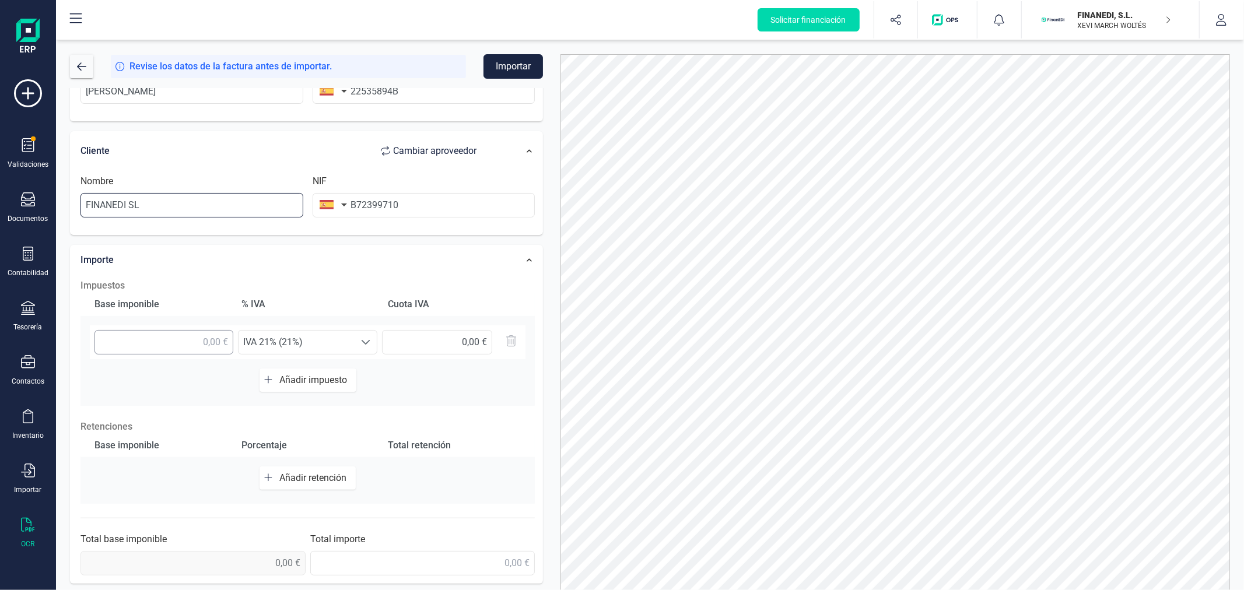
type input "FINANEDI SL"
click at [192, 343] on input "text" at bounding box center [163, 342] width 139 height 24
type input "1.372,03 €"
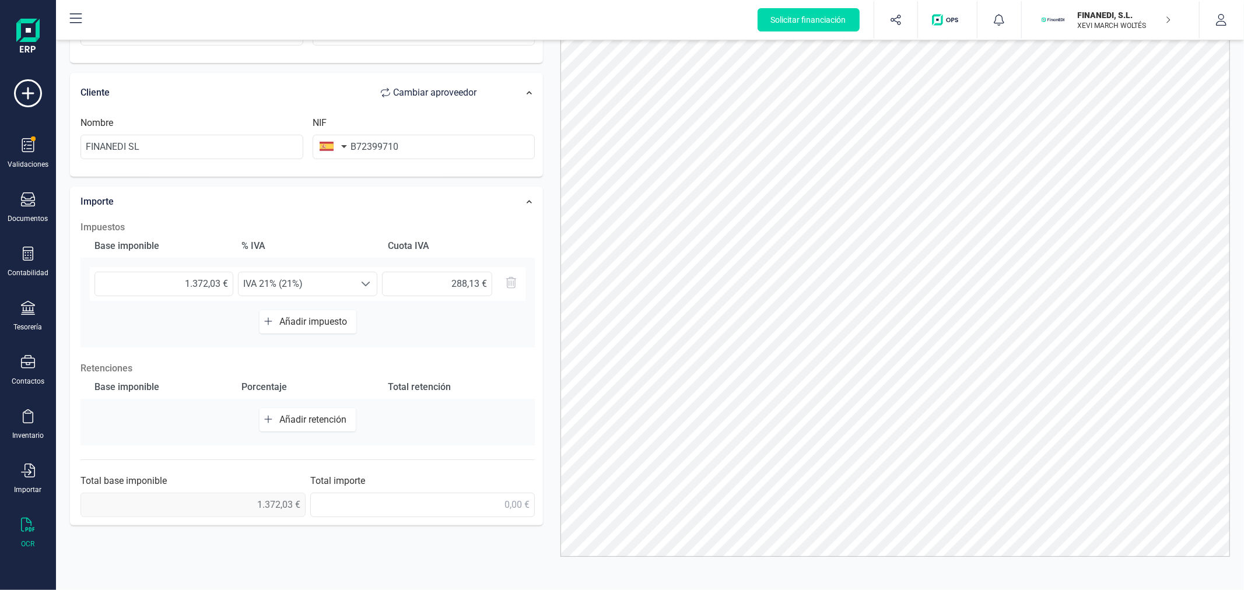
click at [313, 411] on button "Añadir retención" at bounding box center [308, 419] width 96 height 23
click at [177, 421] on input "text" at bounding box center [163, 425] width 139 height 24
type input "1.372,03 €"
click at [307, 429] on span "Seleccione un %" at bounding box center [297, 425] width 116 height 23
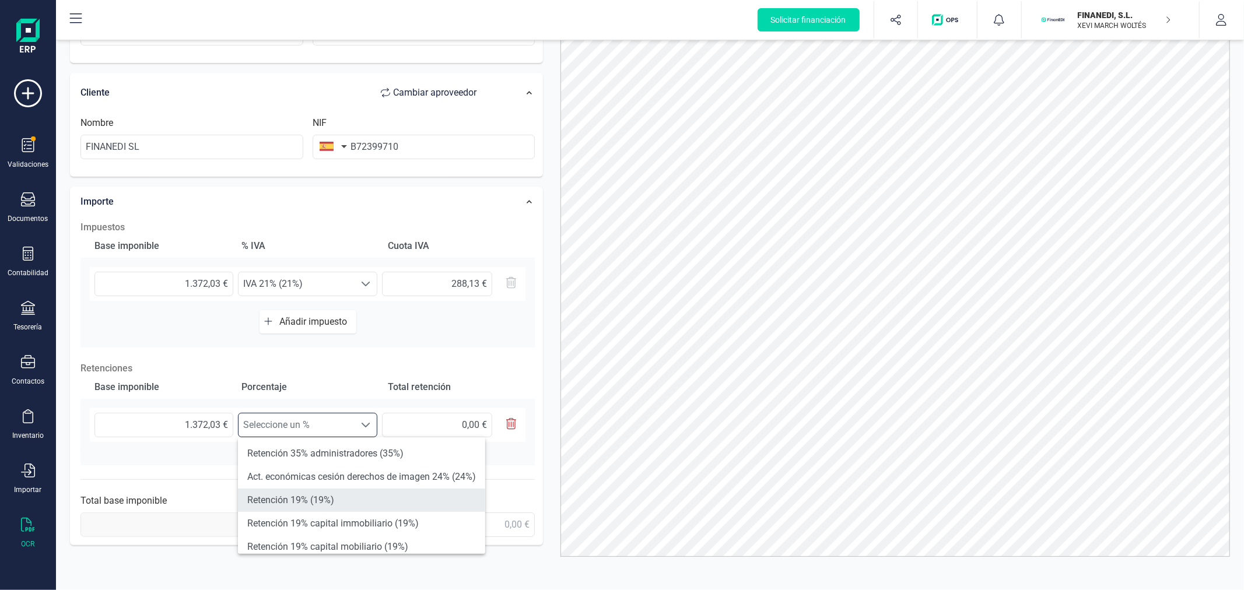
scroll to position [65, 0]
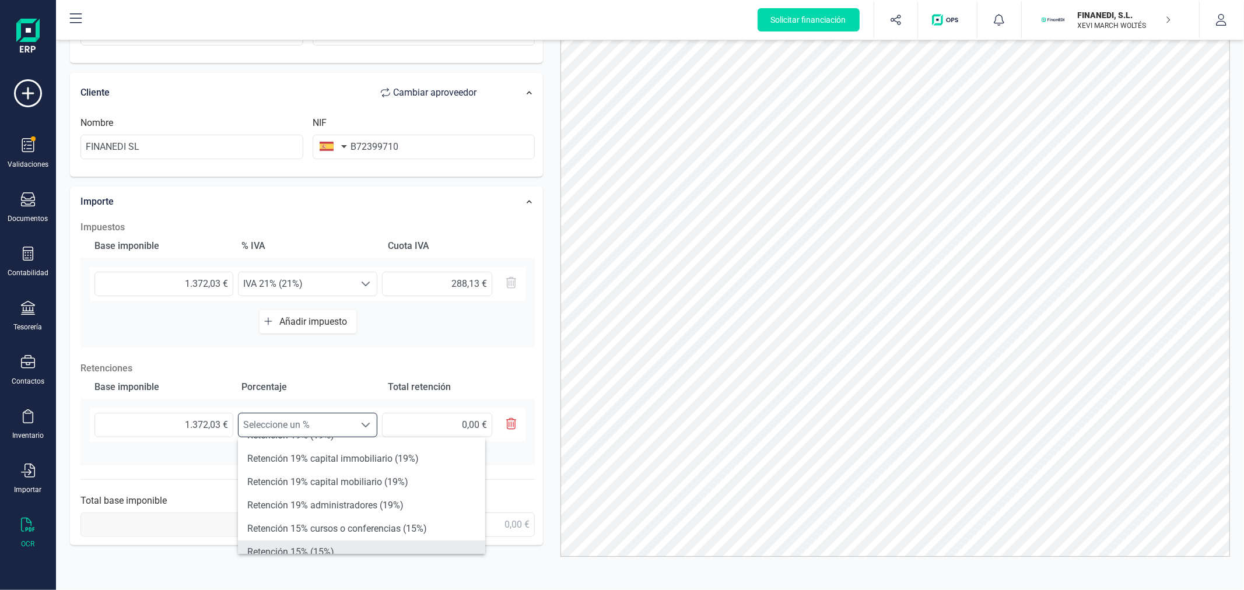
click at [317, 543] on li "Retención 15% (15%)" at bounding box center [361, 552] width 247 height 23
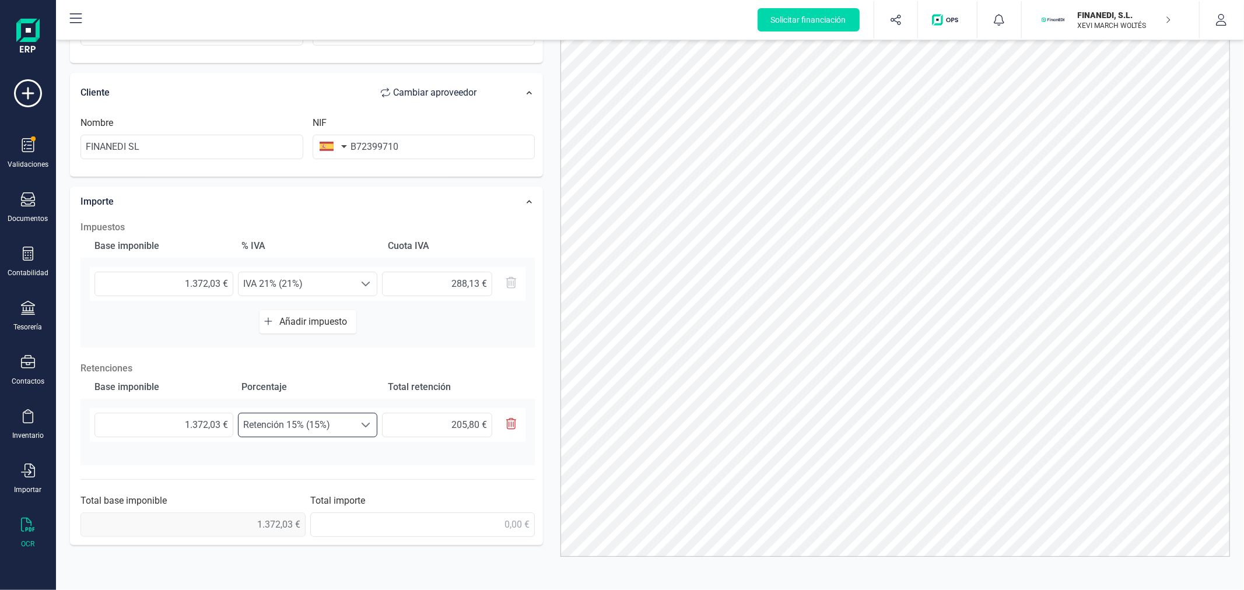
scroll to position [205, 0]
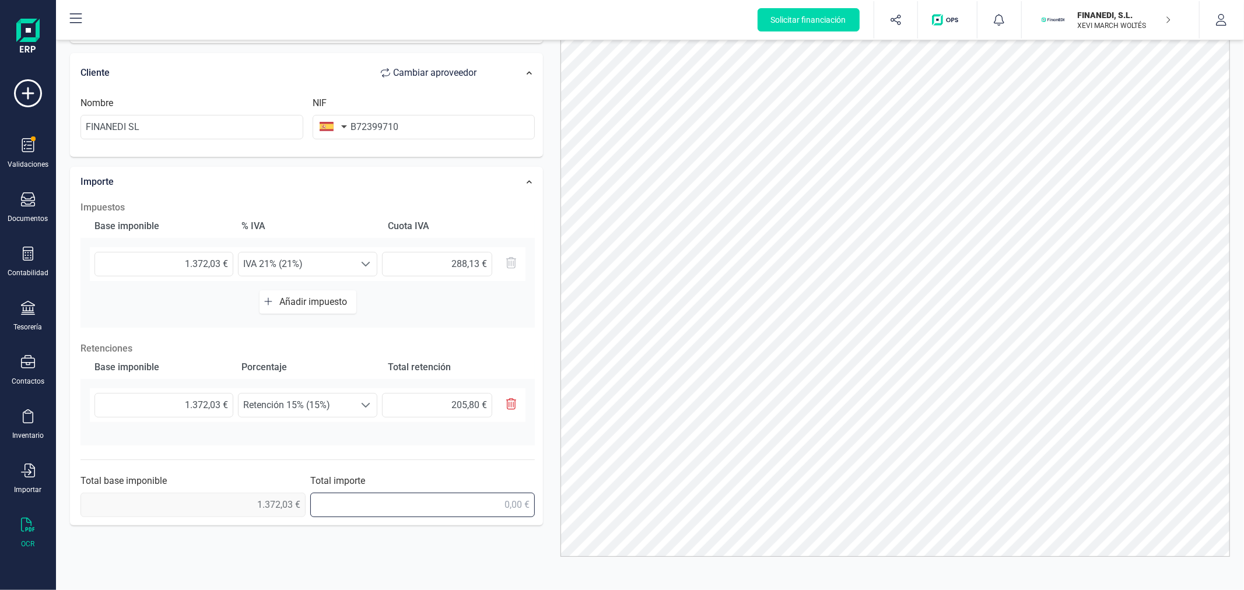
click at [454, 511] on input "text" at bounding box center [422, 505] width 225 height 24
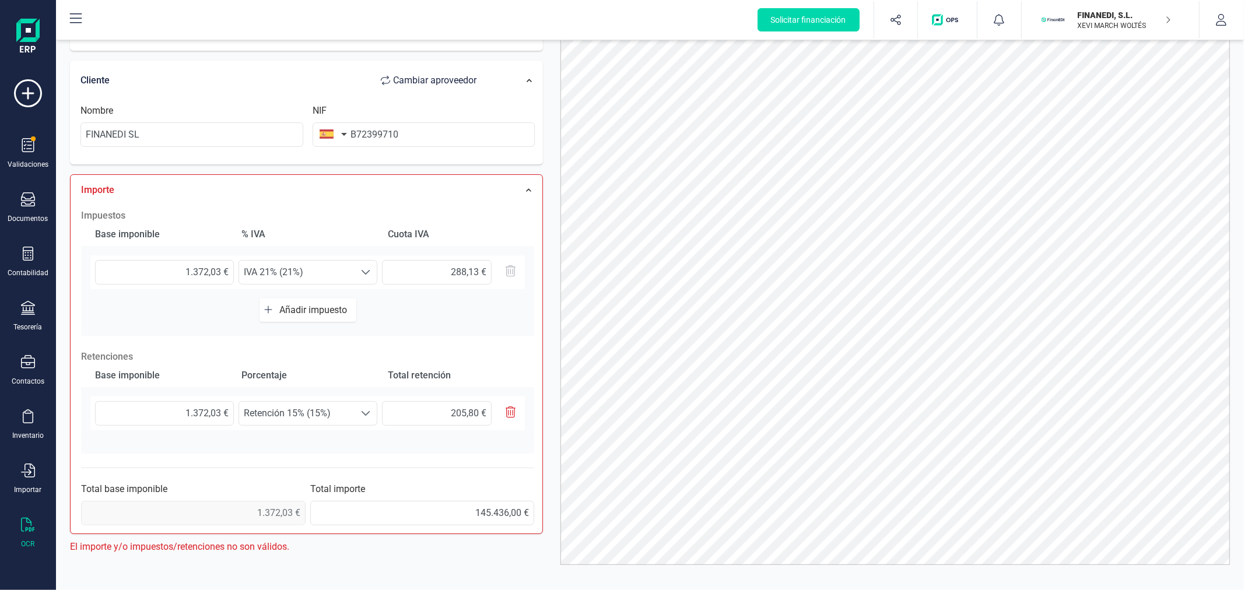
click at [451, 499] on div "Total importe 145.436,00 €" at bounding box center [422, 503] width 225 height 43
click at [467, 517] on input "145.436,00 €" at bounding box center [422, 513] width 225 height 24
type input "1.454,36 €"
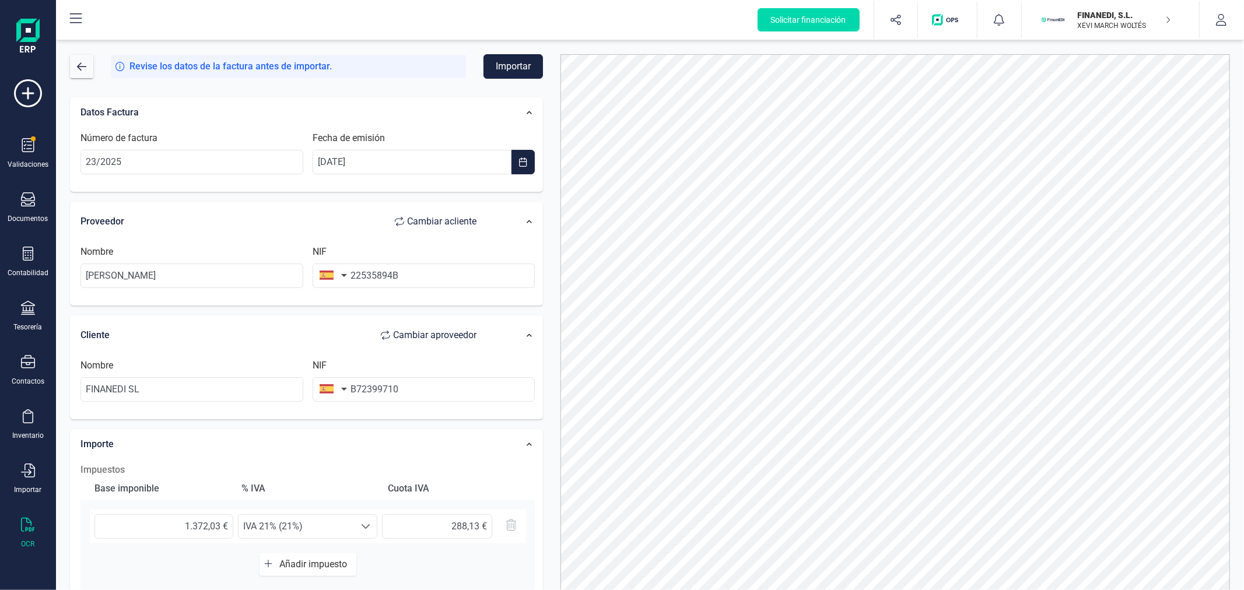
click at [514, 70] on button "Importar" at bounding box center [513, 66] width 59 height 24
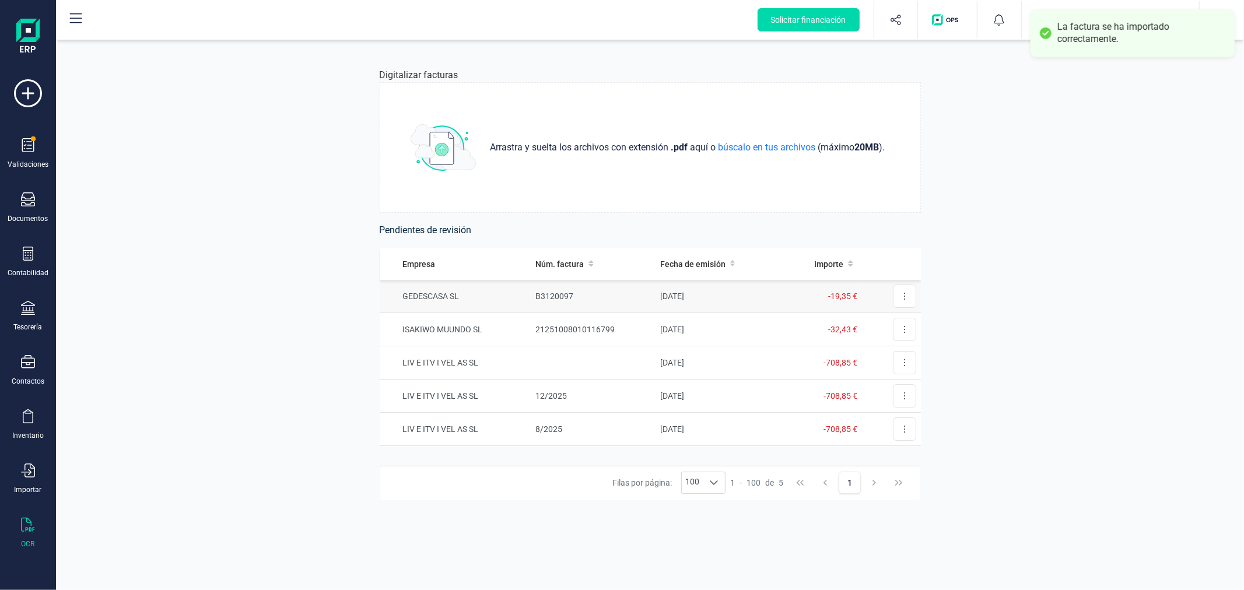
click at [579, 289] on td "B3120097" at bounding box center [593, 296] width 124 height 33
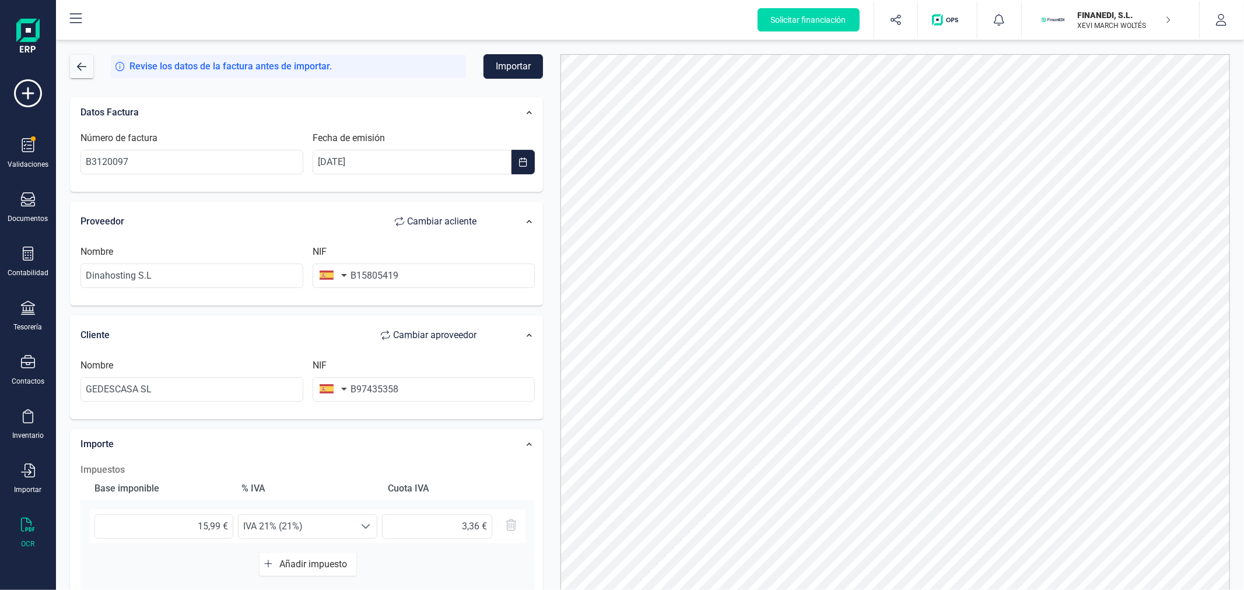
click at [517, 66] on button "Importar" at bounding box center [513, 66] width 59 height 24
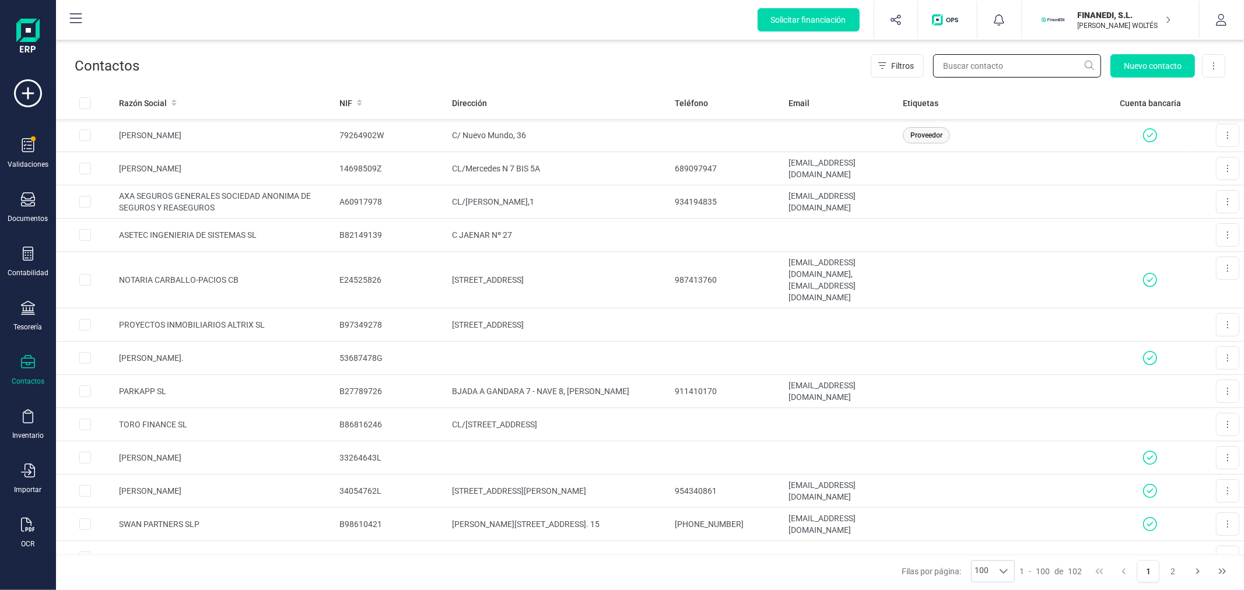
click at [964, 73] on input "text" at bounding box center [1017, 65] width 168 height 23
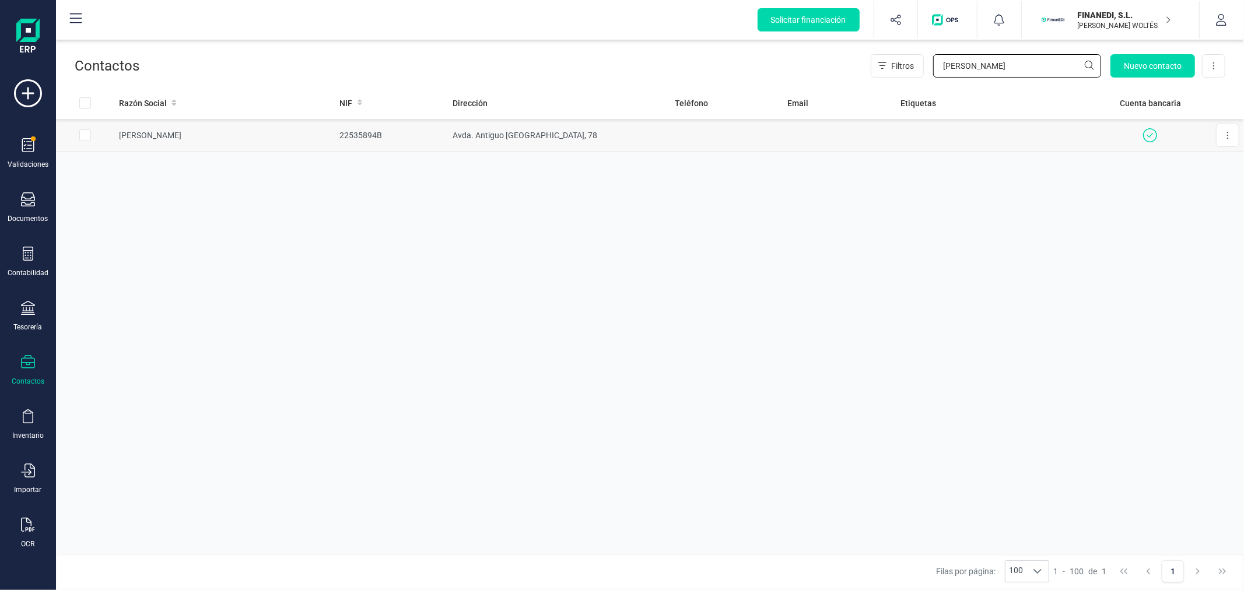
type input "guillem"
click at [633, 136] on td "Avda. Antiguo Reino de Valencia, 78" at bounding box center [559, 135] width 223 height 33
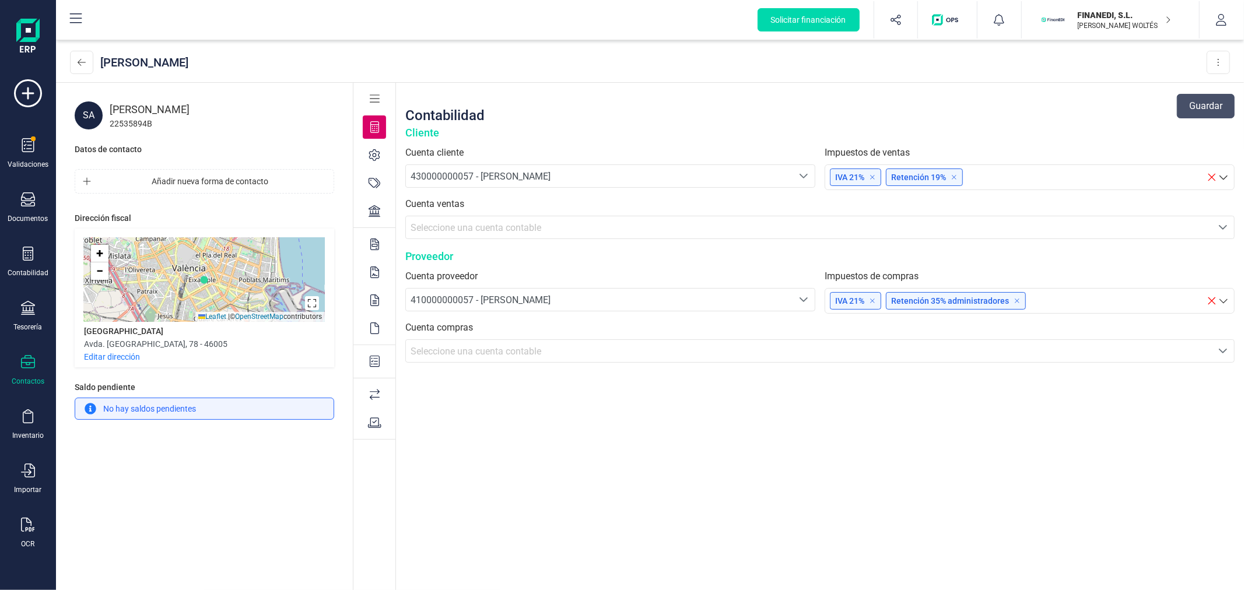
click at [374, 217] on div at bounding box center [374, 210] width 23 height 23
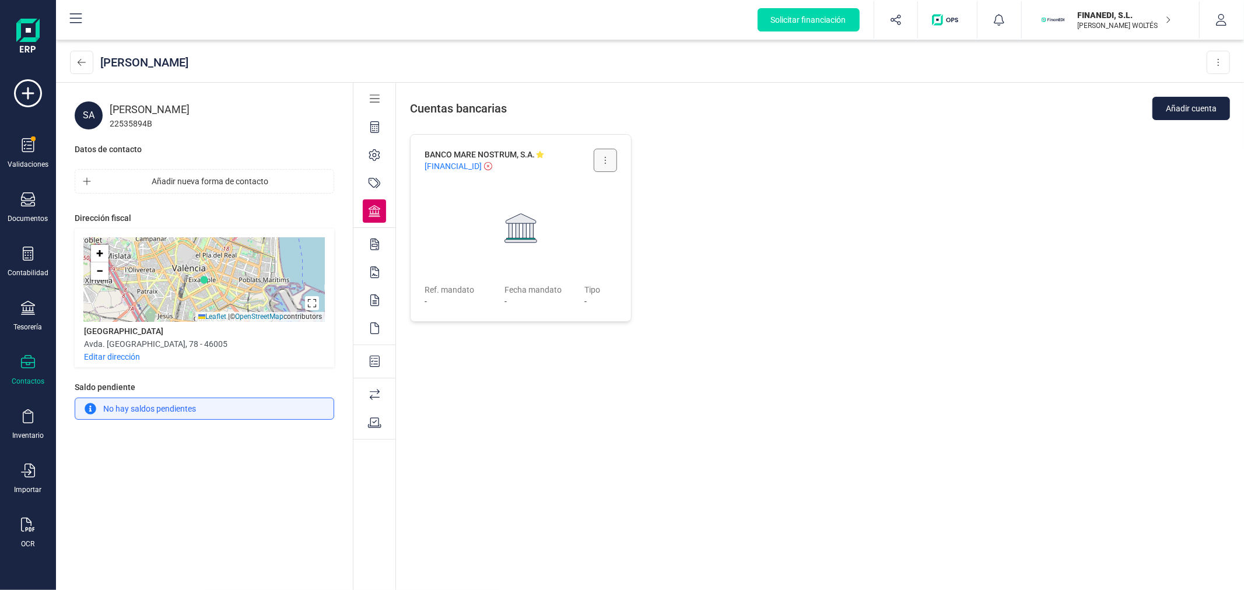
click at [605, 162] on icon at bounding box center [605, 160] width 2 height 9
click at [591, 189] on span "Editar cuenta" at bounding box center [575, 189] width 48 height 12
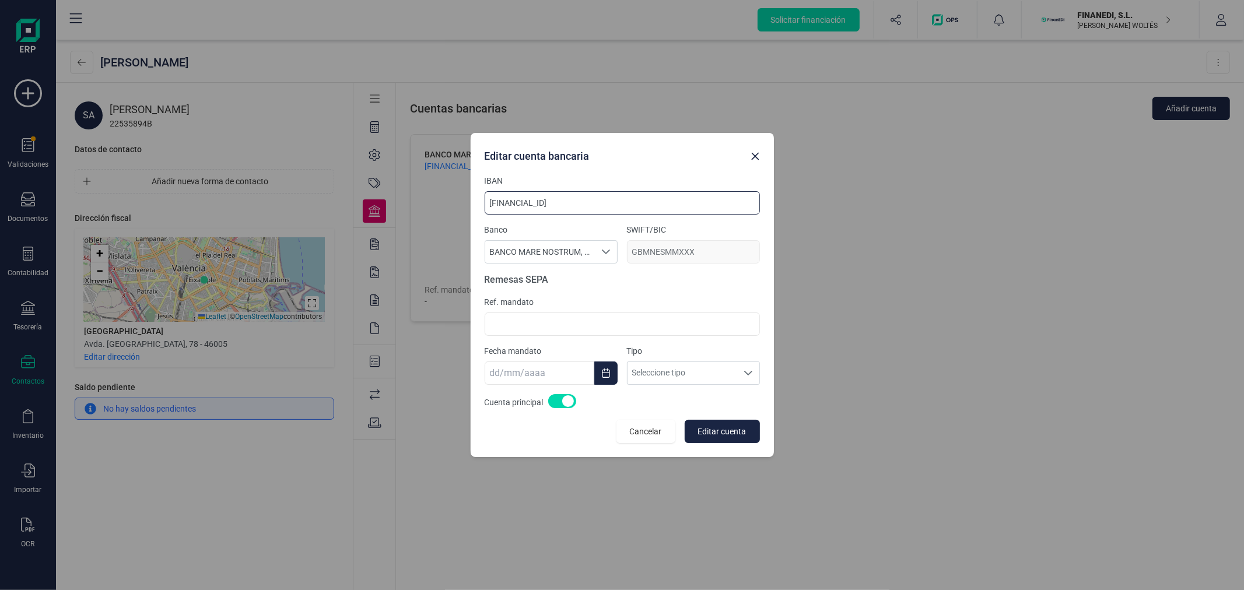
drag, startPoint x: 611, startPoint y: 210, endPoint x: 467, endPoint y: 204, distance: 143.6
click at [467, 204] on div "Editar cuenta bancaria IBAN ES5504870365949007003880 Banco BANCO MARE NOSTRUM, …" at bounding box center [622, 295] width 1244 height 590
type input "ES7421006223201"
type input "ES7421006223201300143805"
type input "CAIXESBB"
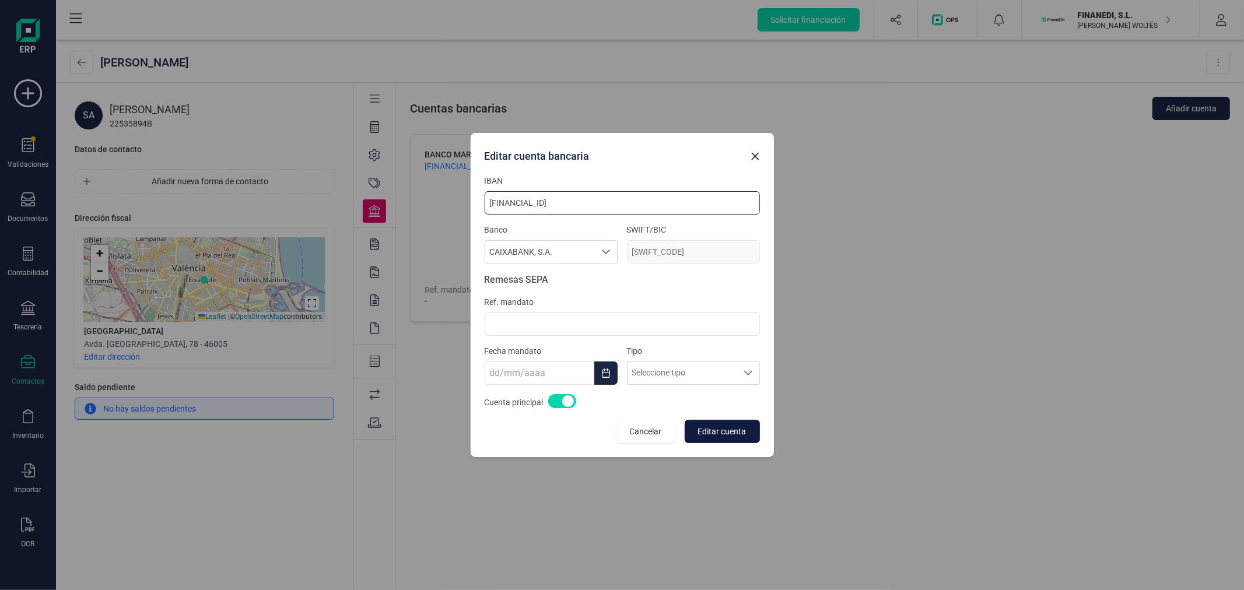
type input "ES7421006223201300143805"
click at [737, 434] on span "Editar cuenta" at bounding box center [722, 432] width 48 height 12
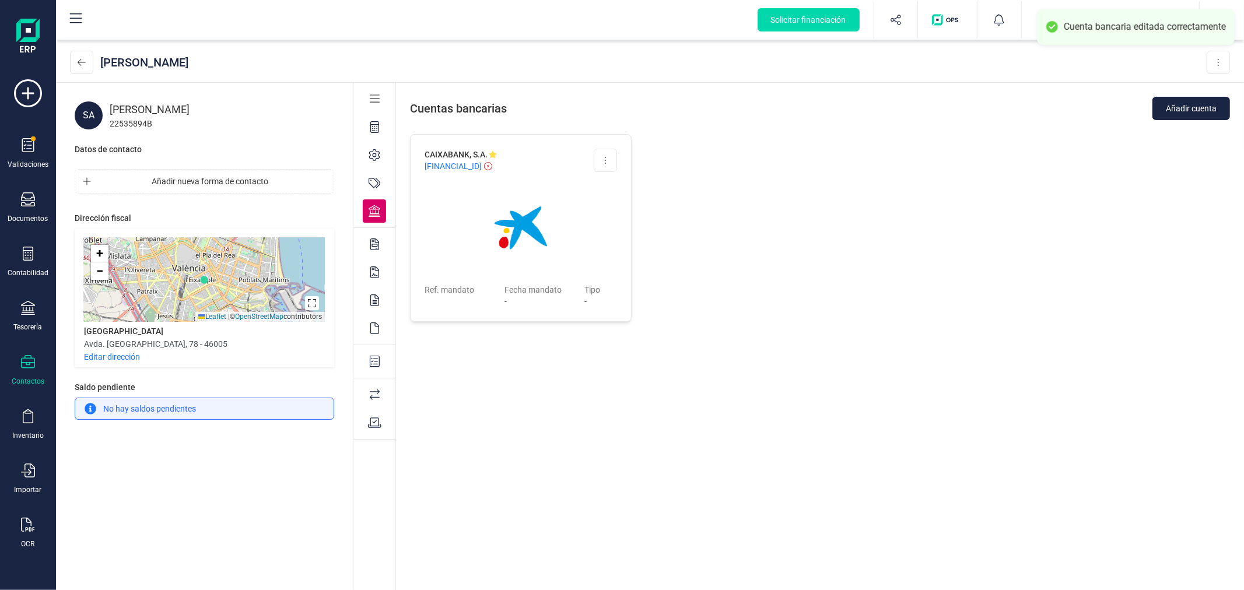
click at [684, 264] on div "CAIXABANK, S.A. ES74 2100 6223 2013 0014 3805 Editar cuenta Eliminar cuenta Ref…" at bounding box center [820, 364] width 848 height 460
click at [604, 156] on icon at bounding box center [605, 160] width 2 height 9
click at [605, 156] on icon at bounding box center [605, 160] width 2 height 9
click at [739, 166] on div "CAIXABANK, S.A. ES74 2100 6223 2013 0014 3805 Editar cuenta Eliminar cuenta Ref…" at bounding box center [820, 364] width 848 height 460
click at [19, 533] on div "OCR" at bounding box center [28, 533] width 47 height 31
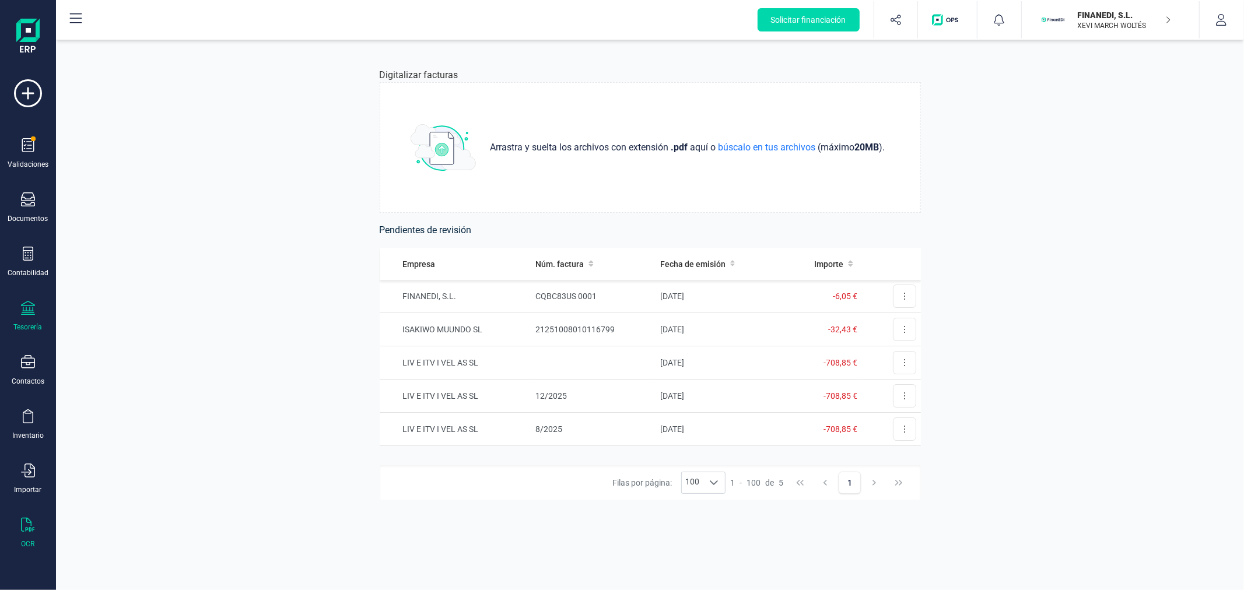
click at [24, 309] on icon at bounding box center [28, 308] width 14 height 14
click at [125, 197] on span "Cuentas bancarias" at bounding box center [142, 199] width 103 height 14
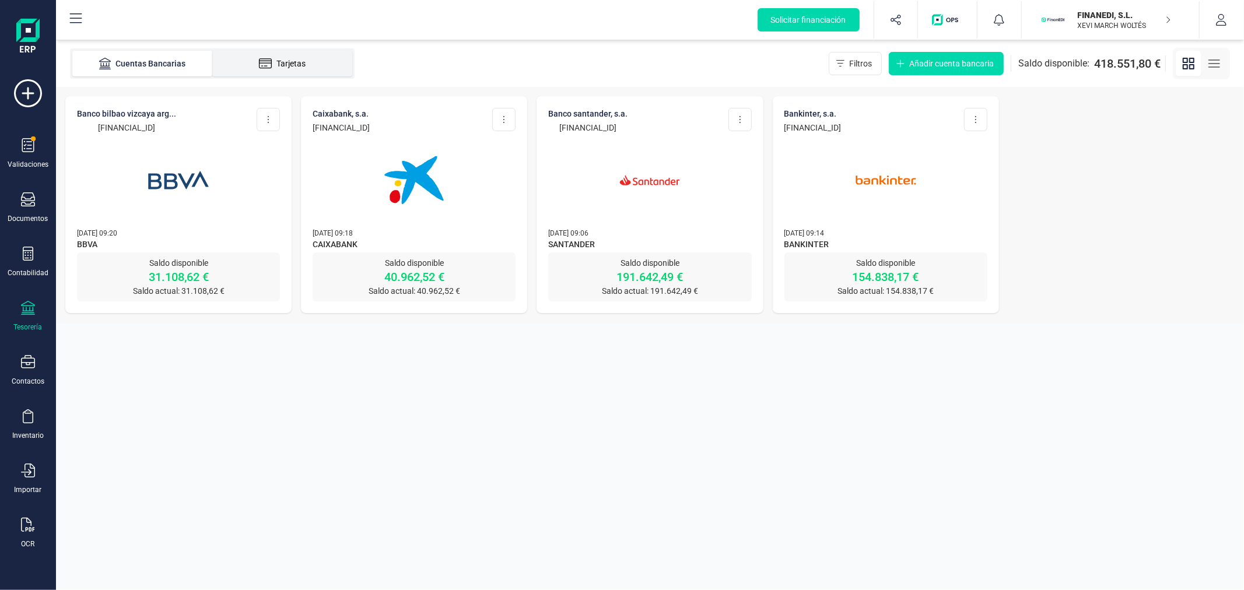
click at [310, 57] on li "Tarjetas" at bounding box center [282, 64] width 140 height 26
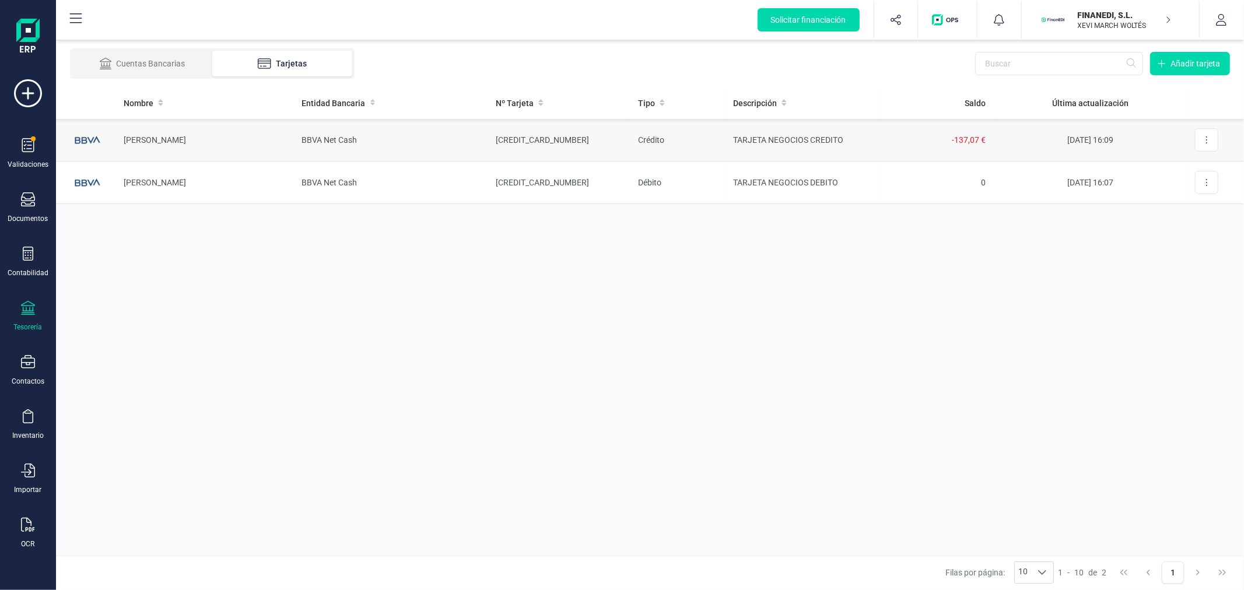
click at [197, 148] on td "[PERSON_NAME]" at bounding box center [203, 140] width 178 height 43
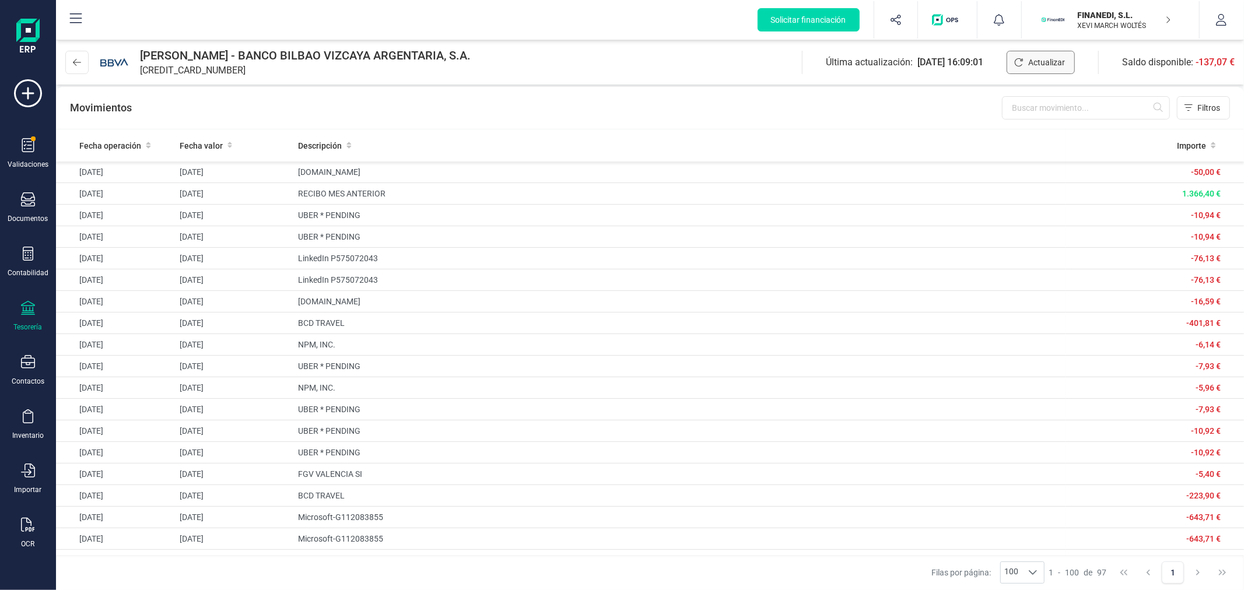
click at [1041, 54] on button "Actualizar" at bounding box center [1041, 62] width 68 height 23
click at [1039, 66] on span "Actualizar" at bounding box center [1046, 63] width 37 height 12
click at [76, 59] on icon at bounding box center [77, 62] width 8 height 9
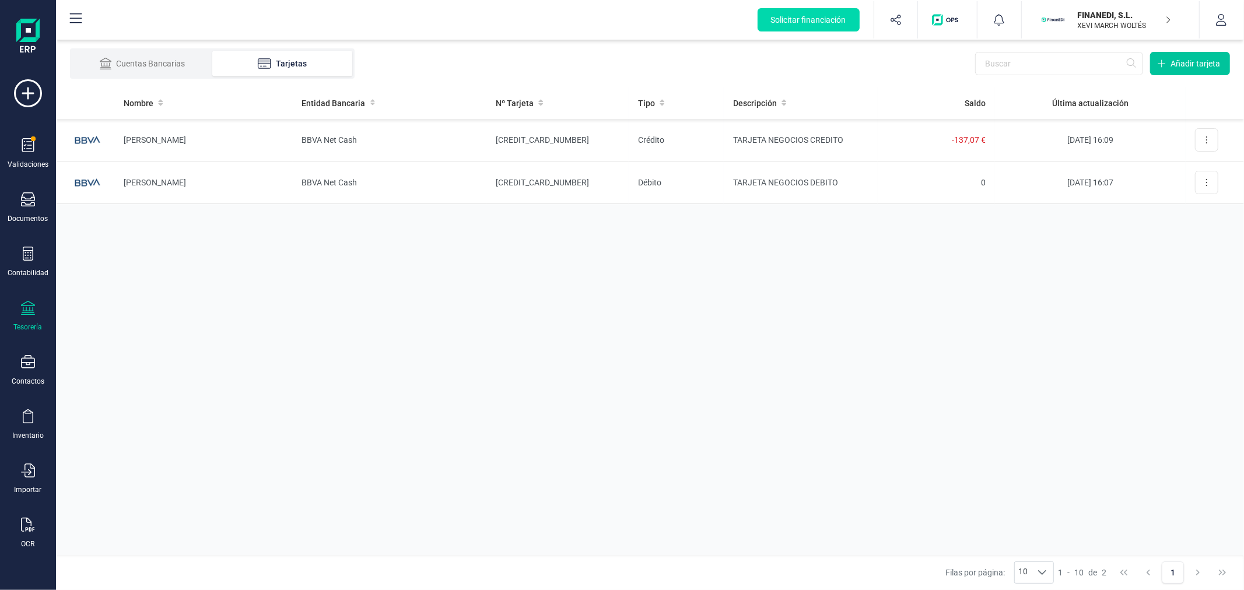
click at [1178, 57] on button "Añadir tarjeta" at bounding box center [1190, 63] width 80 height 23
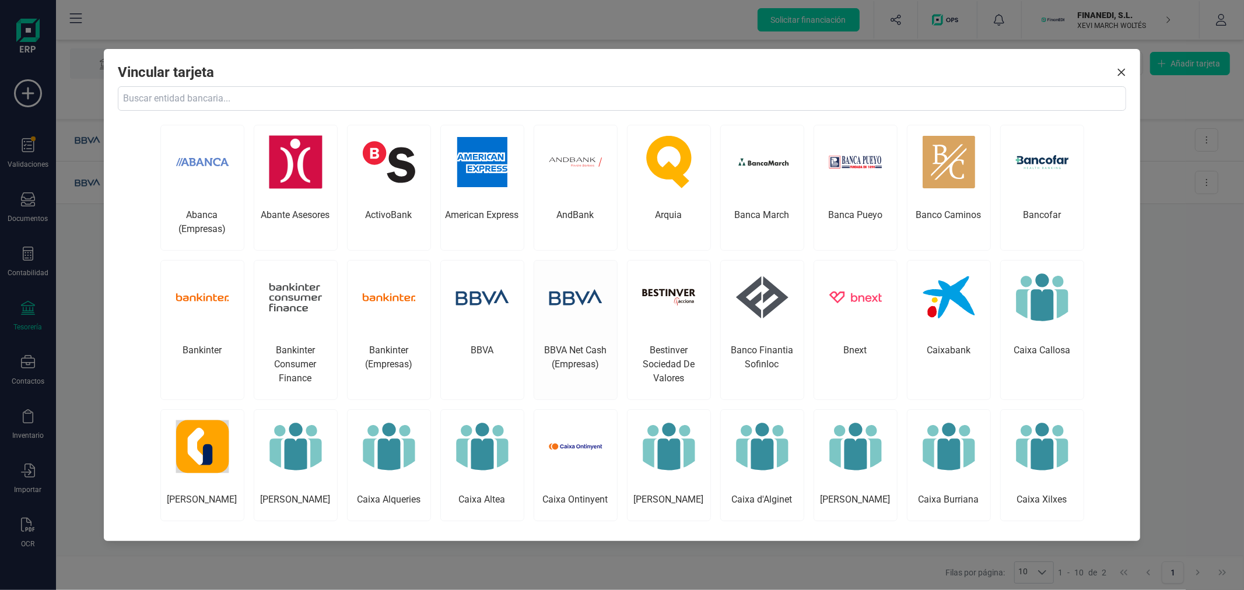
click at [584, 321] on img at bounding box center [575, 297] width 73 height 73
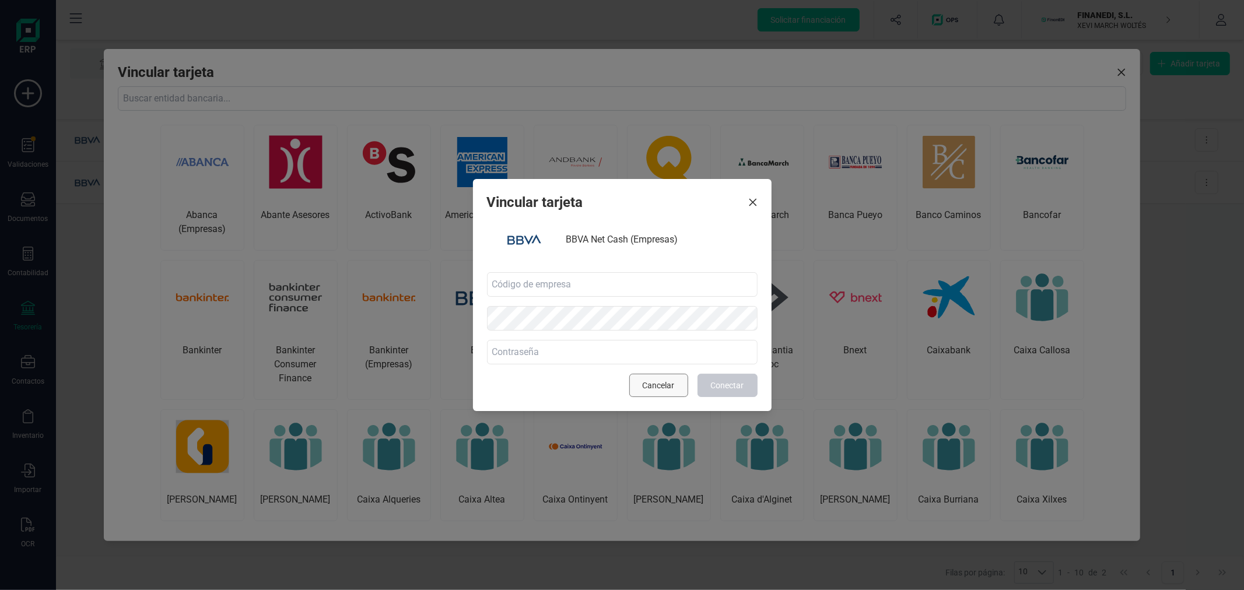
click at [661, 386] on span "Cancelar" at bounding box center [659, 386] width 32 height 12
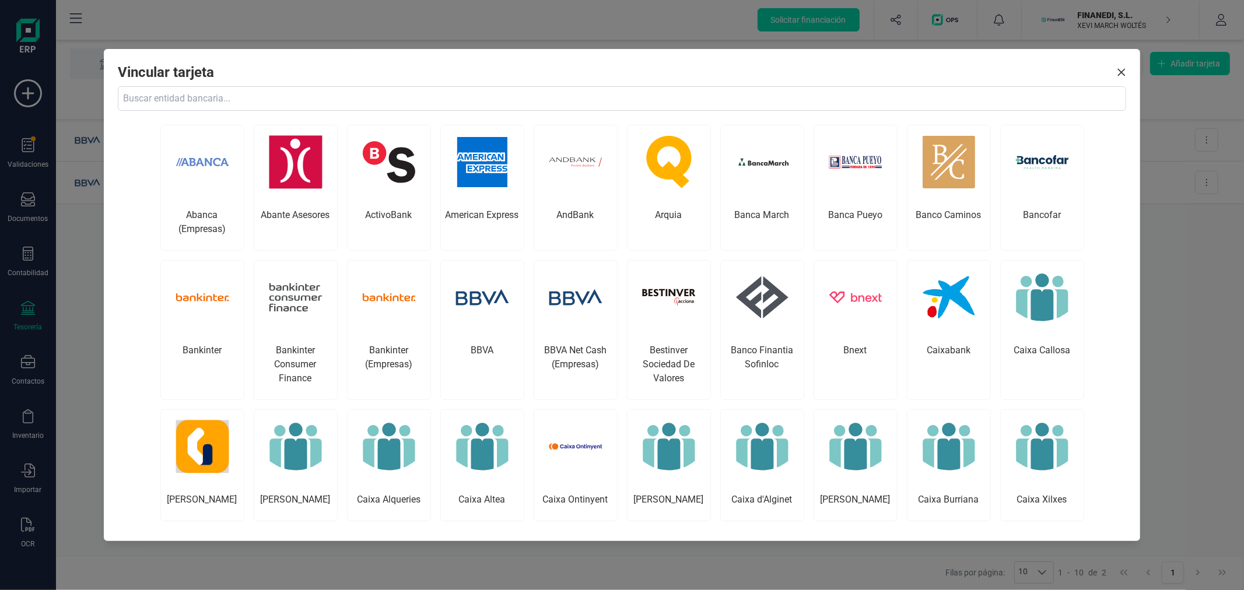
click at [1117, 73] on icon "Close" at bounding box center [1121, 72] width 9 height 9
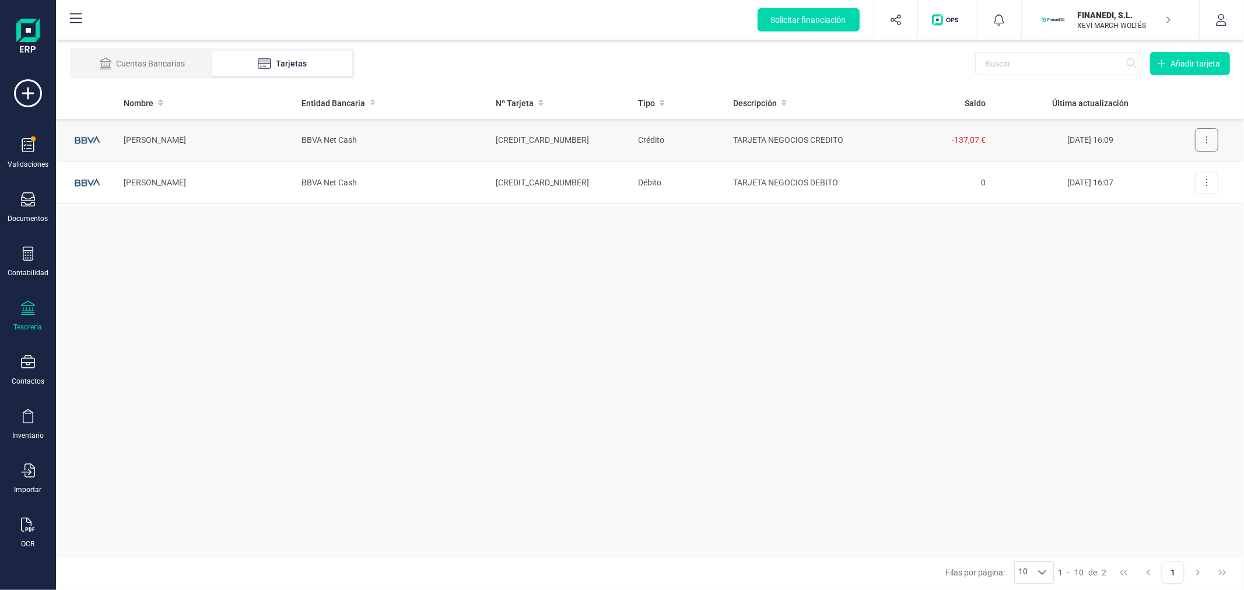
click at [1206, 143] on icon at bounding box center [1206, 139] width 1 height 7
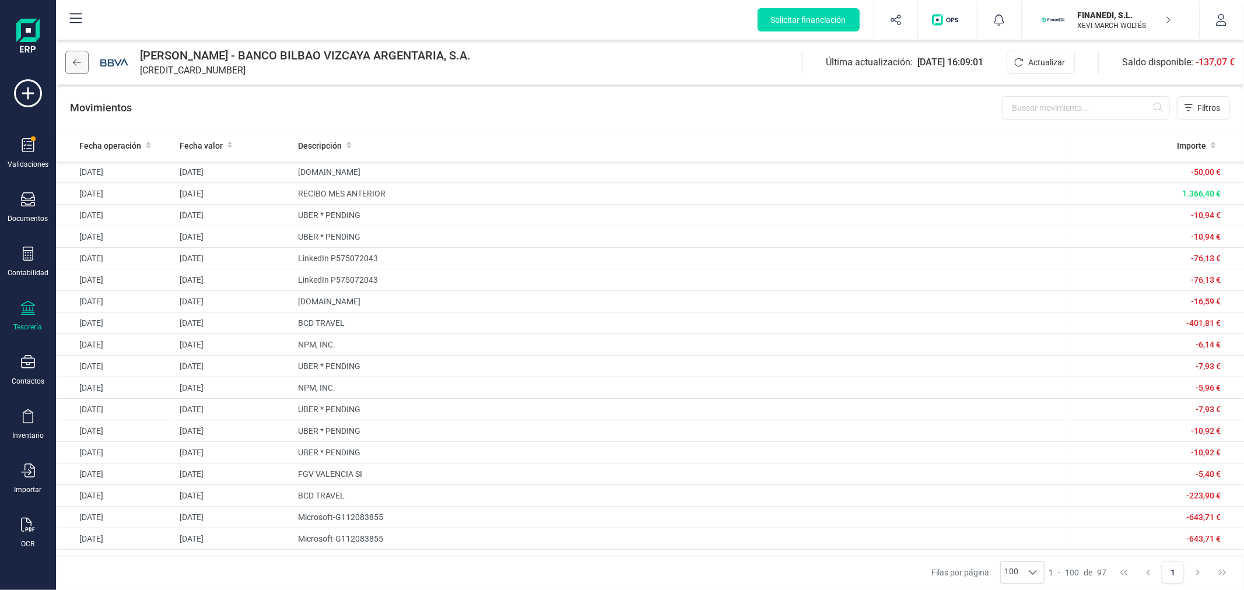
click at [80, 59] on icon at bounding box center [77, 62] width 8 height 9
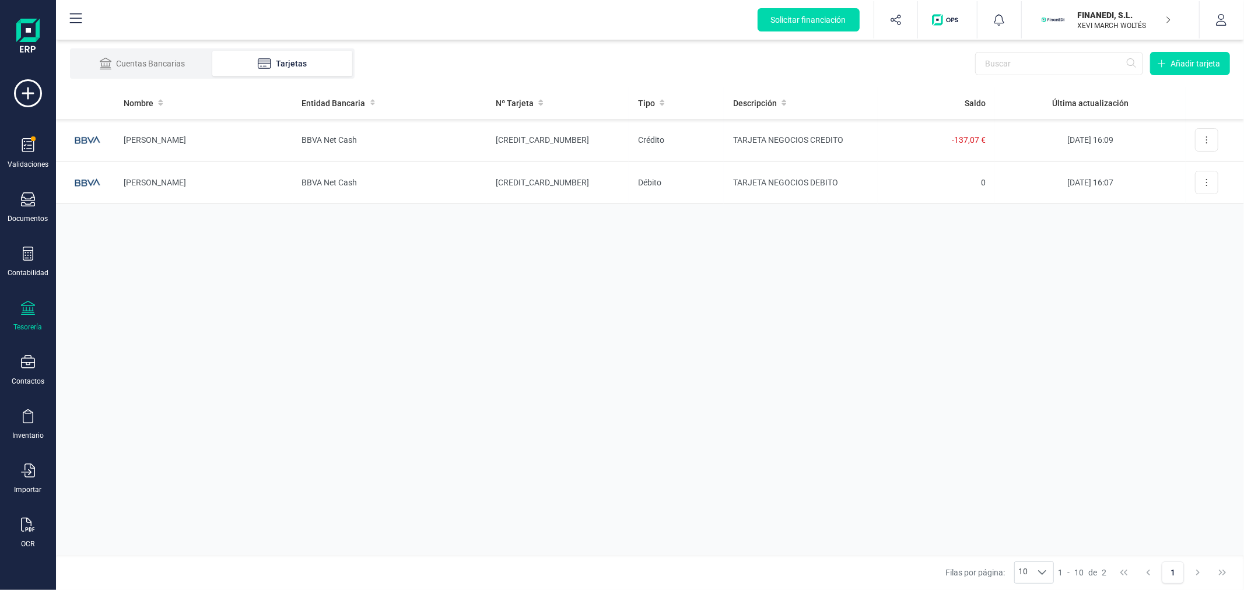
click at [442, 255] on div "Nombre Entidad Bancaria Nº Tarjeta Tipo Descripción Saldo Última actualización …" at bounding box center [650, 321] width 1188 height 468
click at [1118, 26] on p "XEVI MARCH WOLTÉS" at bounding box center [1124, 25] width 93 height 9
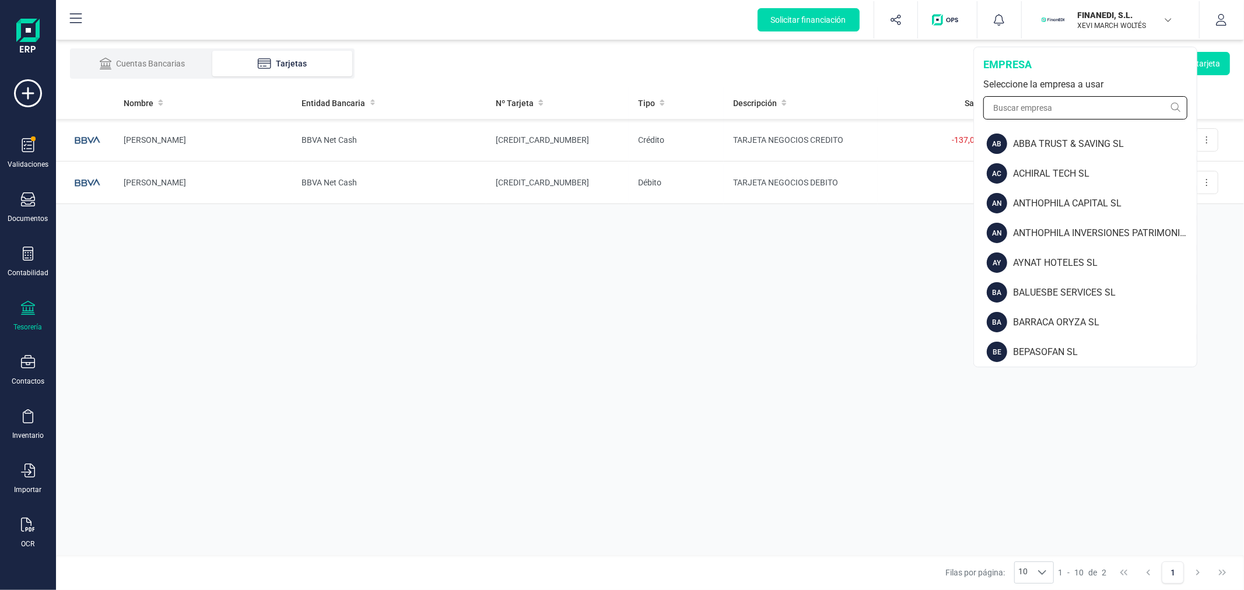
click at [1073, 111] on input "text" at bounding box center [1085, 107] width 204 height 23
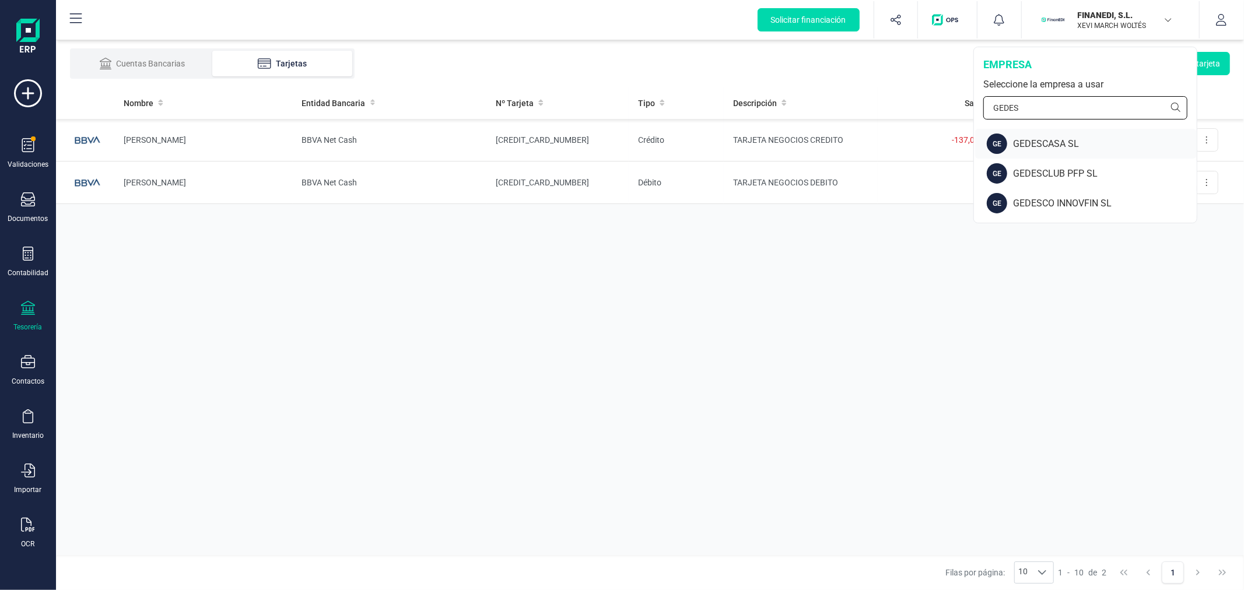
type input "GEDES"
click at [1078, 143] on div "GEDESCASA SL" at bounding box center [1105, 144] width 184 height 14
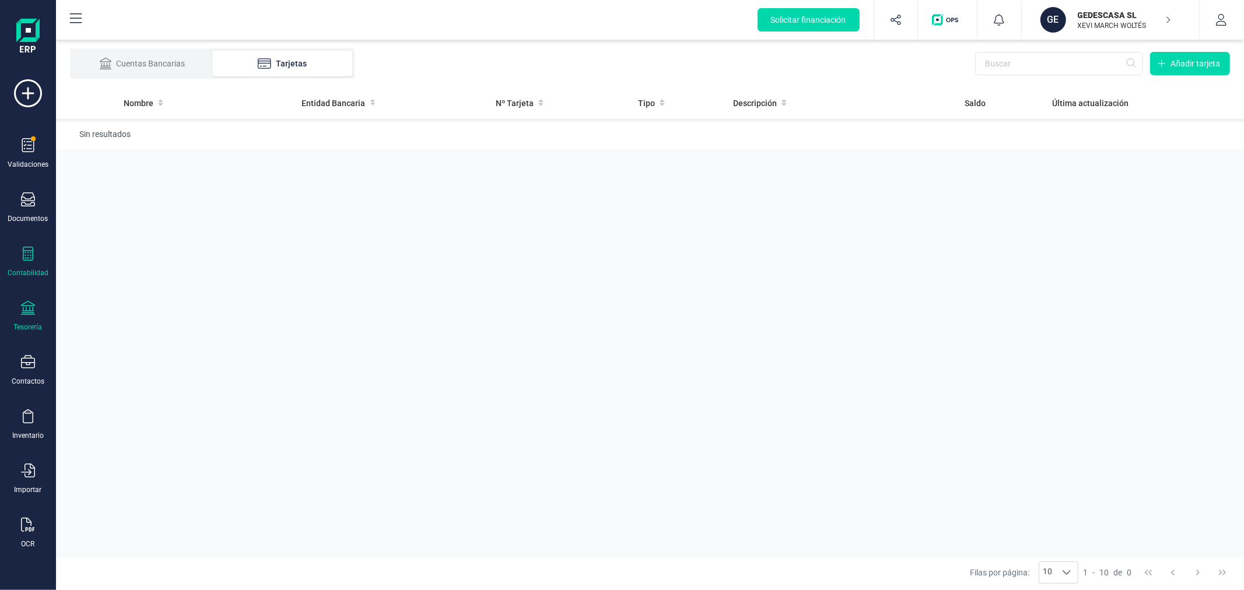
click at [33, 261] on div at bounding box center [28, 255] width 14 height 17
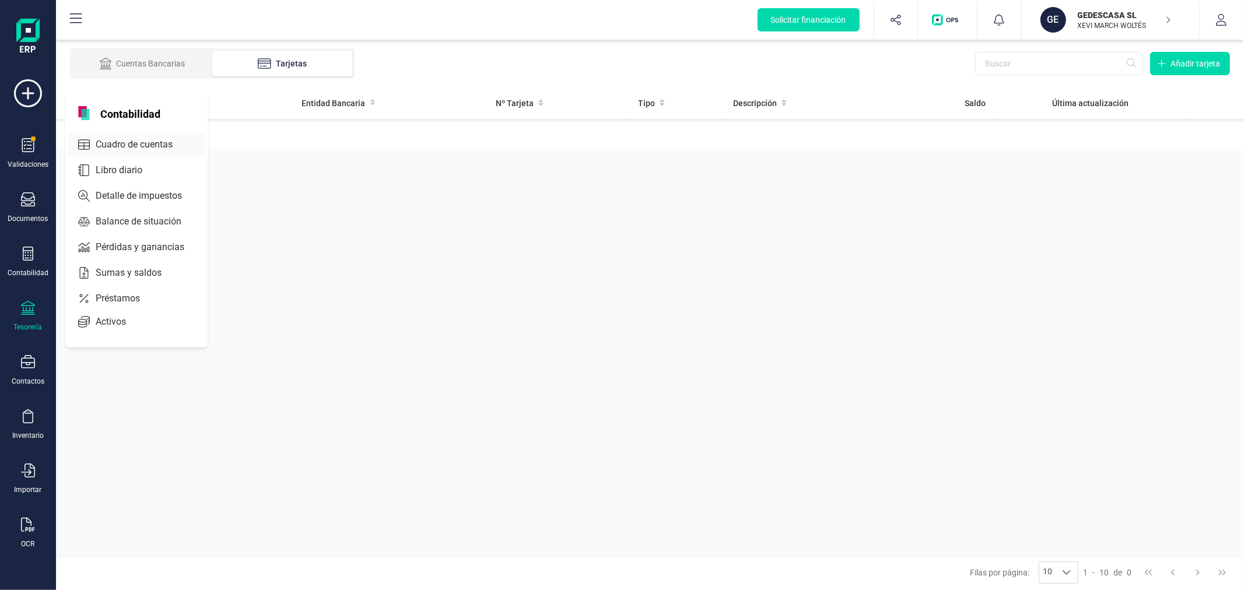
click at [131, 145] on span "Cuadro de cuentas" at bounding box center [142, 145] width 103 height 14
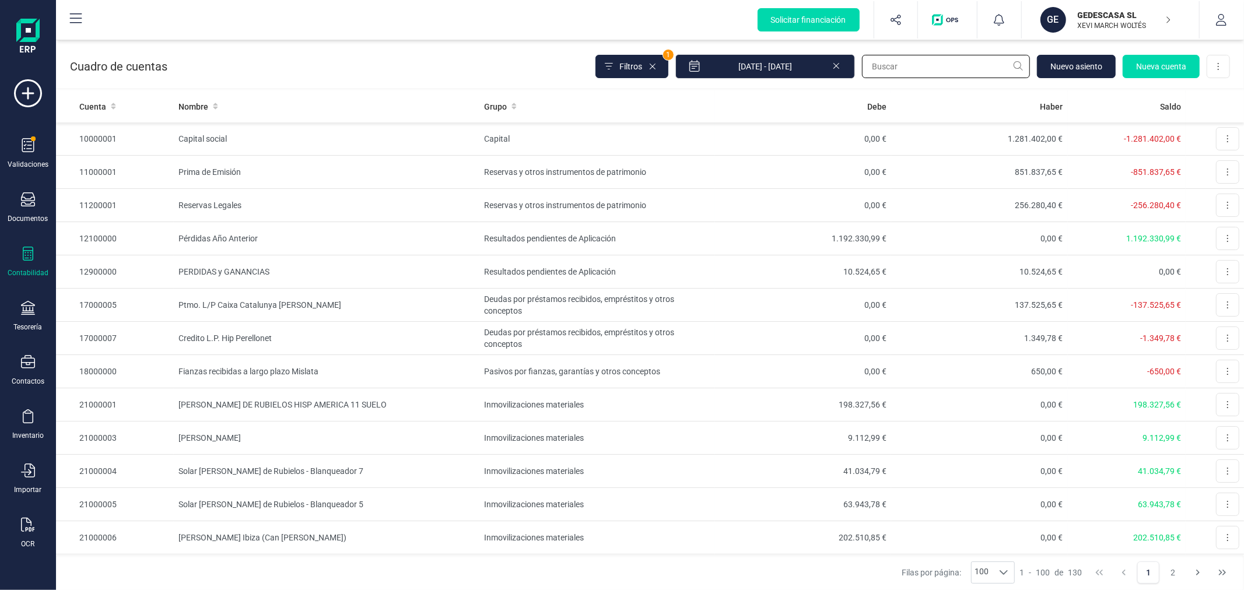
click at [929, 72] on input "text" at bounding box center [946, 66] width 168 height 23
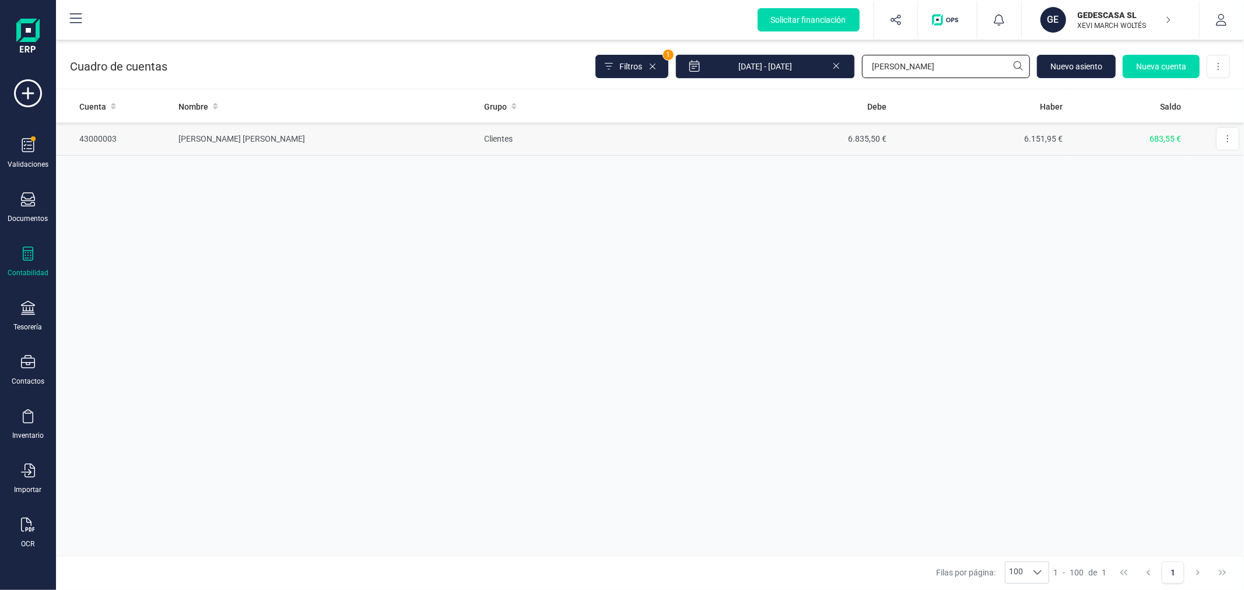
type input "[PERSON_NAME]"
click at [595, 130] on td "Clientes" at bounding box center [596, 138] width 235 height 33
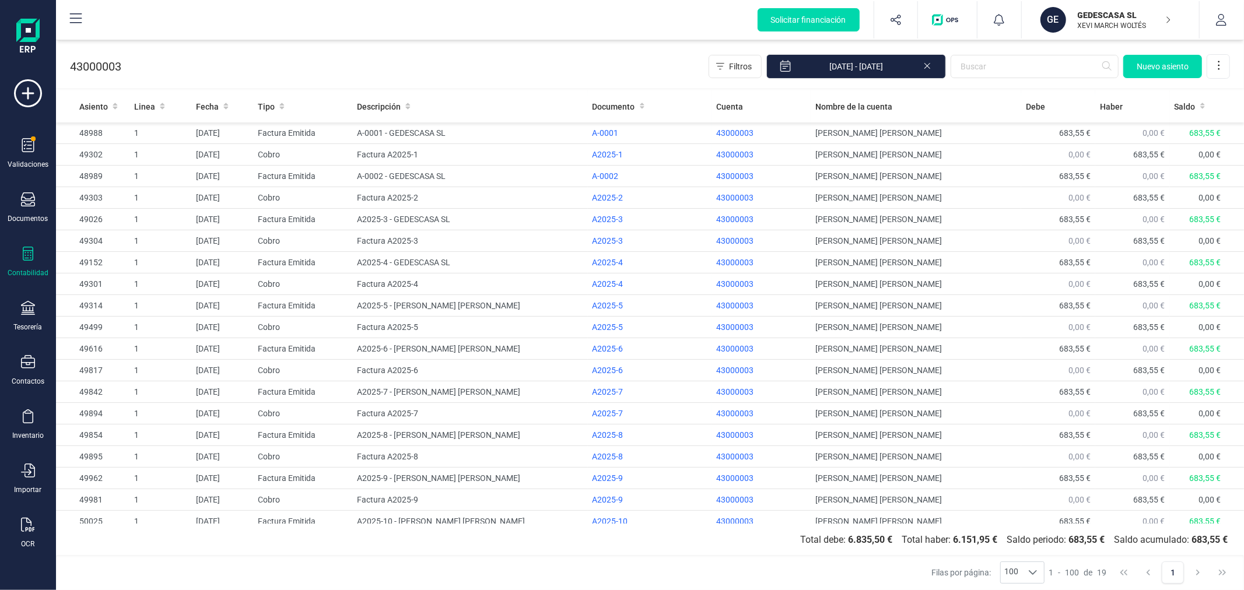
click at [31, 257] on icon at bounding box center [28, 254] width 14 height 14
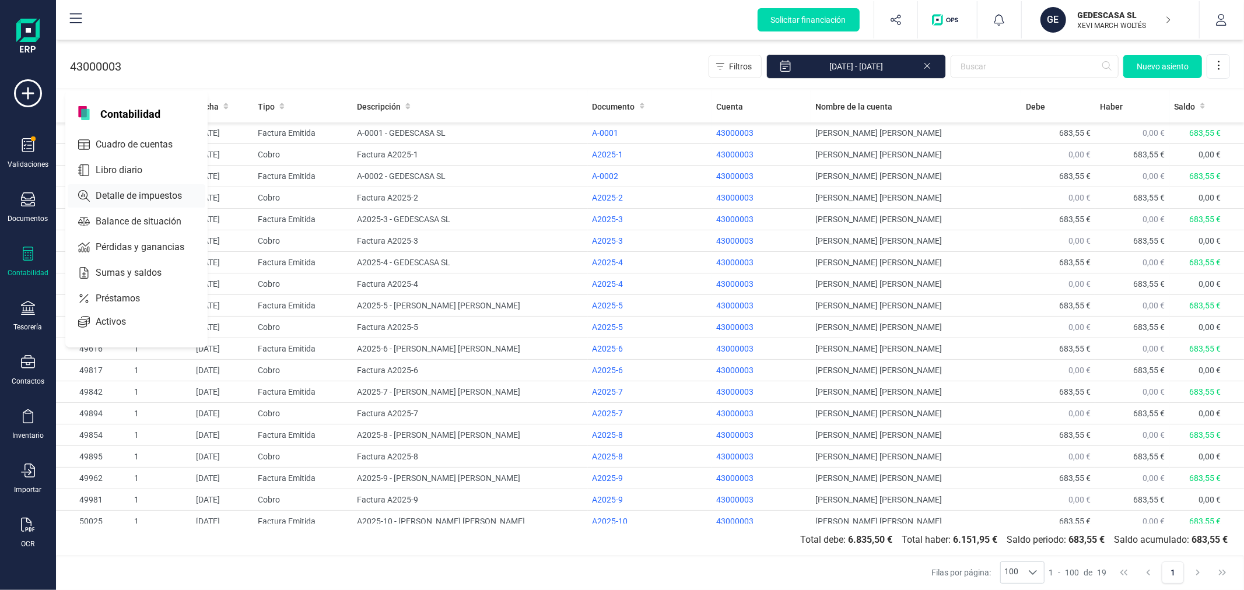
click at [121, 195] on span "Detalle de impuestos" at bounding box center [147, 196] width 112 height 14
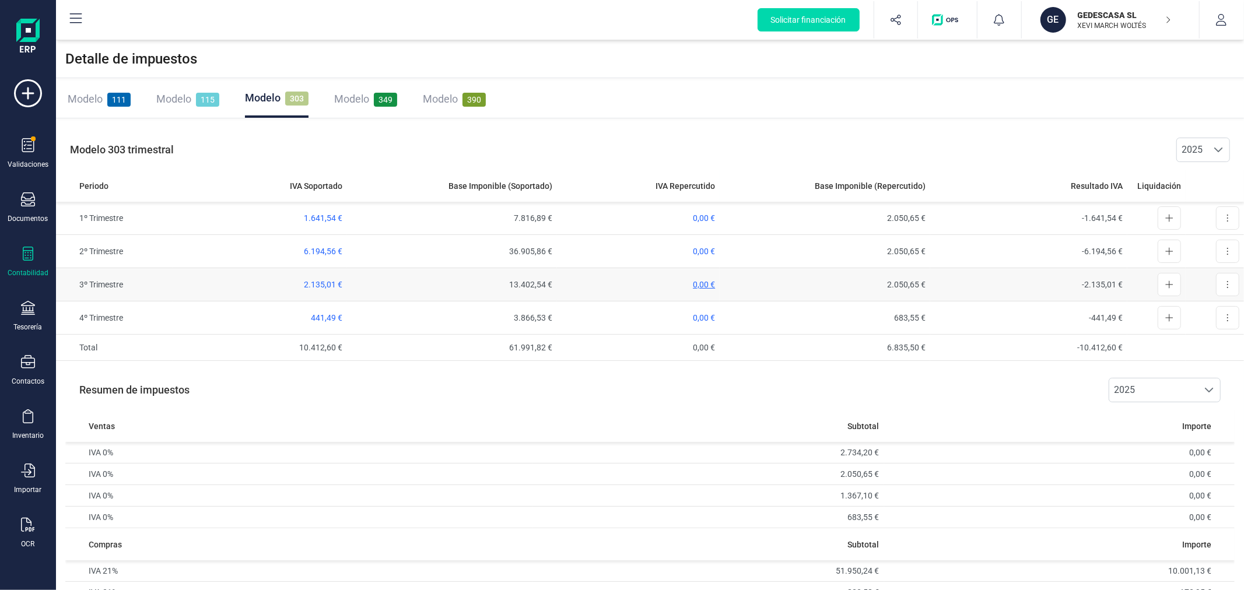
click at [698, 284] on span "0,00 €" at bounding box center [704, 284] width 22 height 9
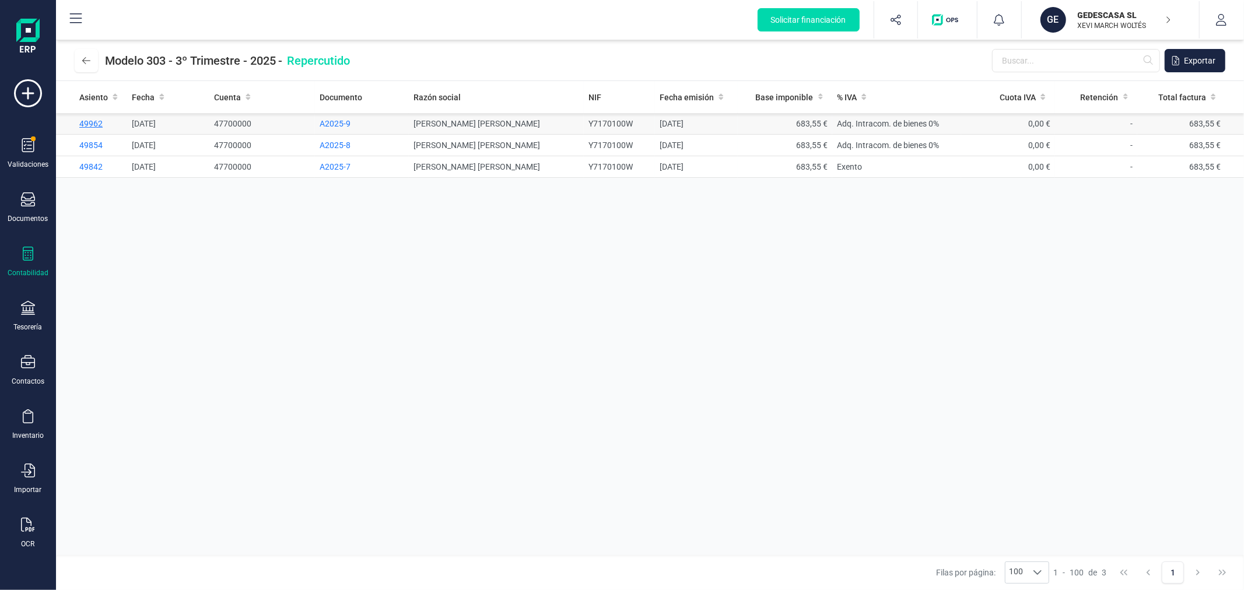
click at [91, 120] on span "49962" at bounding box center [90, 123] width 23 height 9
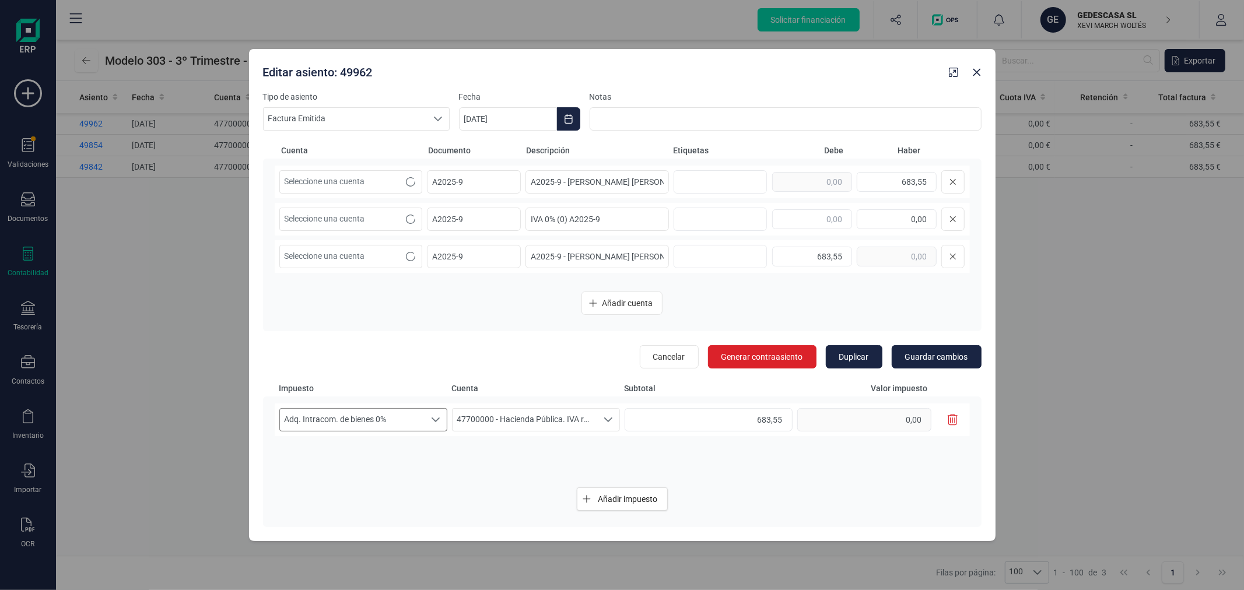
click at [370, 418] on span "Adq. Intracom. de bienes 0%" at bounding box center [352, 420] width 145 height 22
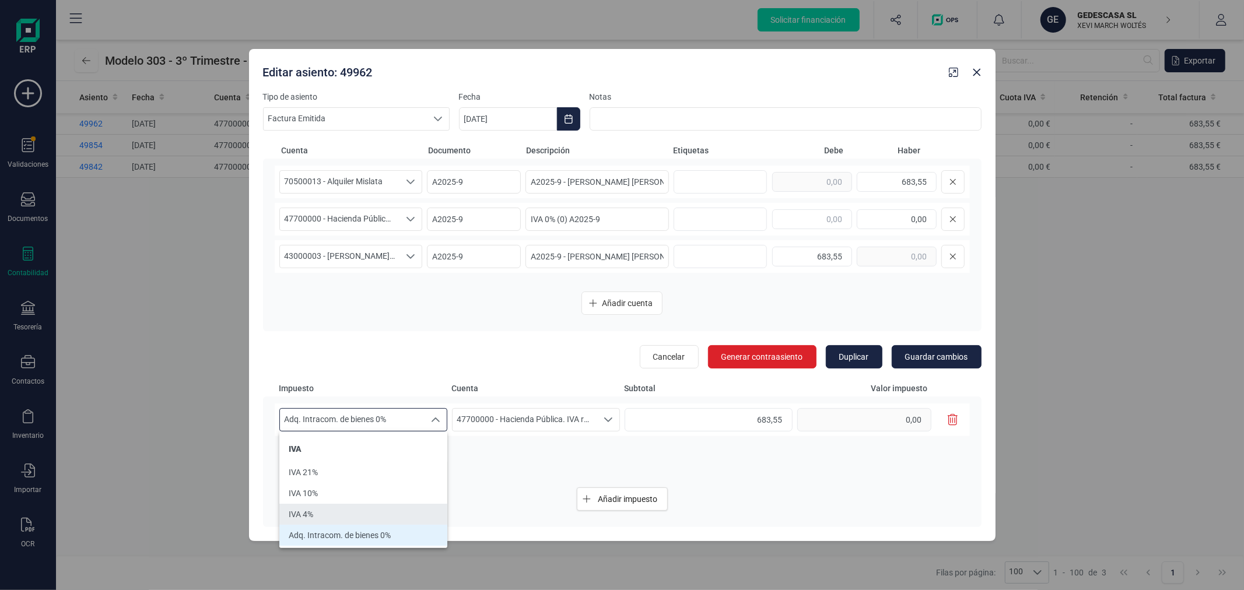
scroll to position [65, 0]
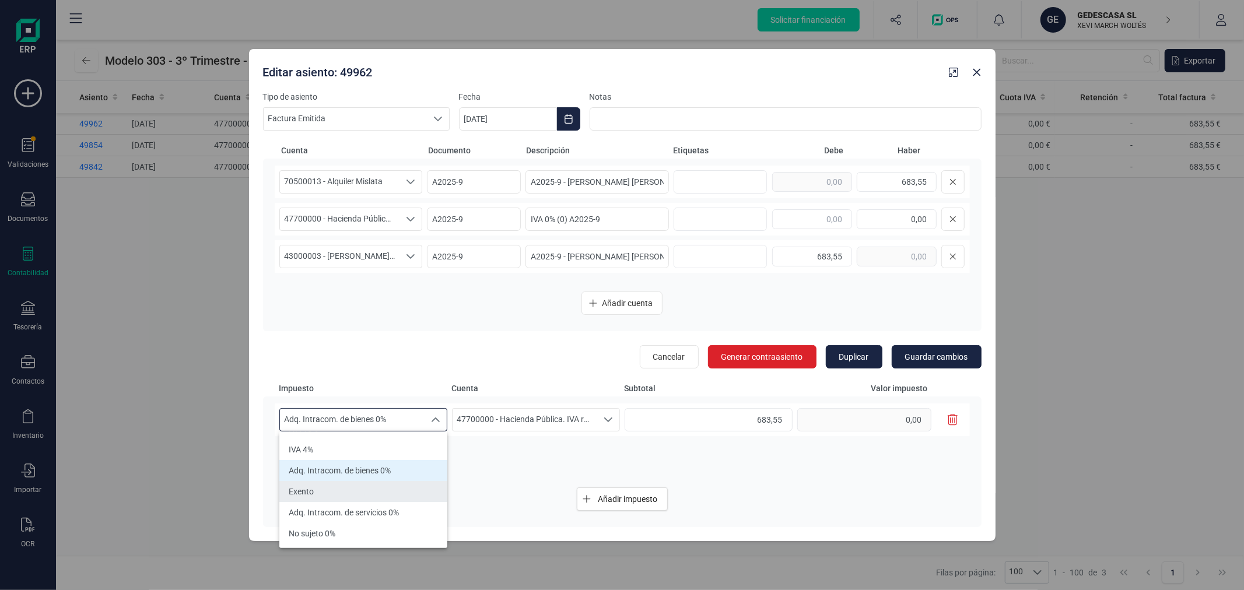
click at [349, 488] on li "Exento" at bounding box center [363, 491] width 168 height 21
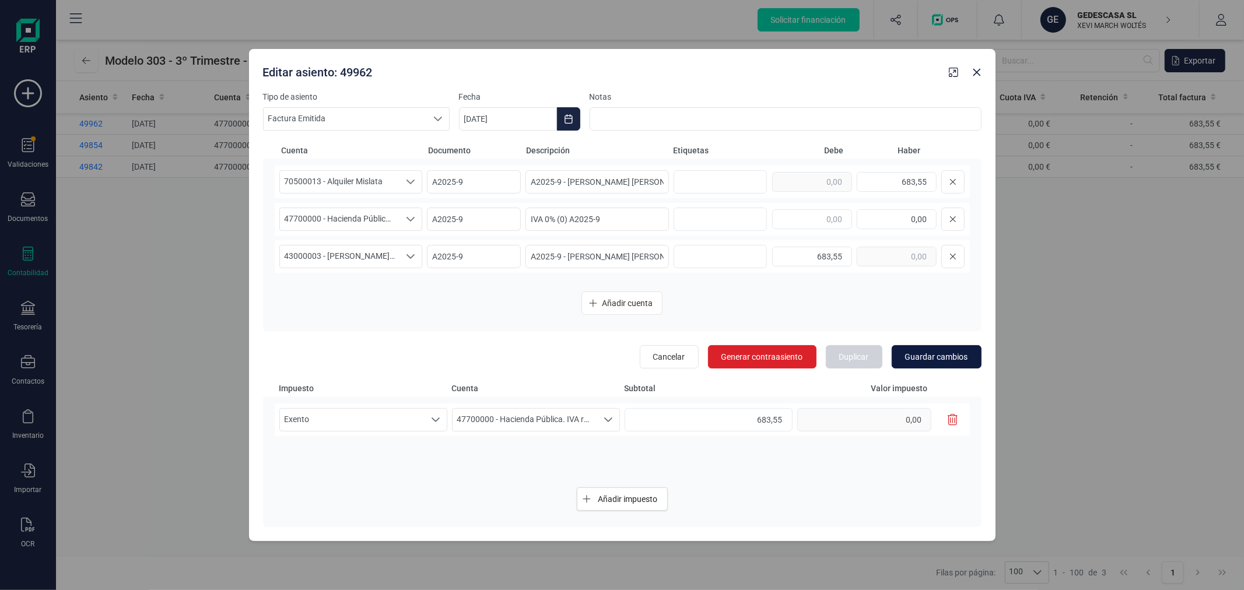
click at [936, 359] on span "Guardar cambios" at bounding box center [936, 357] width 63 height 12
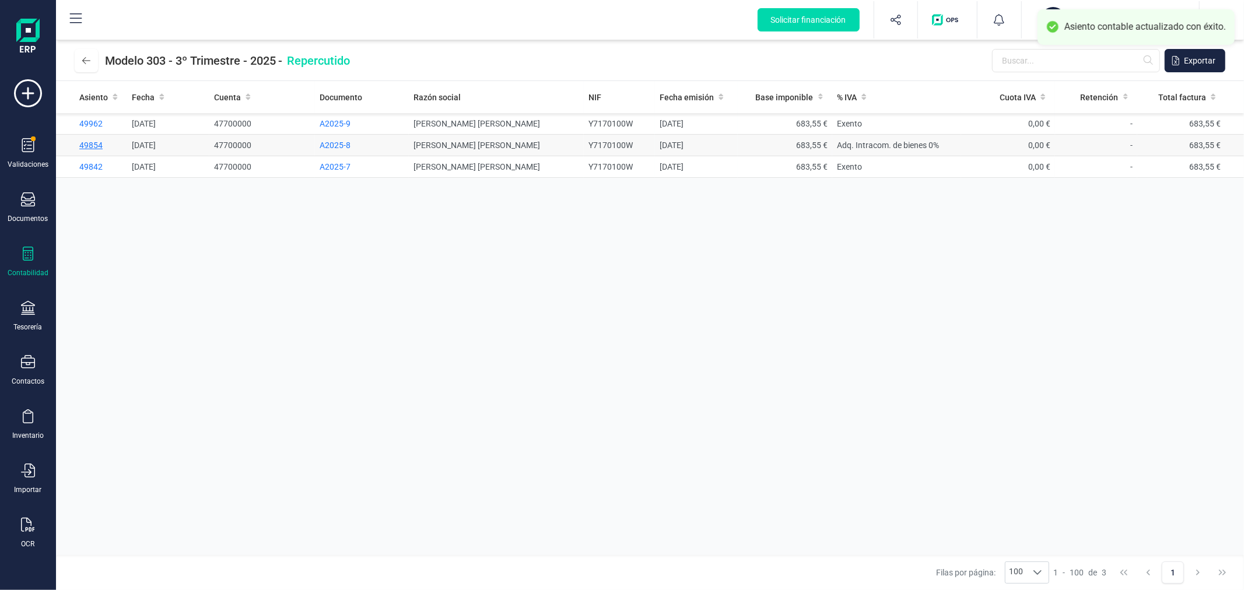
click at [94, 148] on span "49854" at bounding box center [90, 145] width 23 height 9
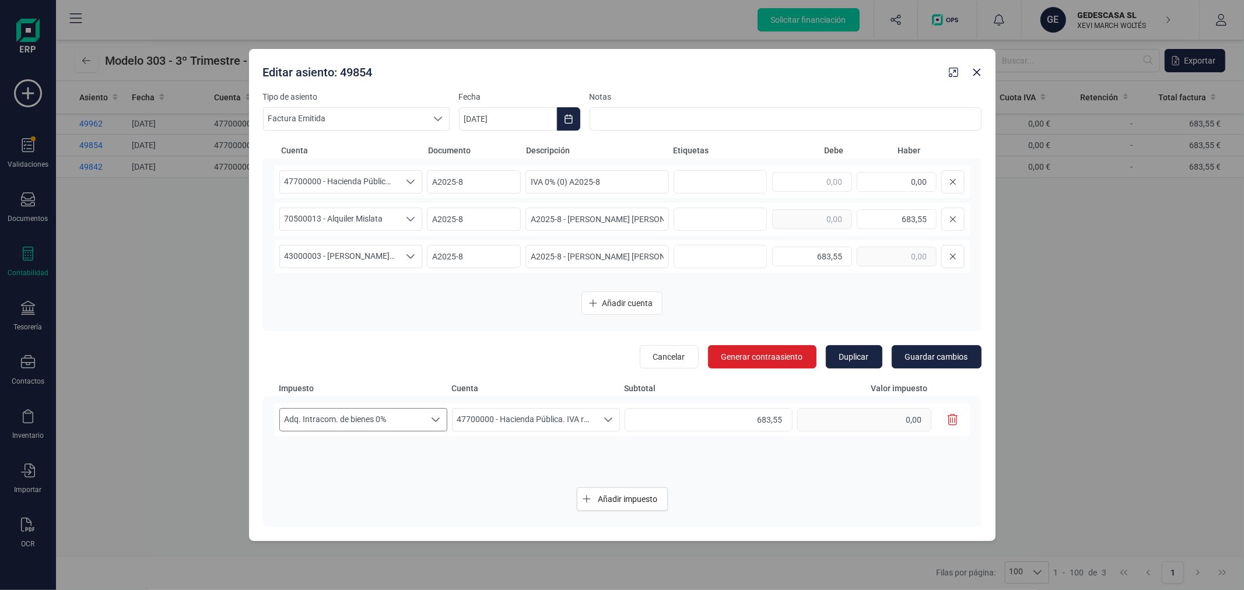
click at [404, 415] on span "Adq. Intracom. de bienes 0%" at bounding box center [352, 420] width 145 height 22
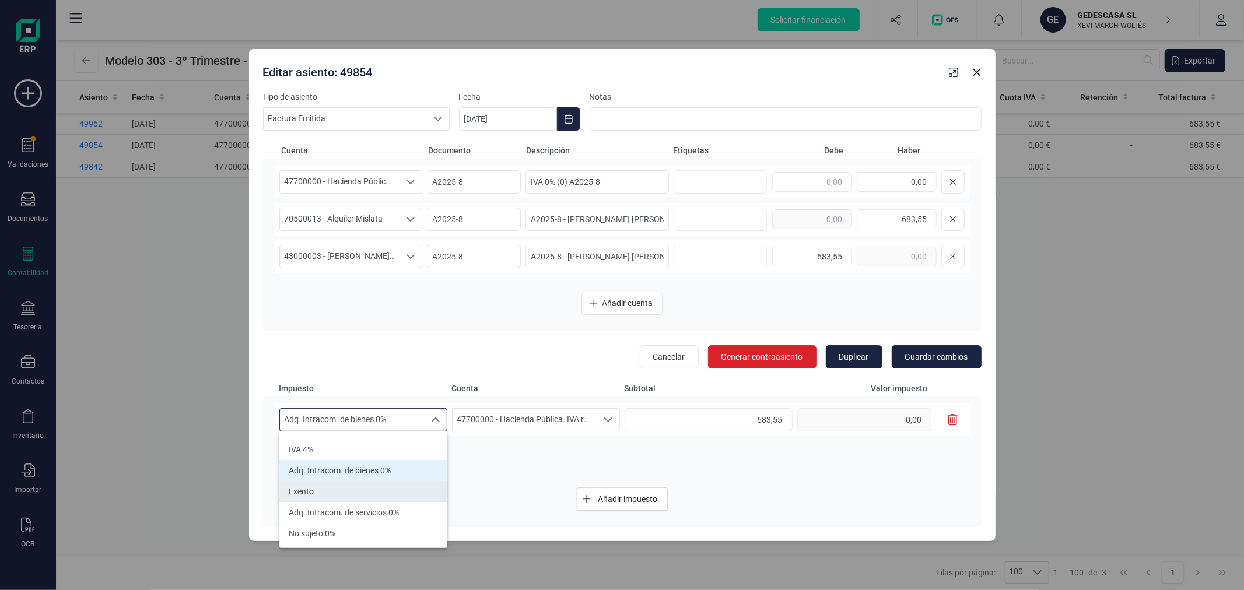
click at [365, 492] on li "Exento" at bounding box center [363, 491] width 168 height 21
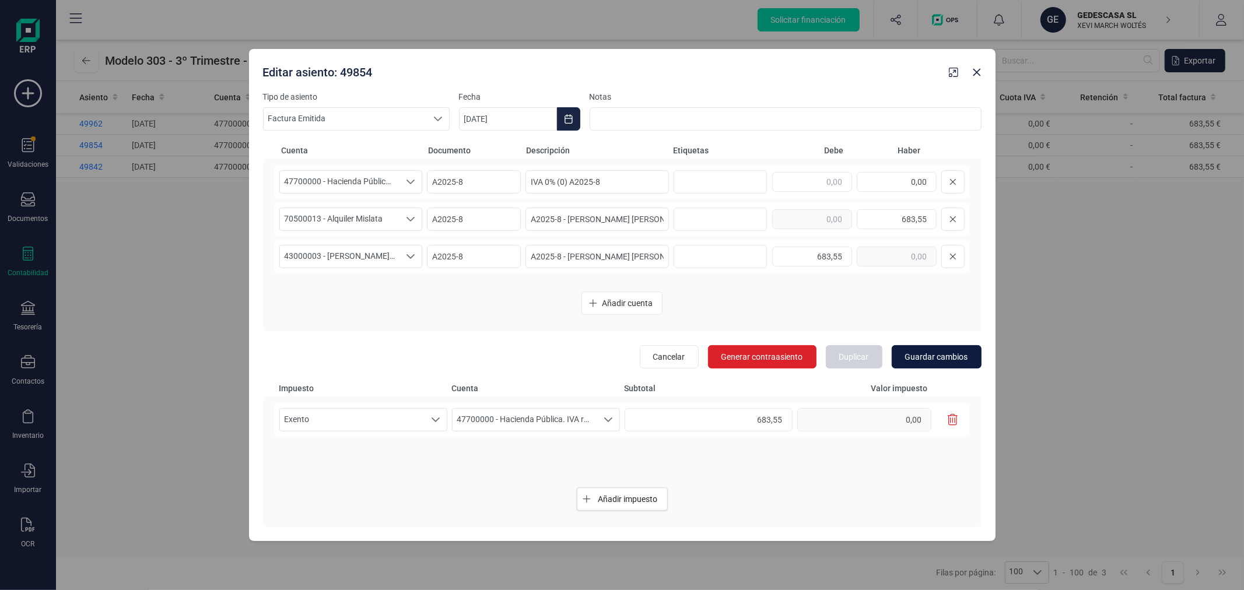
click at [943, 360] on span "Guardar cambios" at bounding box center [936, 357] width 63 height 12
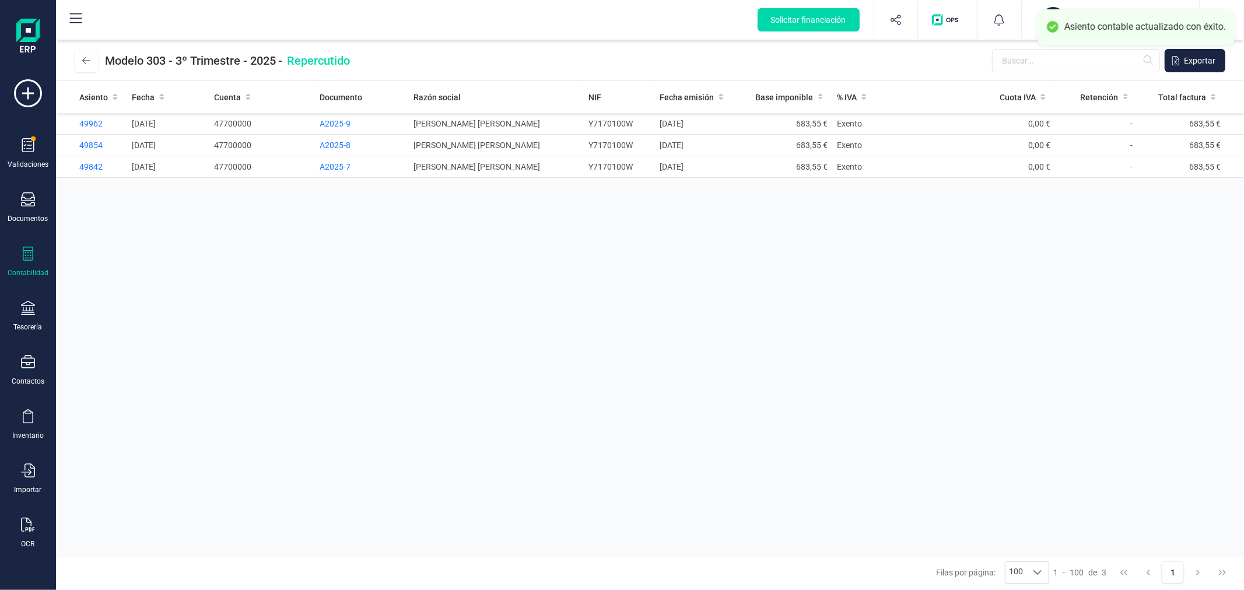
click at [618, 285] on div "Asiento Fecha Cuenta Documento Razón social NIF Fecha emisión Base imponible % …" at bounding box center [650, 318] width 1188 height 474
click at [83, 60] on icon at bounding box center [86, 60] width 8 height 7
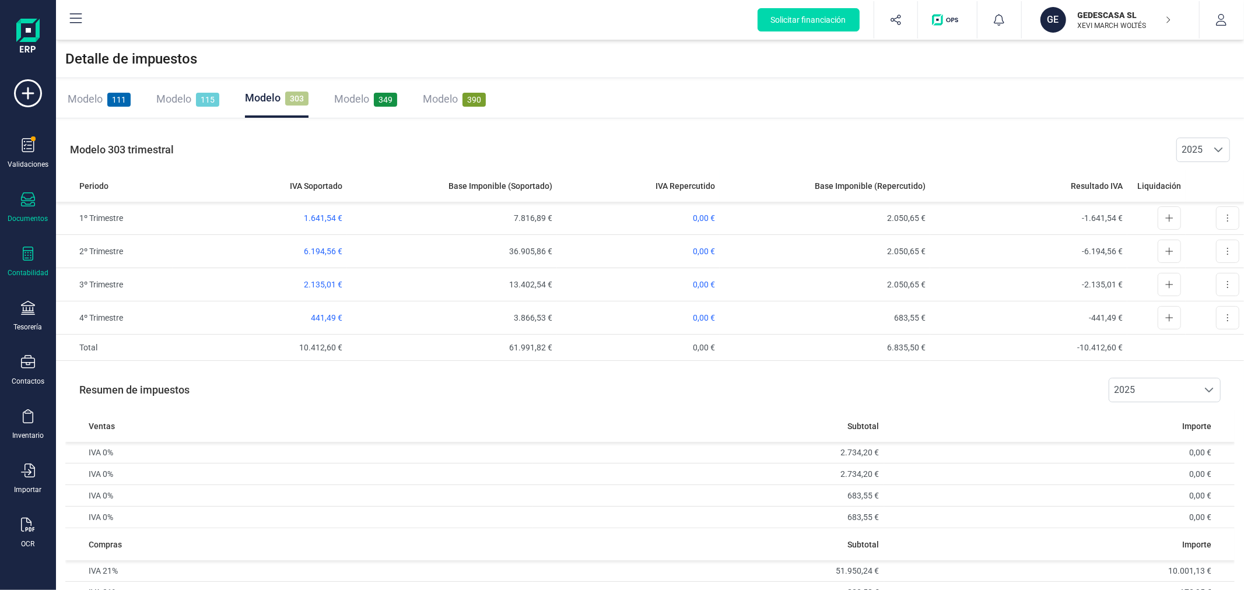
click at [31, 215] on div "Documentos" at bounding box center [28, 218] width 40 height 9
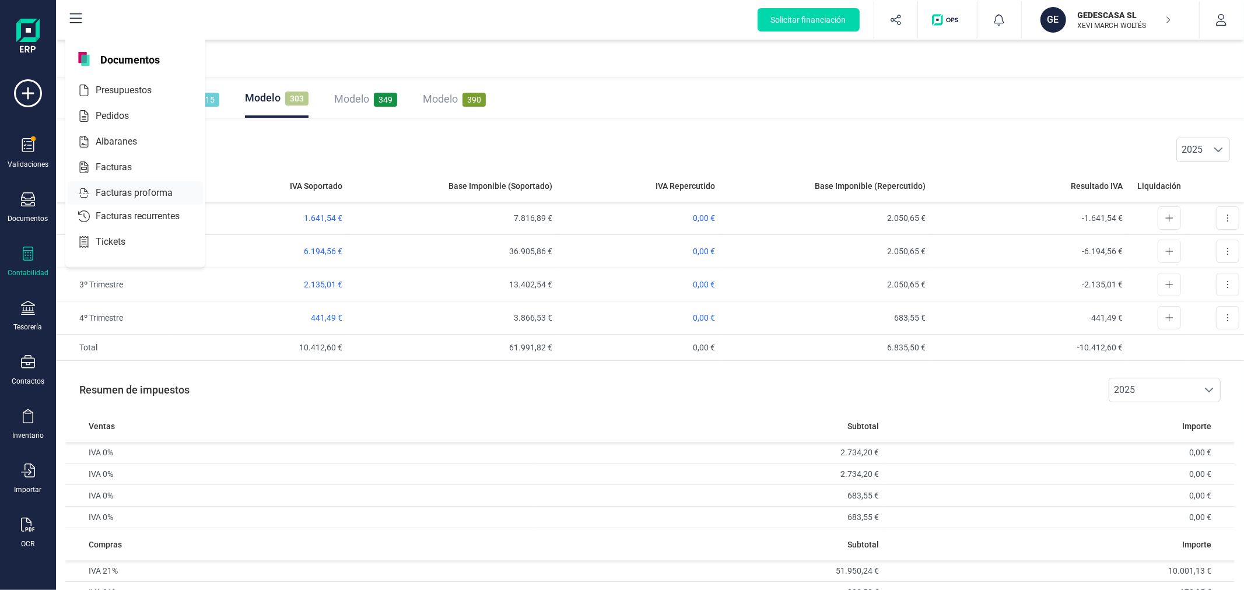
click at [137, 188] on span "Facturas proforma" at bounding box center [142, 193] width 103 height 14
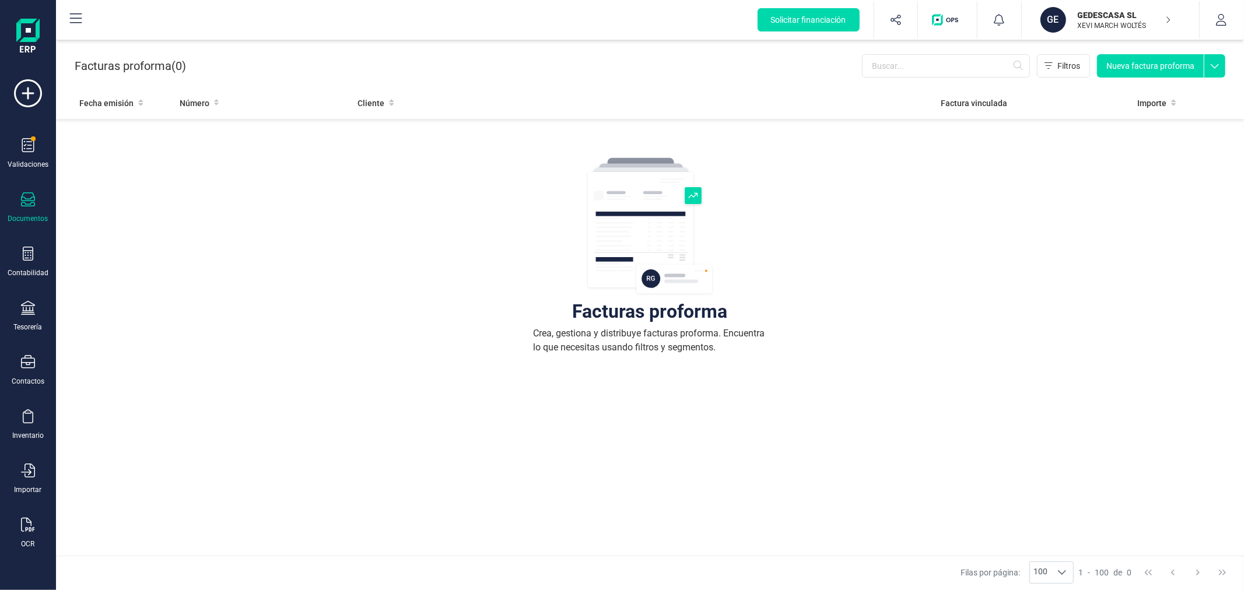
click at [30, 208] on div at bounding box center [28, 200] width 14 height 17
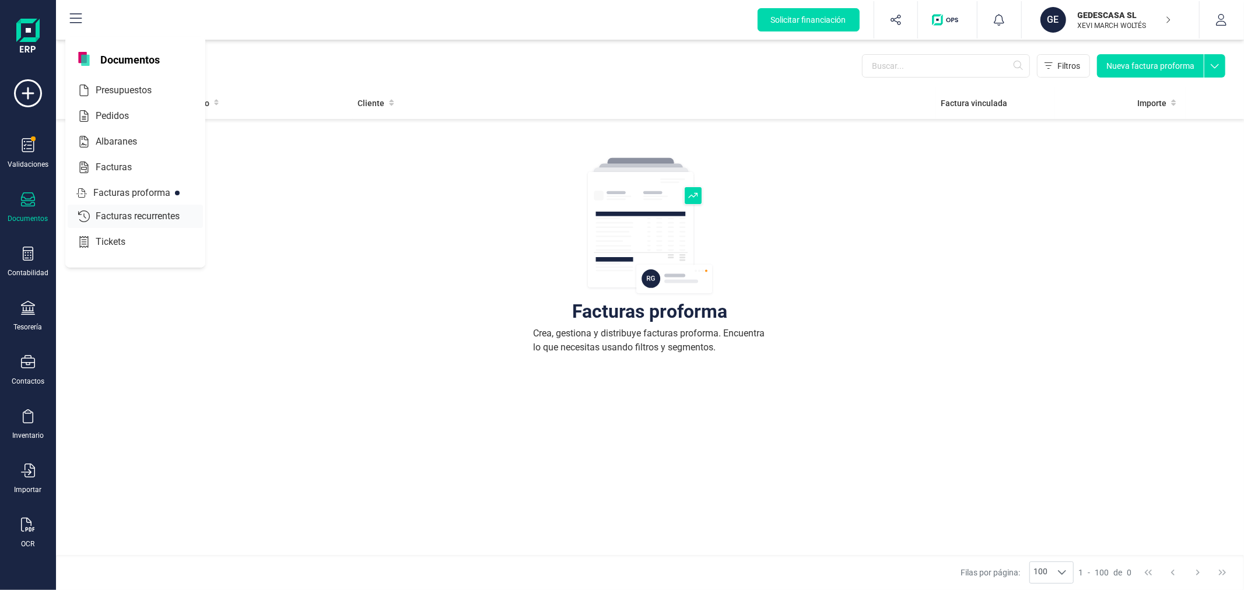
click at [137, 211] on span "Facturas recurrentes" at bounding box center [146, 216] width 110 height 14
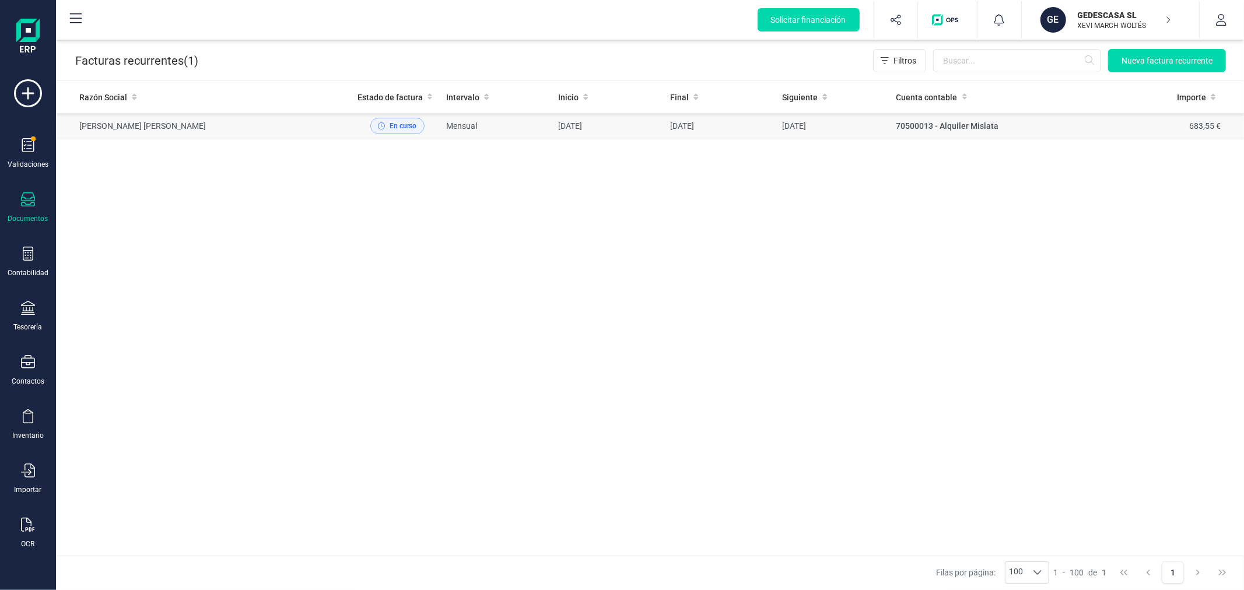
click at [271, 128] on td "[PERSON_NAME] [PERSON_NAME]" at bounding box center [204, 126] width 297 height 26
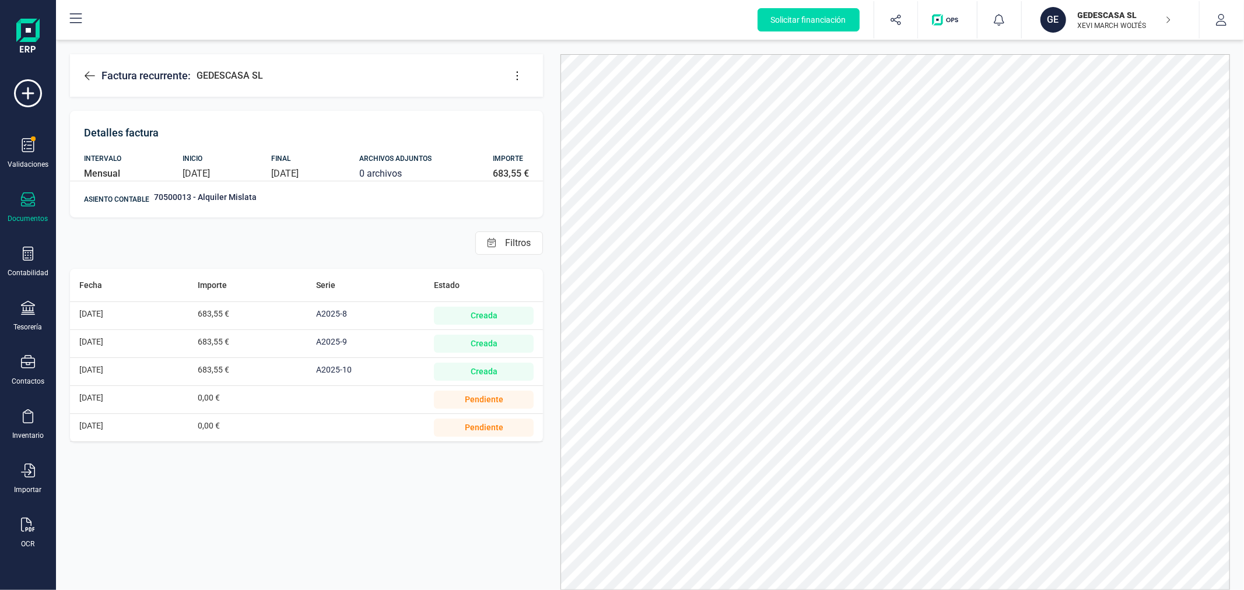
click at [516, 77] on icon at bounding box center [518, 76] width 12 height 12
click at [527, 113] on link "Editar factura" at bounding box center [564, 110] width 117 height 23
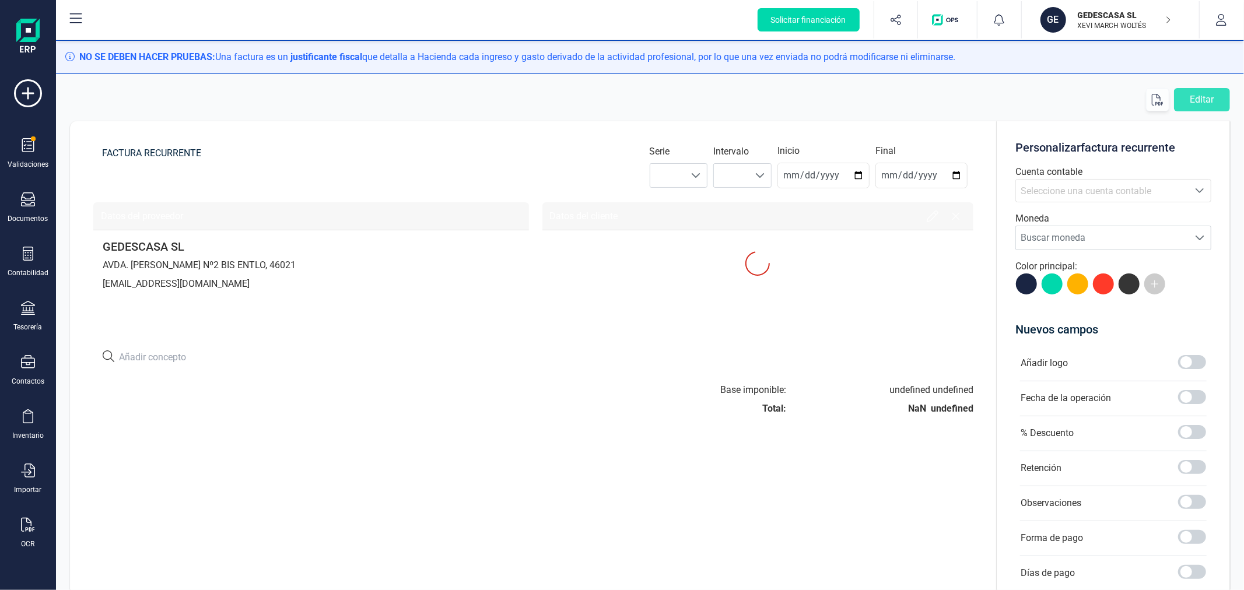
type input "[DATE]"
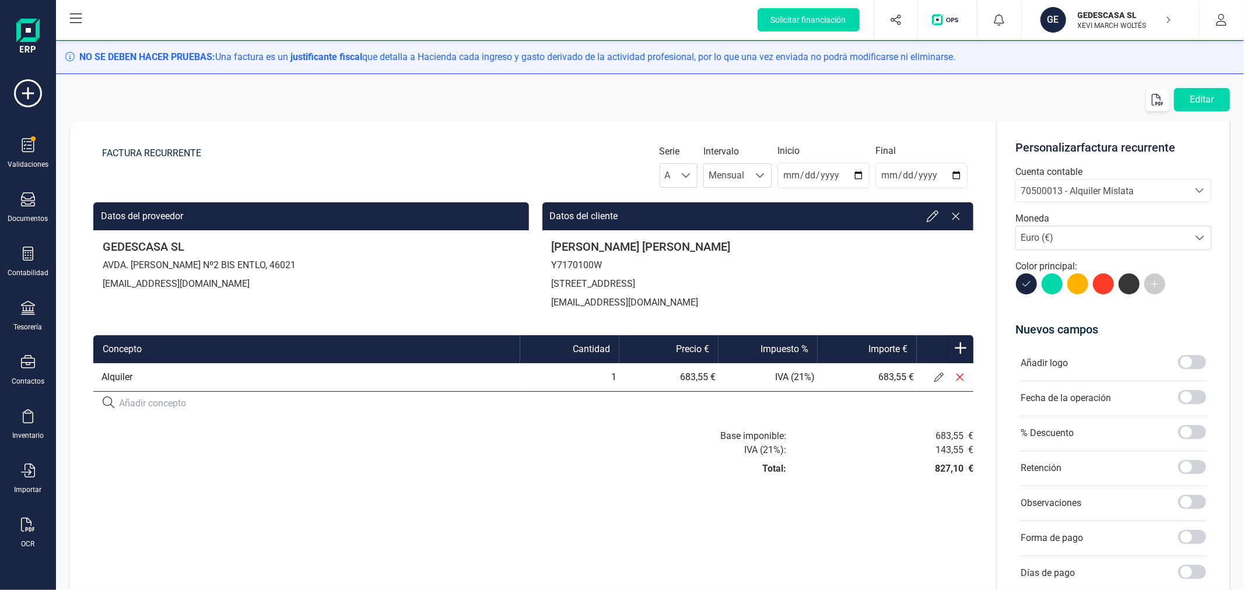
click at [937, 377] on icon at bounding box center [938, 377] width 9 height 9
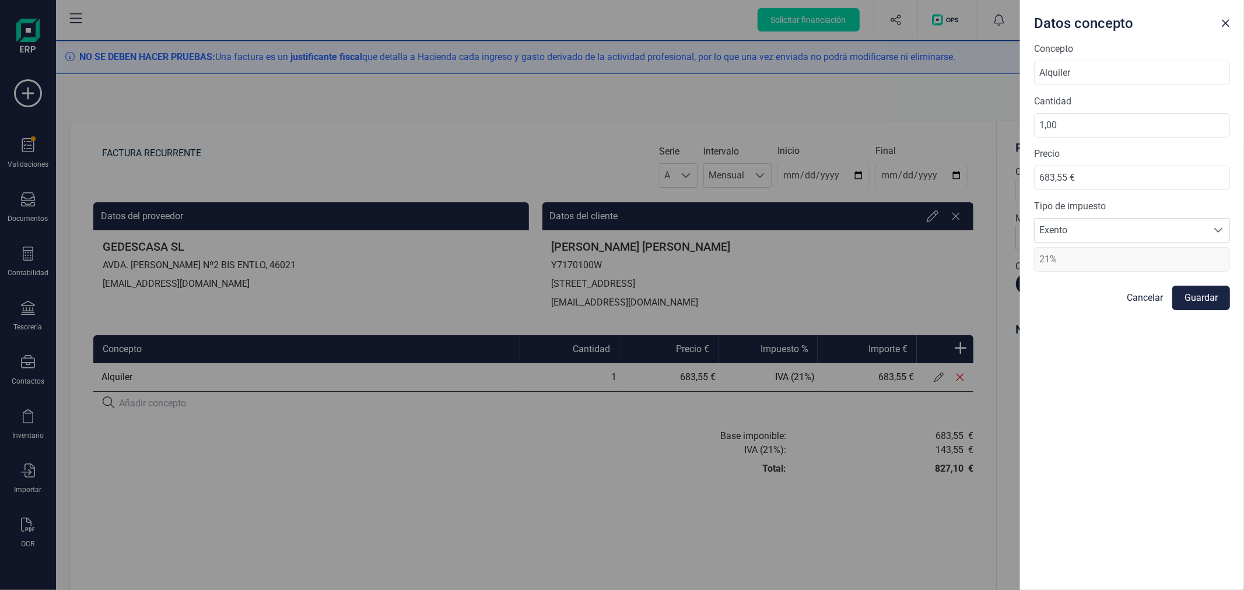
click at [1190, 295] on button "Guardar" at bounding box center [1201, 298] width 58 height 24
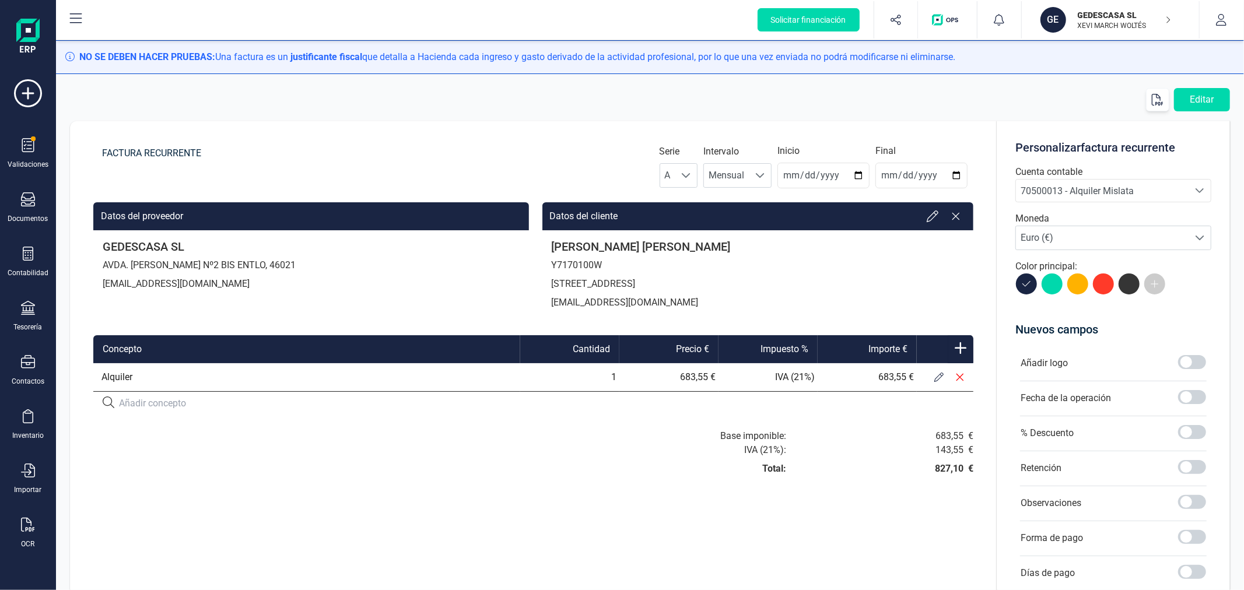
click at [939, 374] on icon at bounding box center [938, 377] width 9 height 9
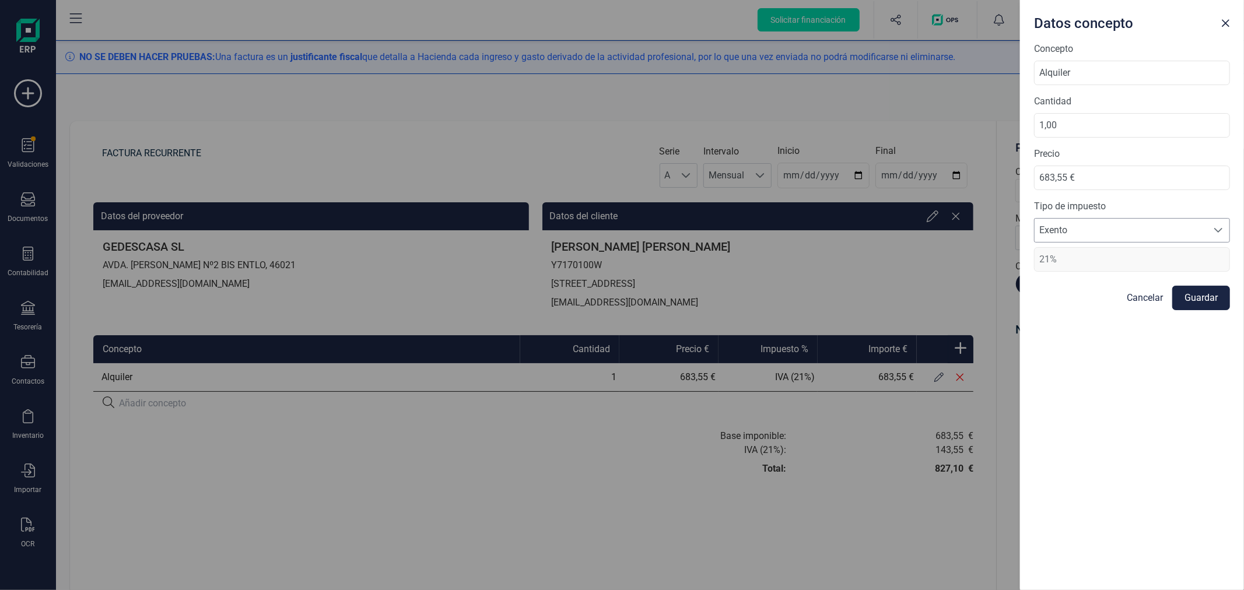
click at [1093, 238] on span "Exento" at bounding box center [1121, 230] width 173 height 23
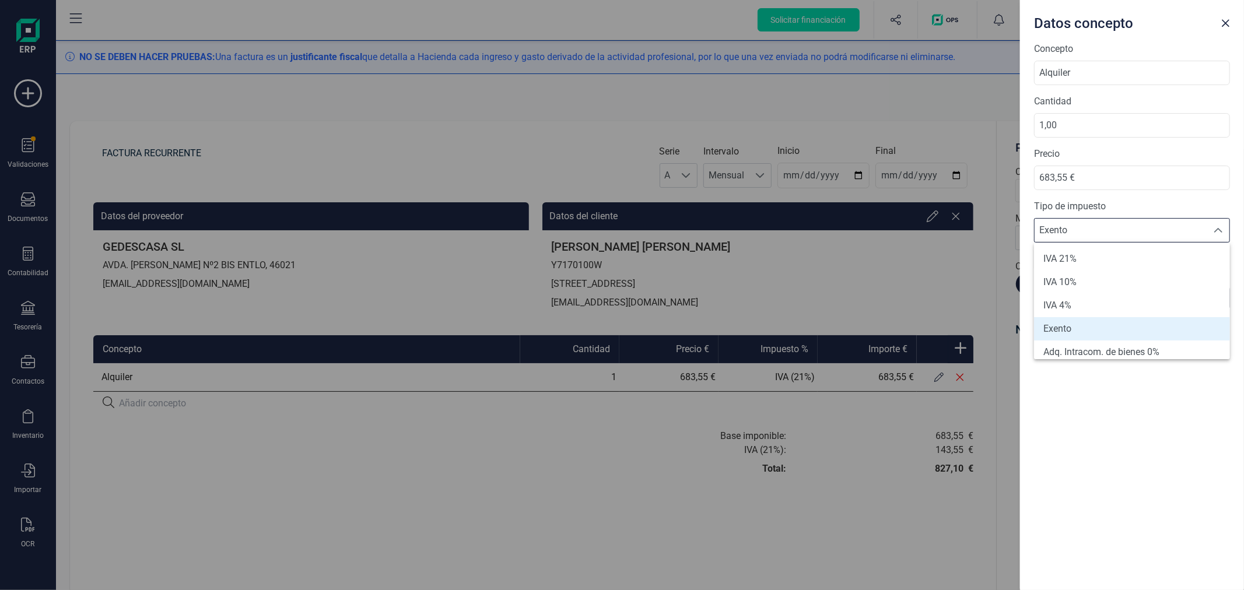
click at [1048, 325] on span "Exento" at bounding box center [1057, 329] width 28 height 14
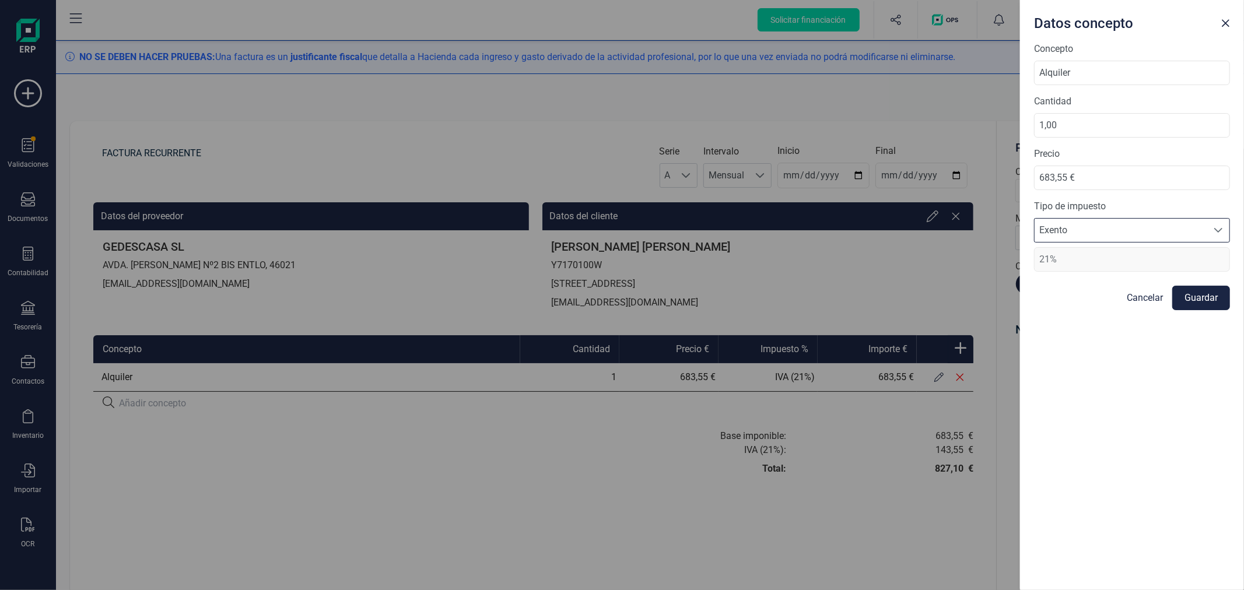
click at [531, 432] on div "Datos concepto Concepto Alquiler Cantidad 1,00 Precio 683,55 € Tipo de impuesto…" at bounding box center [622, 295] width 1244 height 590
click at [1192, 294] on button "Guardar" at bounding box center [1201, 298] width 58 height 24
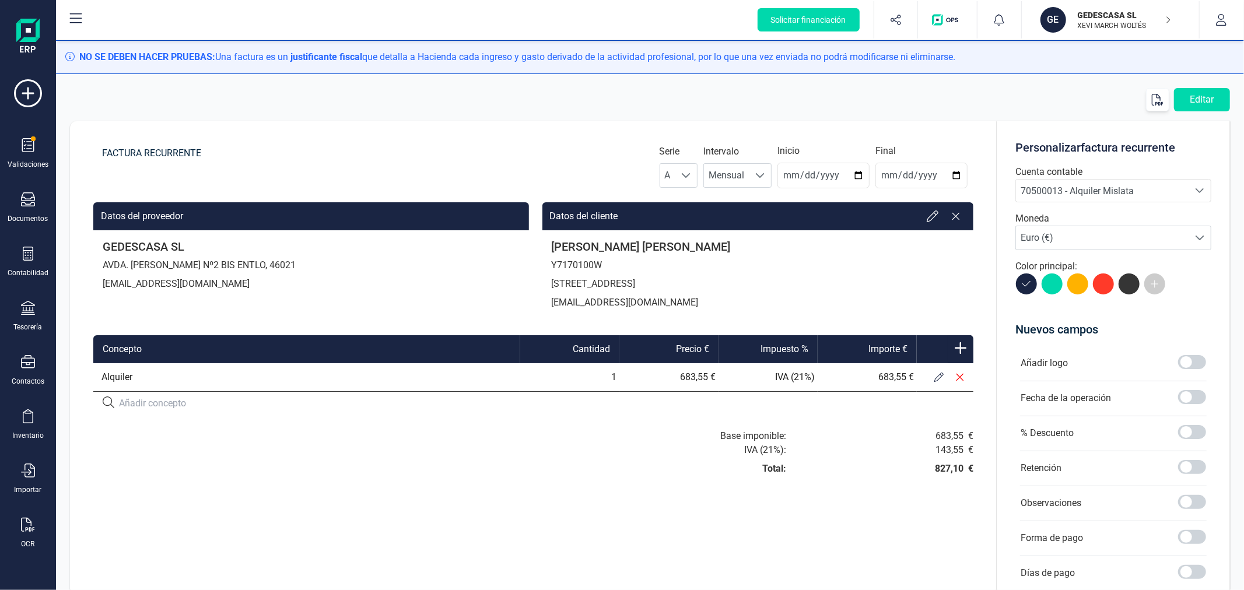
click at [936, 375] on icon at bounding box center [938, 377] width 9 height 9
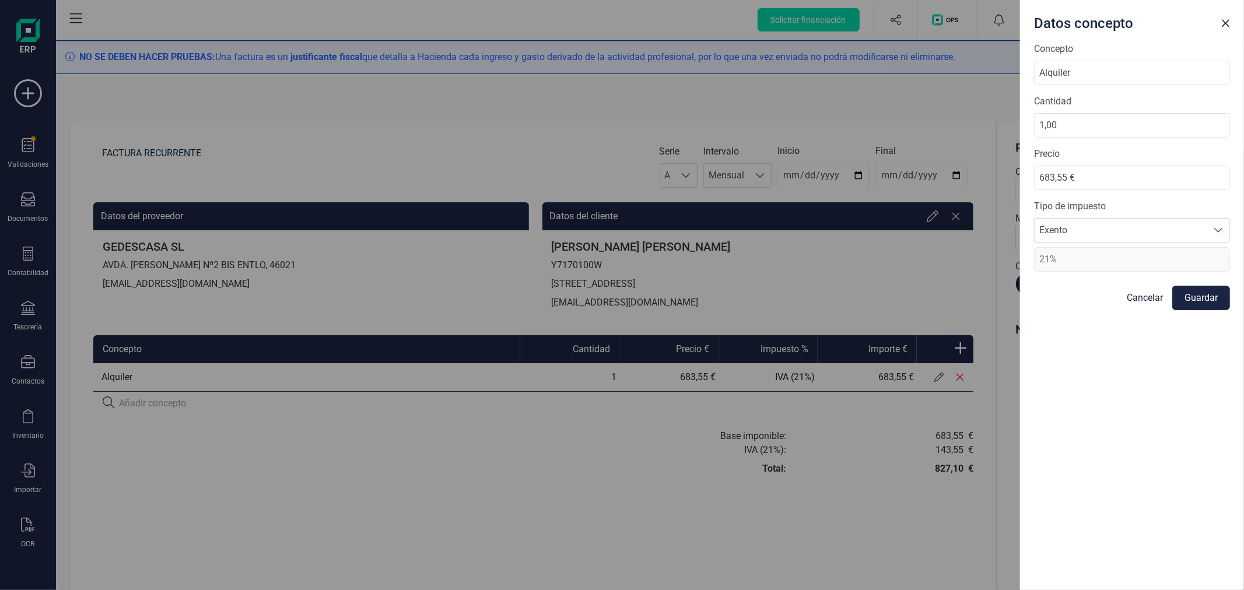
drag, startPoint x: 428, startPoint y: 489, endPoint x: 514, endPoint y: 471, distance: 88.1
click at [428, 489] on div "Datos concepto Concepto Alquiler Cantidad 1,00 Precio 683,55 € Tipo de impuesto…" at bounding box center [622, 295] width 1244 height 590
click at [1207, 295] on button "Guardar" at bounding box center [1201, 298] width 58 height 24
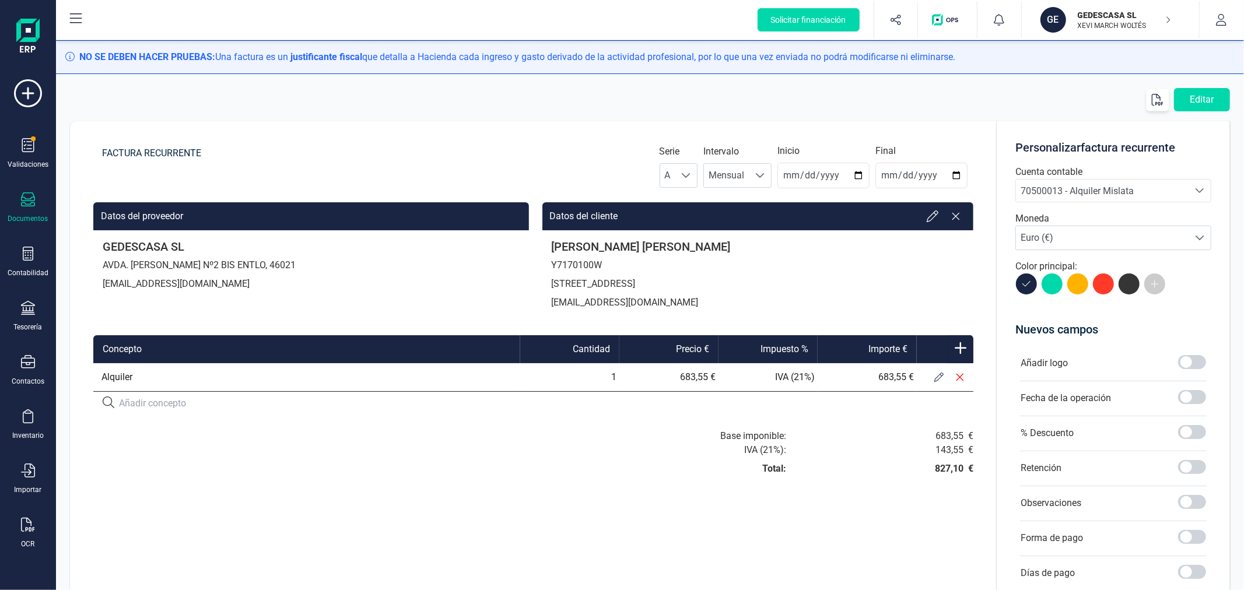
click at [22, 207] on div at bounding box center [28, 200] width 14 height 17
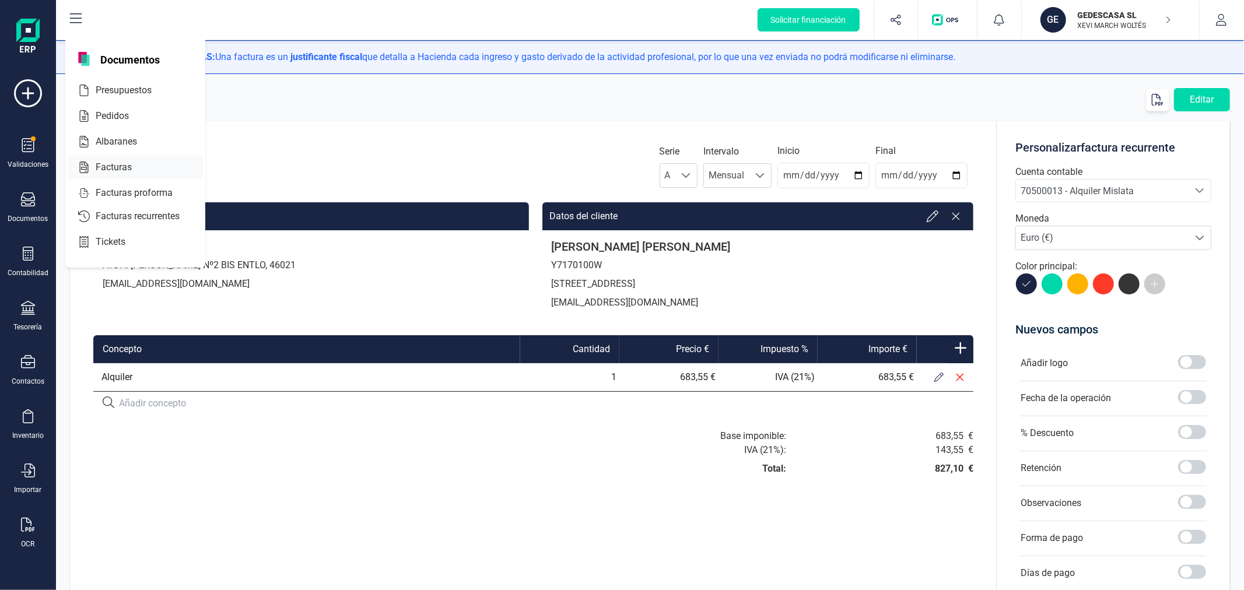
click at [117, 174] on span "Facturas" at bounding box center [122, 167] width 62 height 14
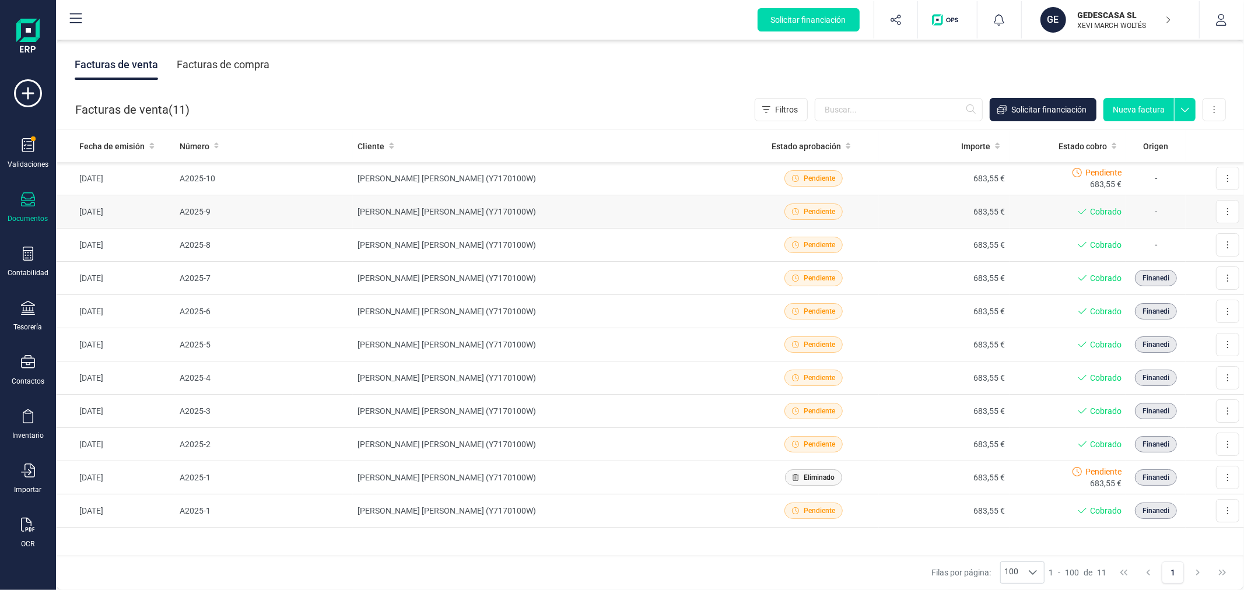
click at [512, 210] on td "[PERSON_NAME] [PERSON_NAME] (Y7170100W)" at bounding box center [550, 211] width 395 height 33
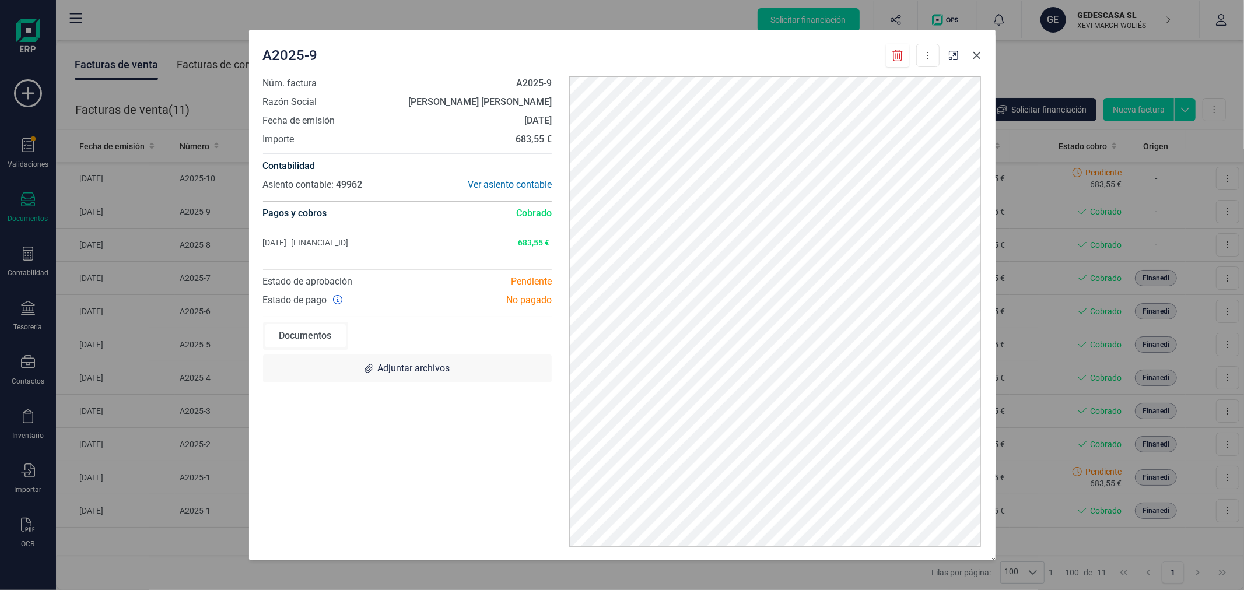
click at [977, 51] on icon "Close" at bounding box center [976, 55] width 9 height 9
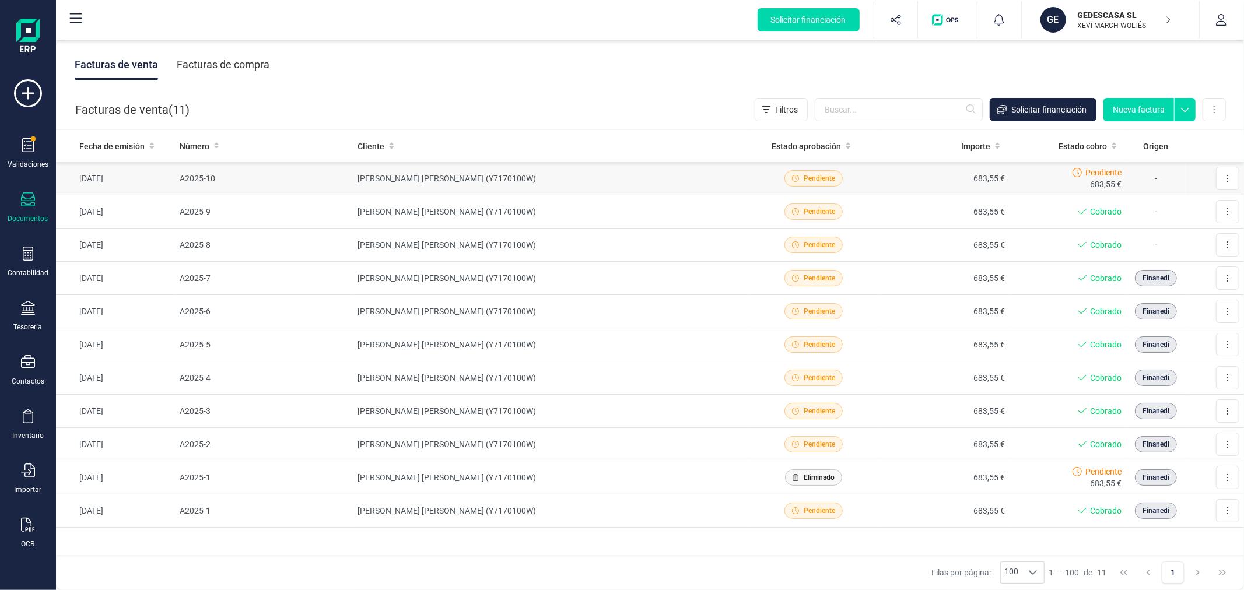
click at [282, 179] on td "A2025-10" at bounding box center [264, 178] width 178 height 33
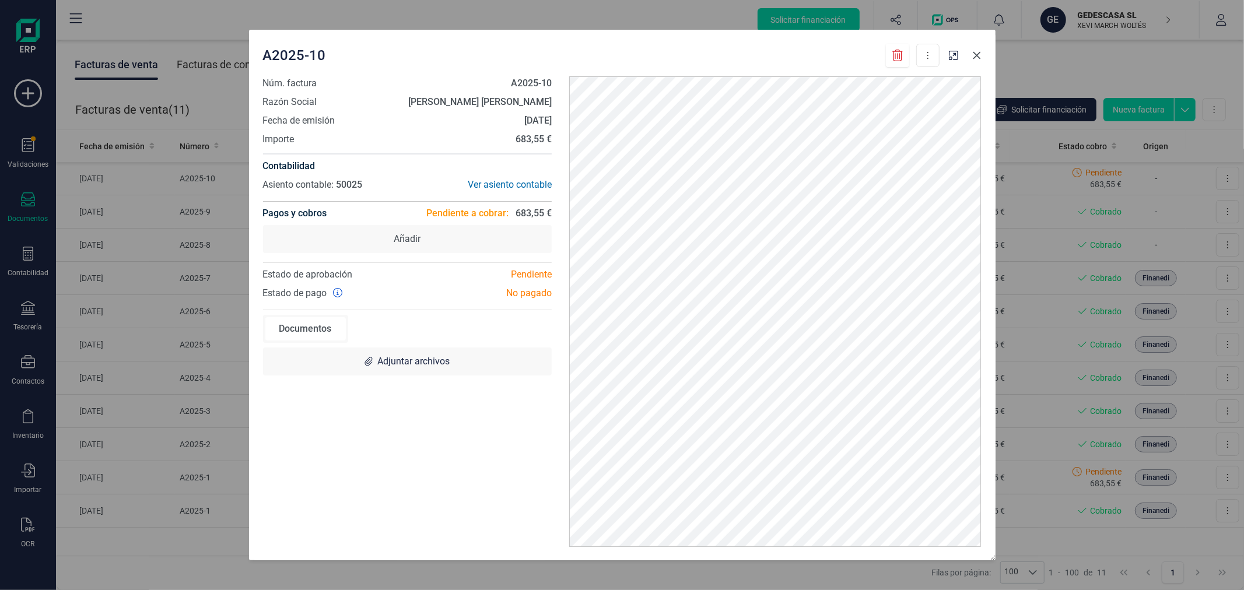
click at [975, 54] on icon "Close" at bounding box center [976, 55] width 9 height 9
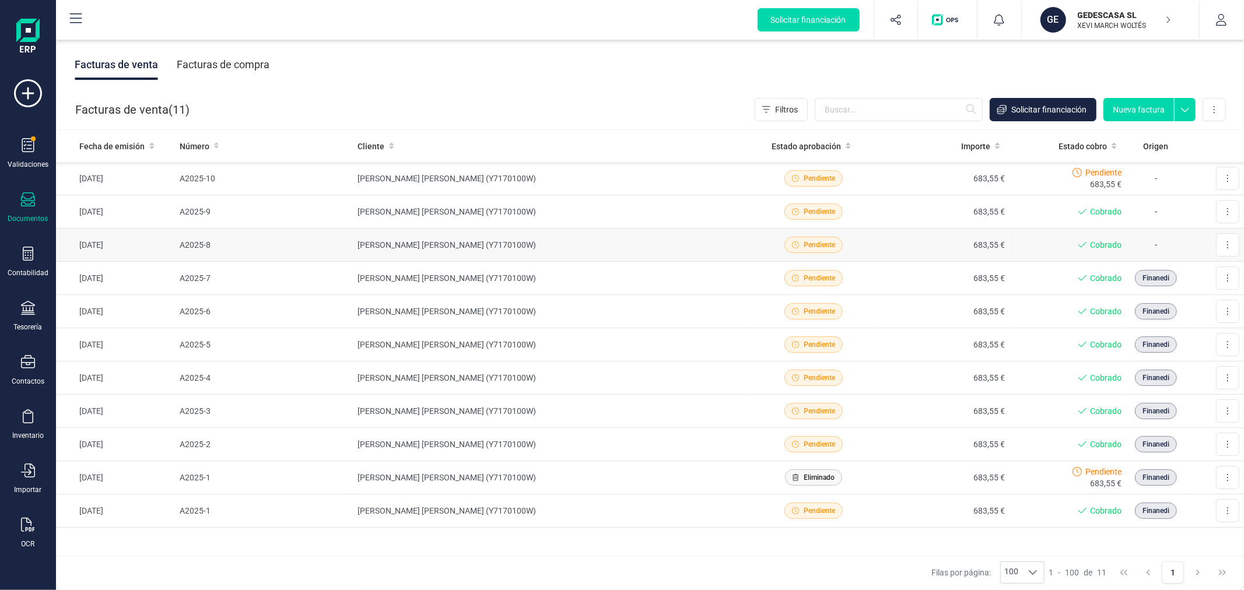
click at [494, 241] on td "[PERSON_NAME] [PERSON_NAME] (Y7170100W)" at bounding box center [550, 245] width 395 height 33
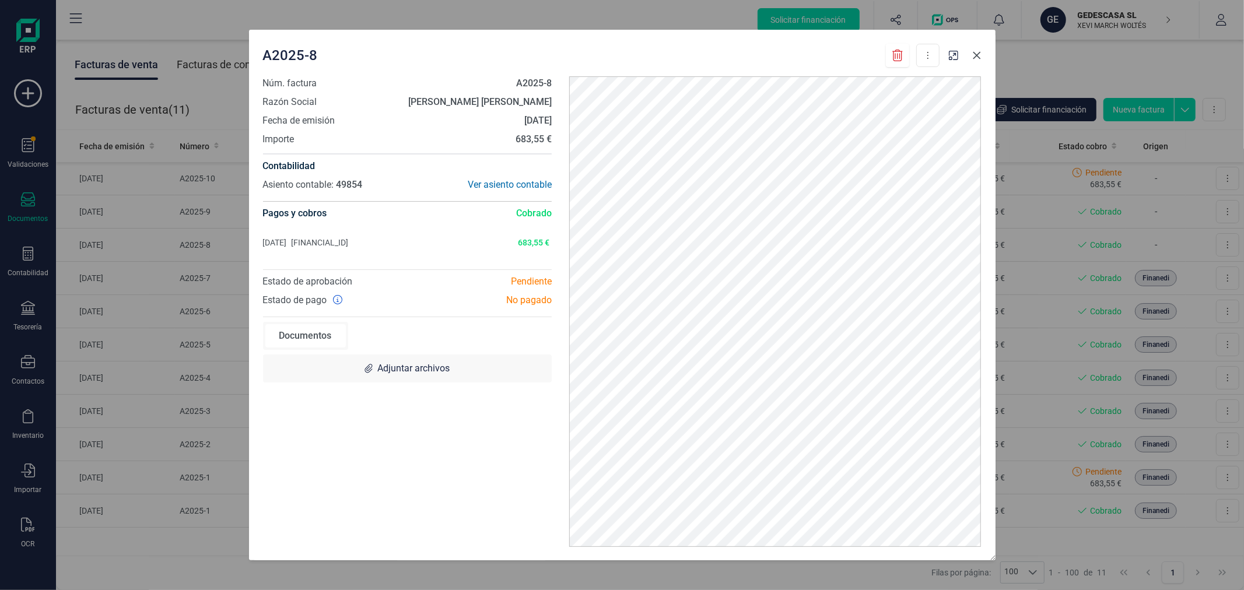
click at [976, 54] on icon "Close" at bounding box center [977, 55] width 8 height 8
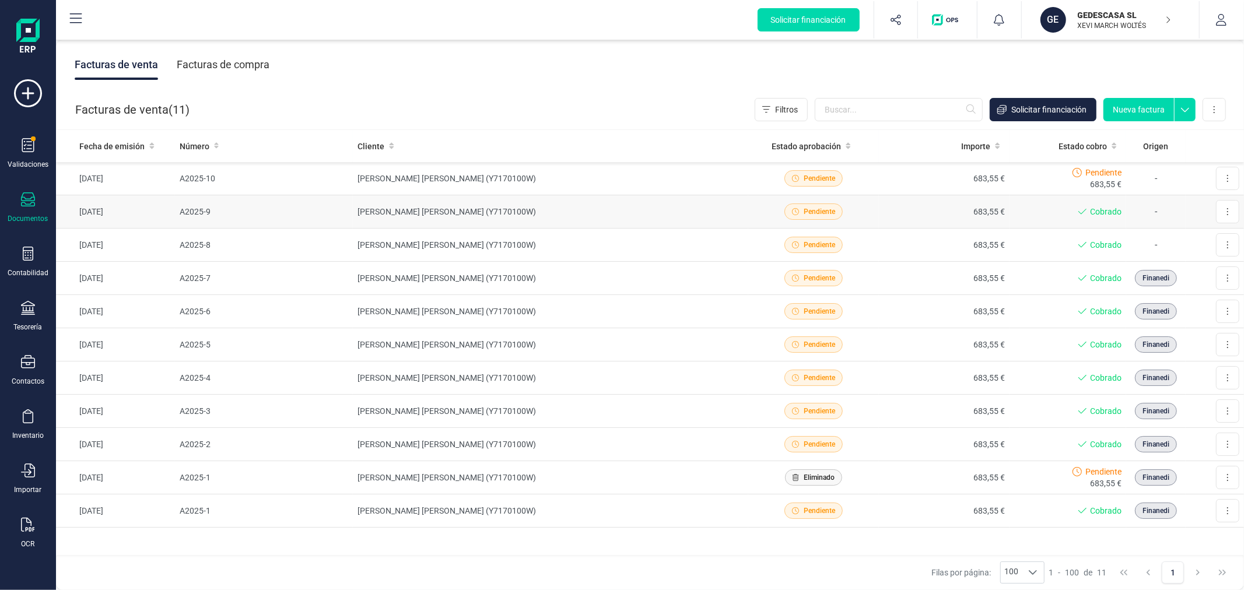
click at [910, 202] on td "683,55 €" at bounding box center [944, 211] width 131 height 33
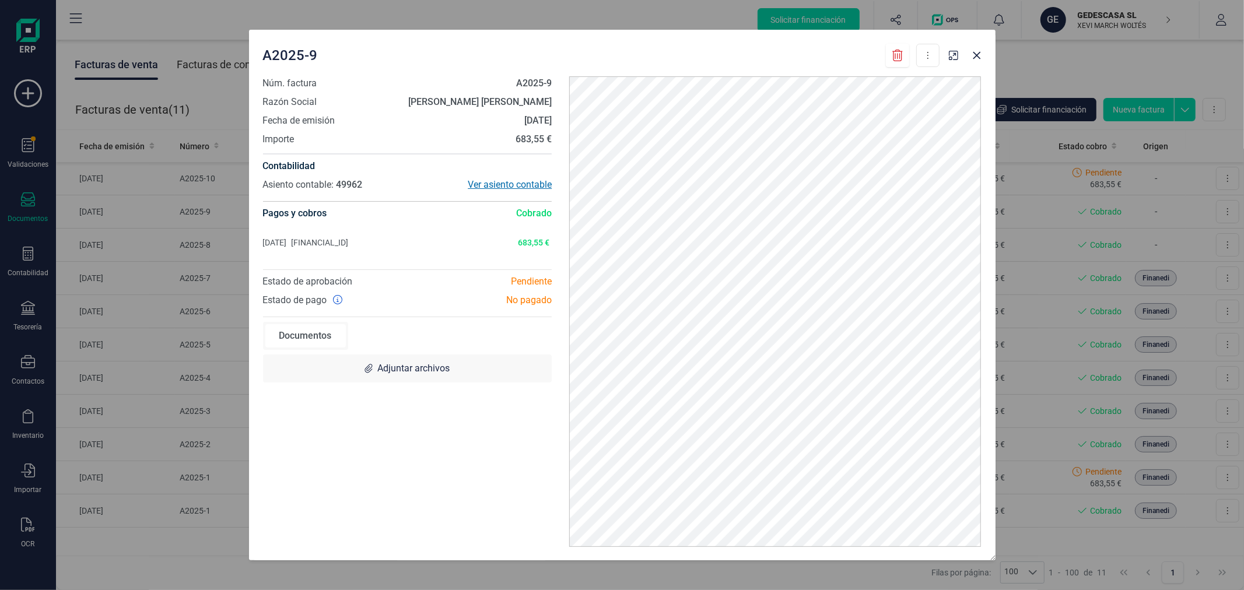
click at [502, 184] on div "Ver asiento contable" at bounding box center [479, 185] width 145 height 14
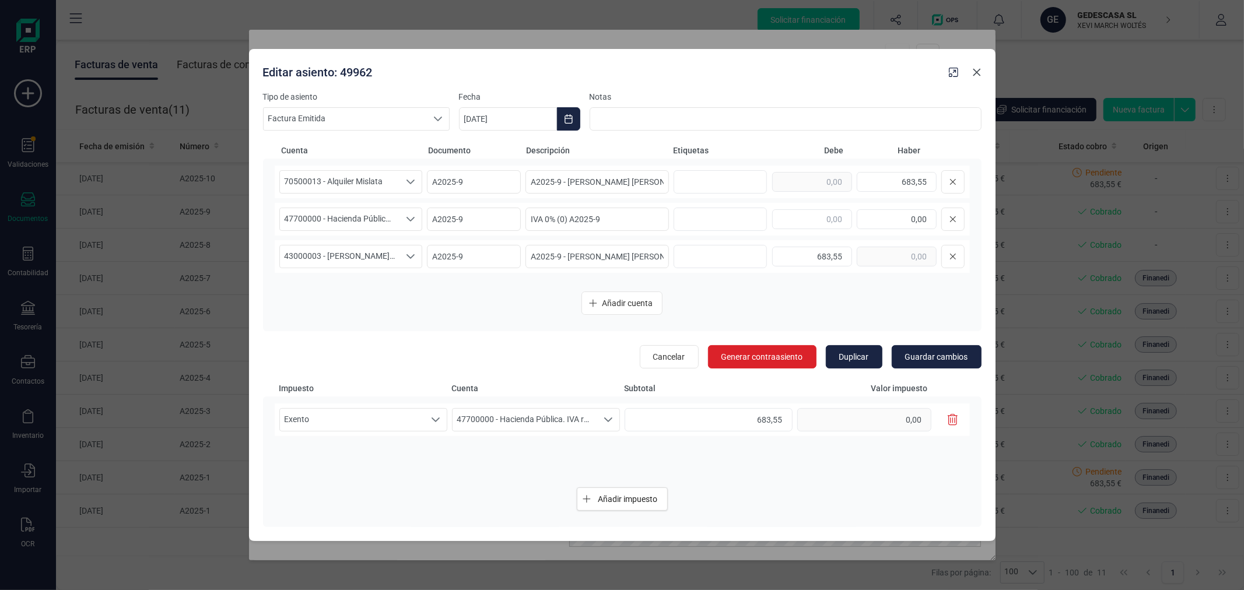
click at [972, 68] on icon "Close" at bounding box center [976, 72] width 9 height 9
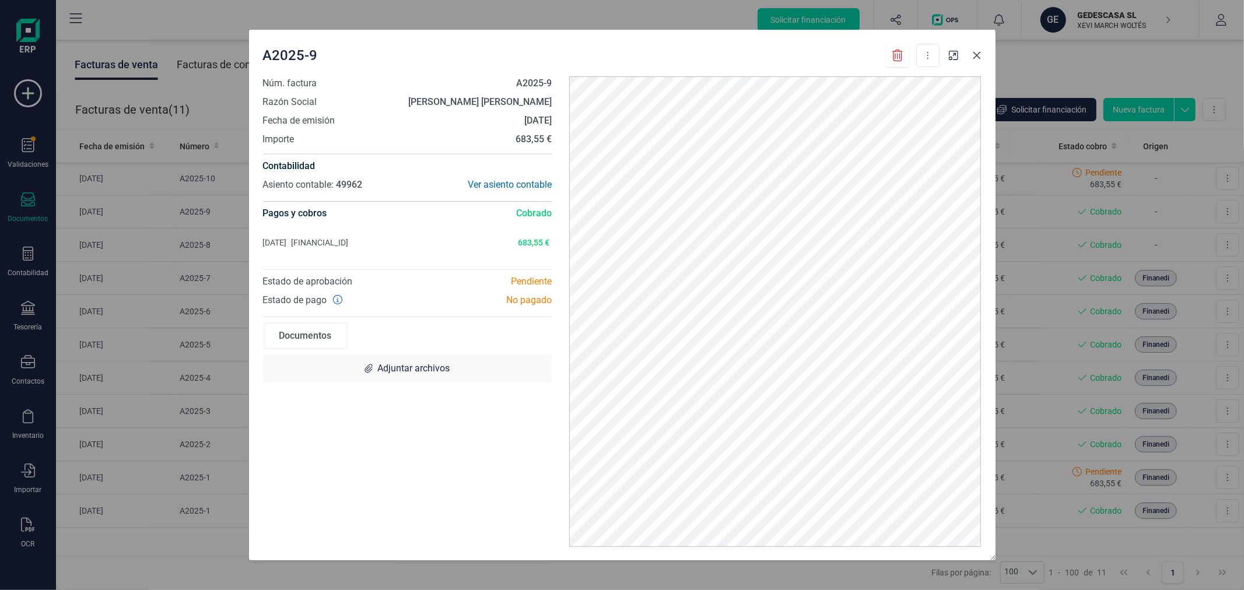
click at [978, 51] on icon "Close" at bounding box center [976, 55] width 9 height 9
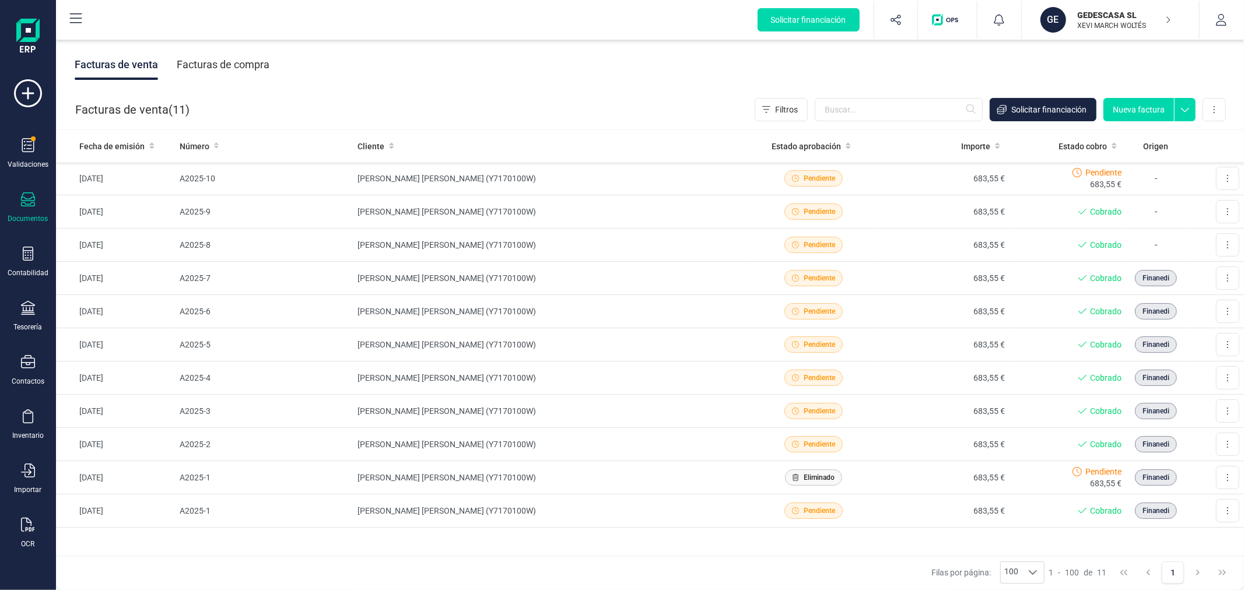
click at [523, 68] on div "Facturas de venta Facturas de compra" at bounding box center [650, 64] width 1188 height 49
click at [1080, 25] on p "XEVI MARCH WOLTÉS" at bounding box center [1124, 25] width 93 height 9
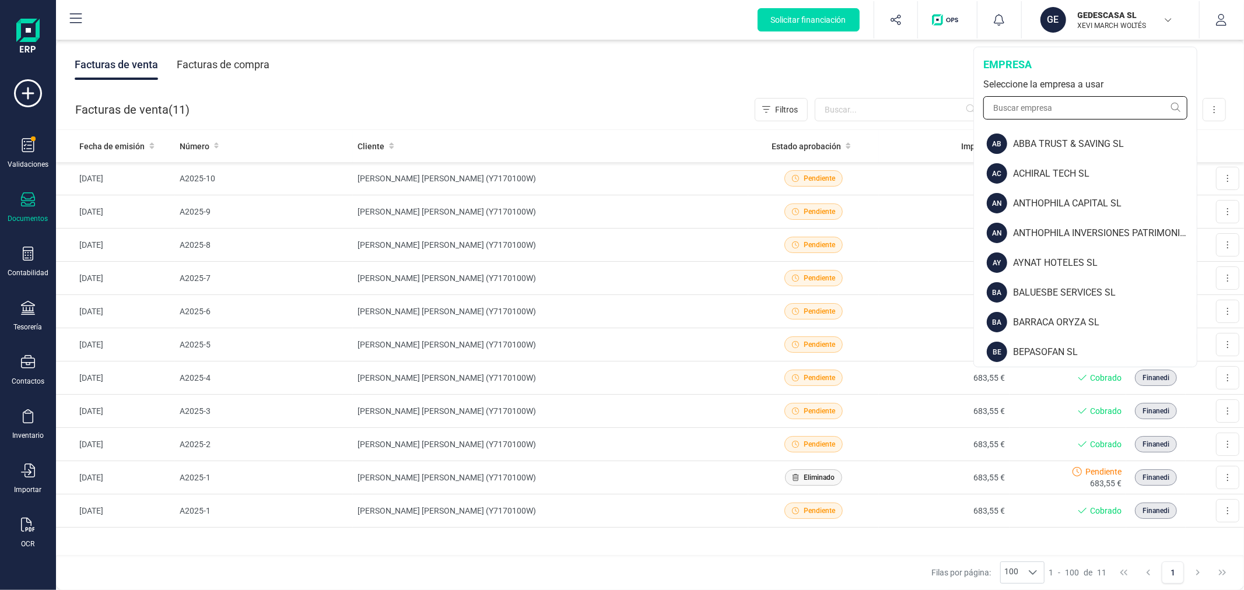
click at [1082, 108] on input "text" at bounding box center [1085, 107] width 204 height 23
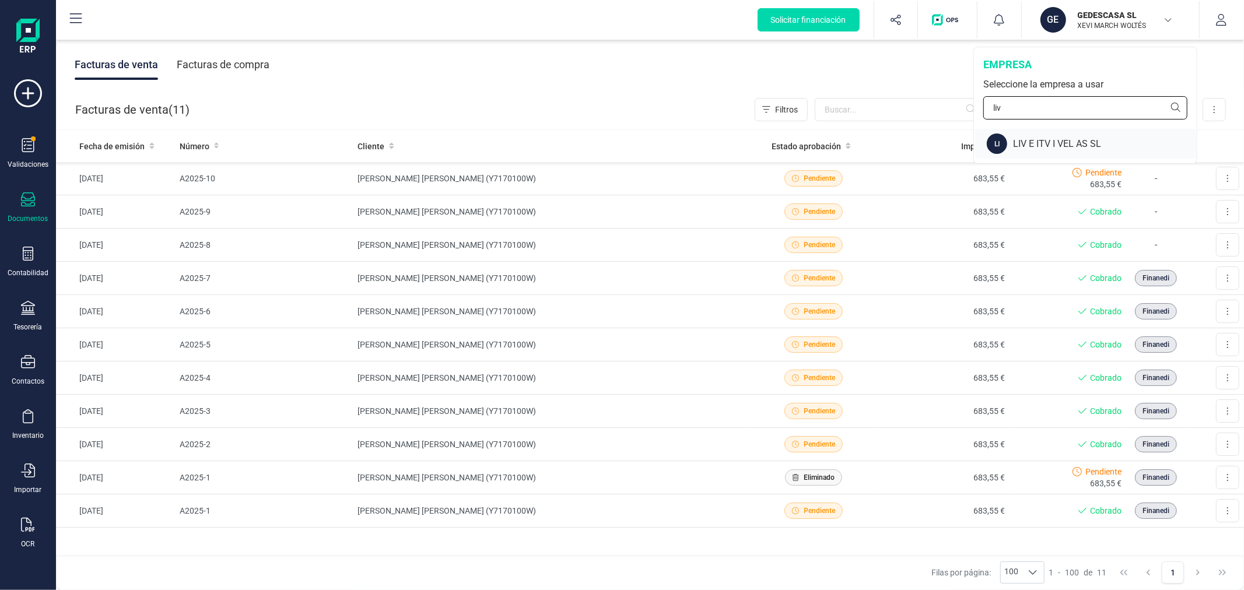
type input "liv"
click at [1063, 146] on div "LIV E ITV I VEL AS SL" at bounding box center [1105, 144] width 184 height 14
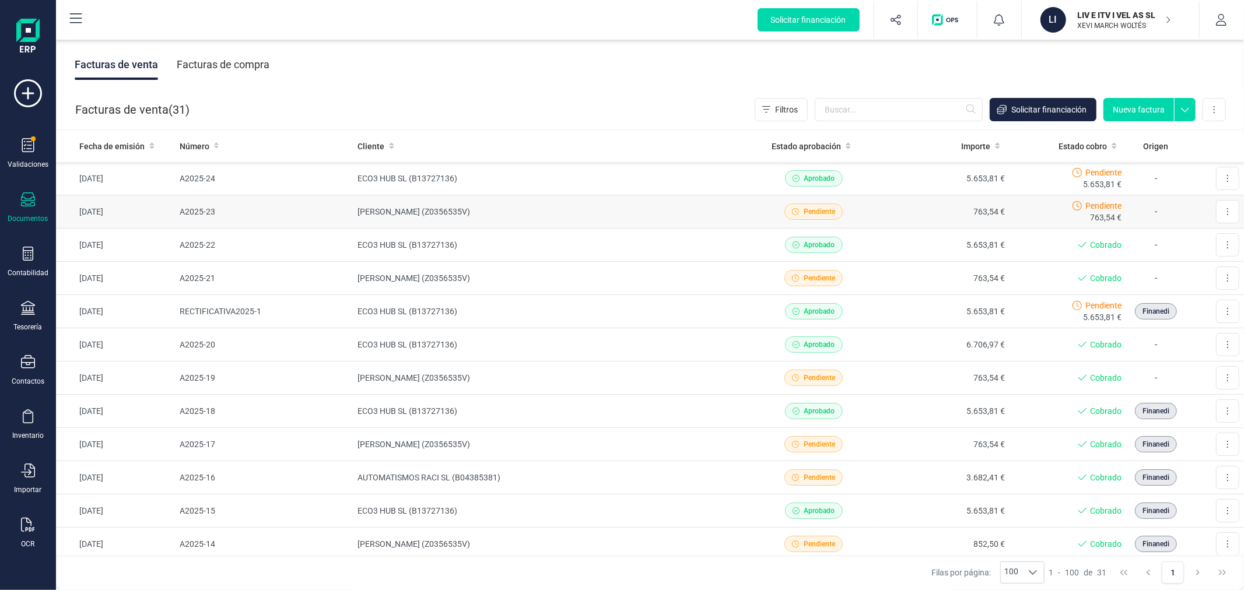
click at [408, 209] on td "[PERSON_NAME] (Z0356535V)" at bounding box center [550, 211] width 395 height 33
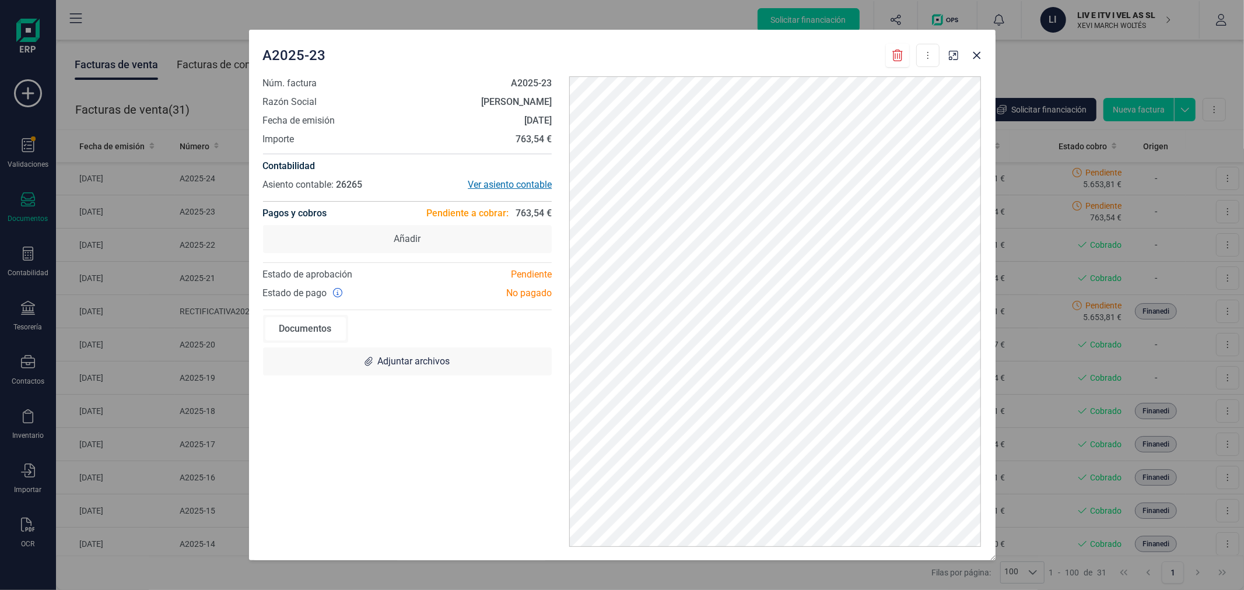
click at [528, 183] on div "Ver asiento contable" at bounding box center [479, 185] width 145 height 14
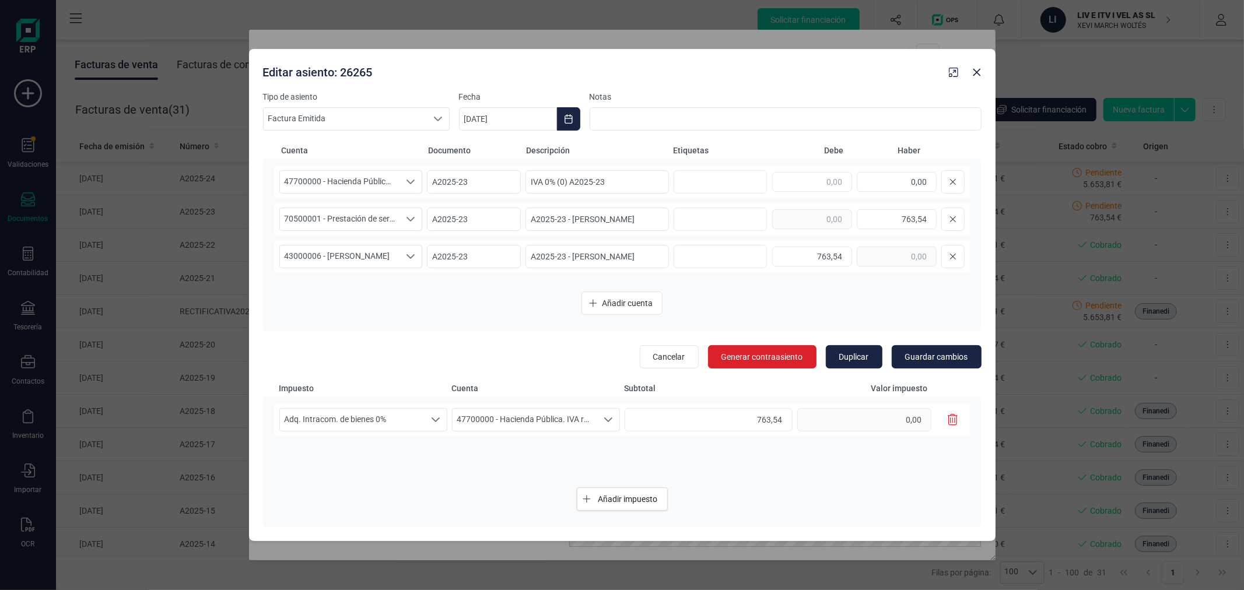
click at [171, 15] on div "Editar asiento: 26265 Tipo de asiento Factura Emitida Factura Emitida Factura E…" at bounding box center [622, 295] width 1244 height 590
click at [976, 68] on icon "Close" at bounding box center [976, 72] width 9 height 9
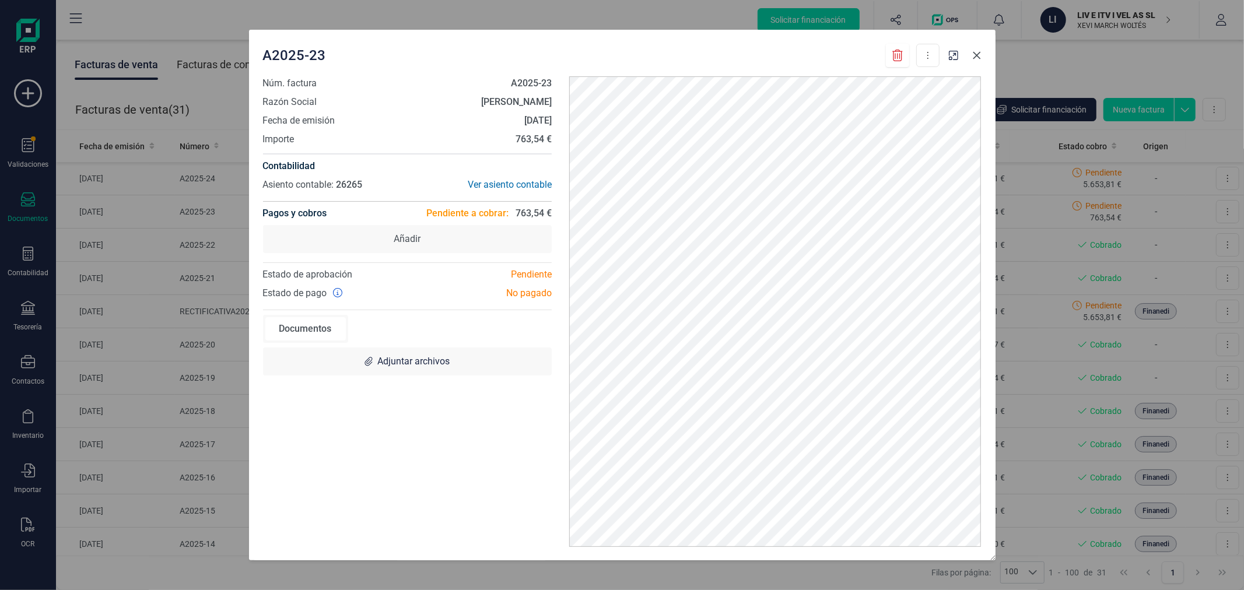
click at [975, 57] on icon "Close" at bounding box center [976, 55] width 9 height 9
